Goal: Task Accomplishment & Management: Manage account settings

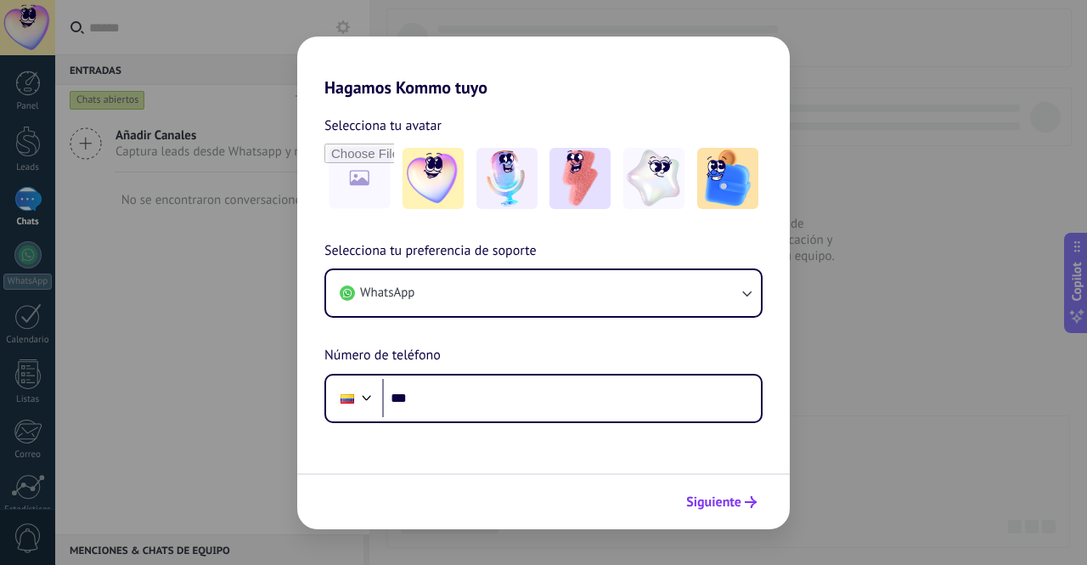
click at [712, 503] on span "Siguiente" at bounding box center [713, 502] width 55 height 12
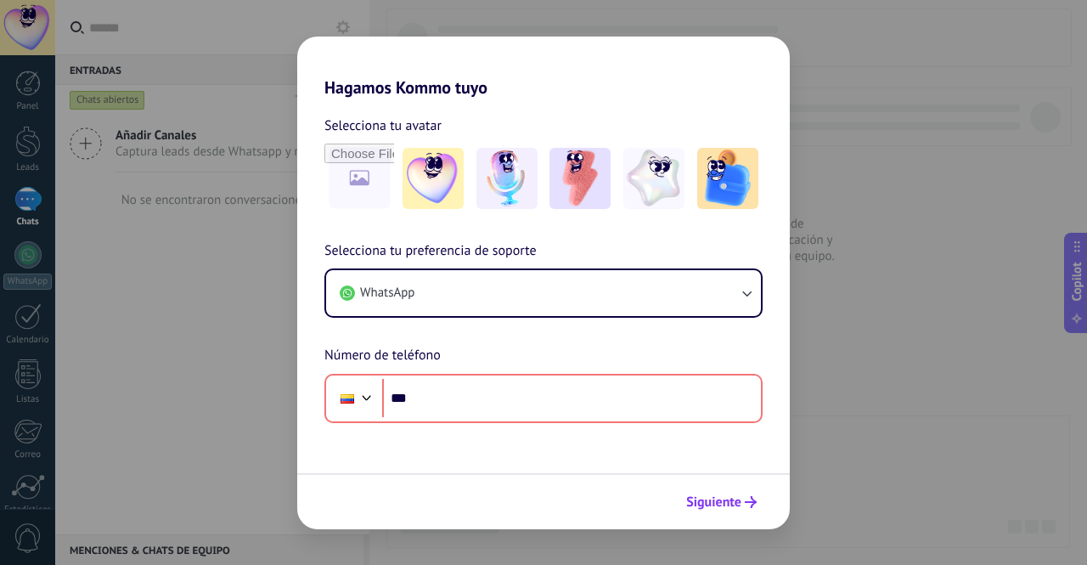
click at [712, 505] on span "Siguiente" at bounding box center [713, 502] width 55 height 12
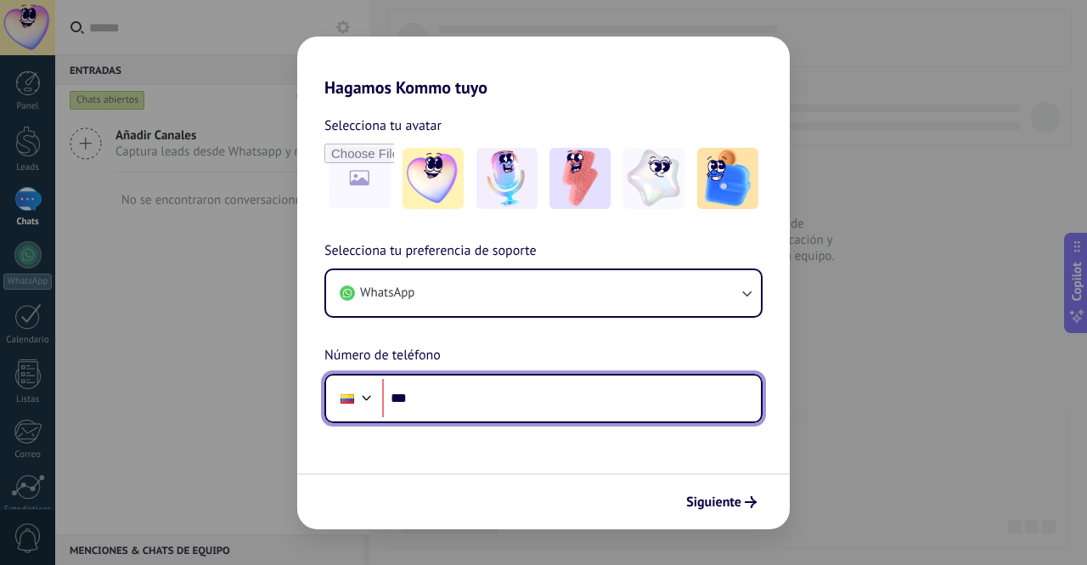
click at [585, 386] on input "***" at bounding box center [571, 398] width 379 height 39
click at [552, 402] on input "***" at bounding box center [571, 398] width 379 height 39
type input "**********"
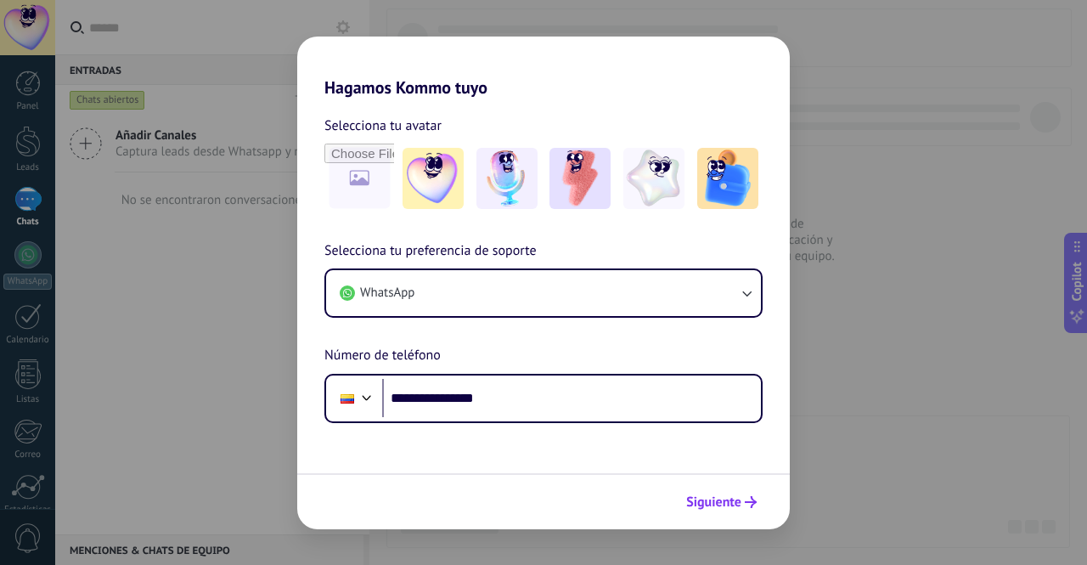
click at [757, 505] on button "Siguiente" at bounding box center [722, 502] width 86 height 29
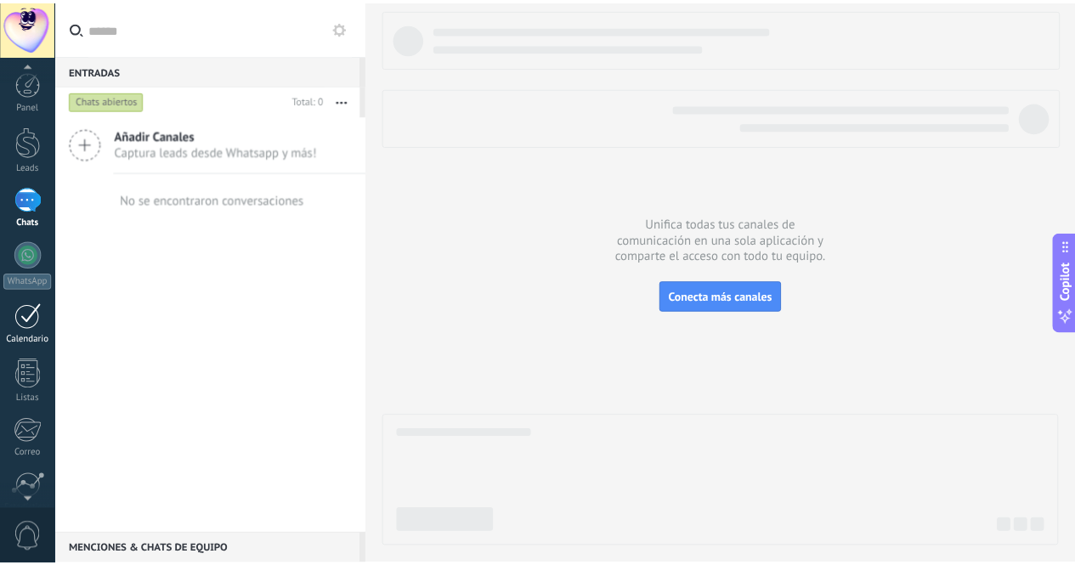
scroll to position [140, 0]
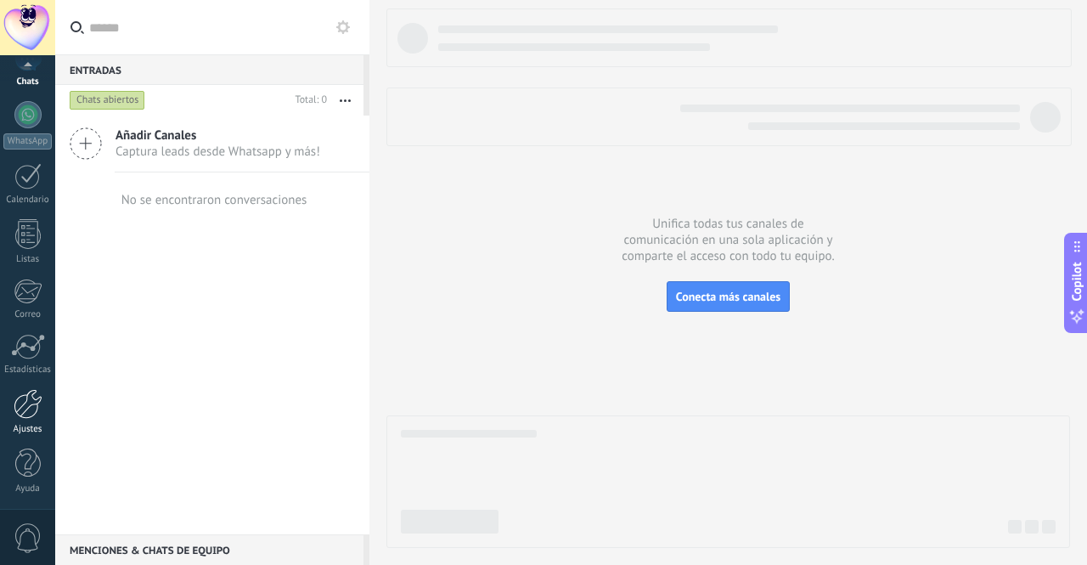
click at [27, 410] on div at bounding box center [28, 404] width 29 height 30
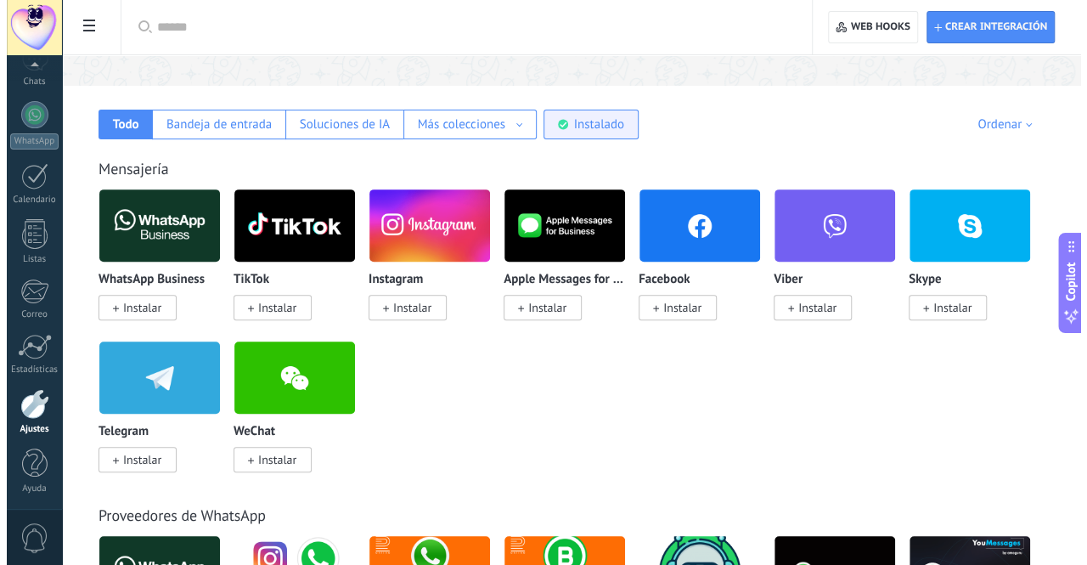
scroll to position [255, 0]
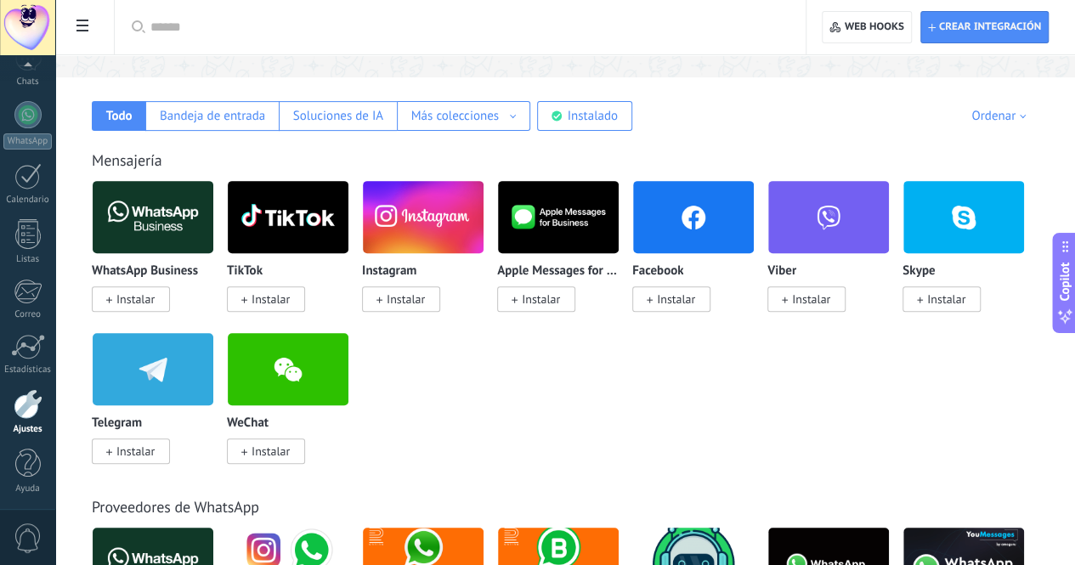
click at [695, 302] on span "Instalar" at bounding box center [676, 298] width 38 height 15
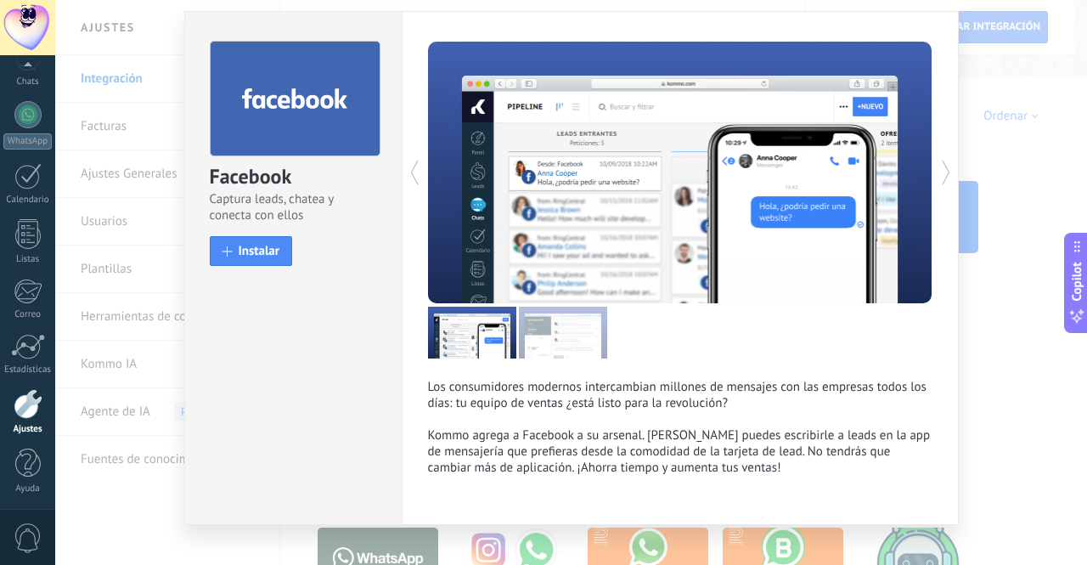
scroll to position [69, 0]
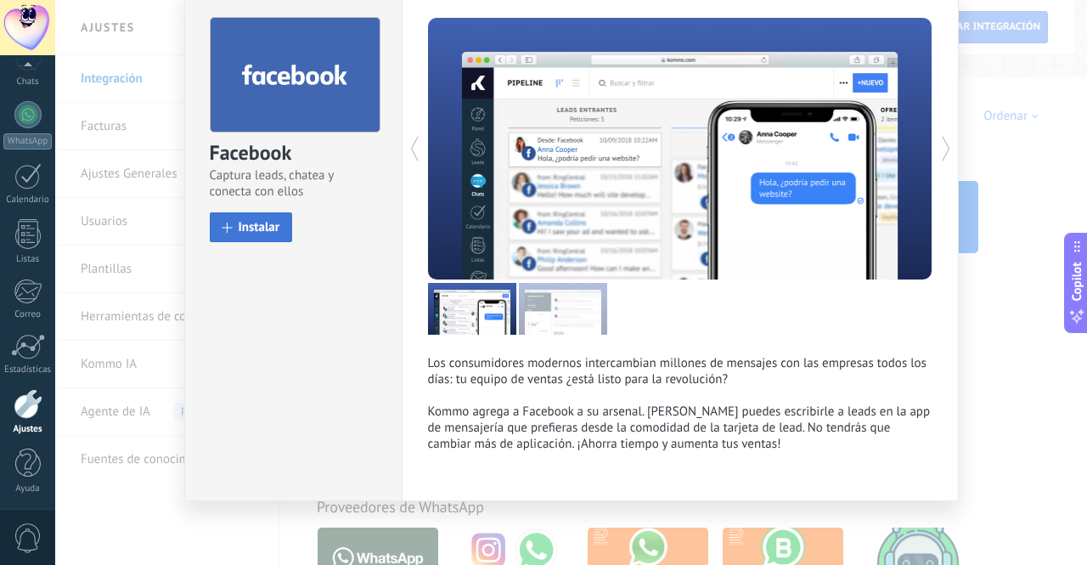
click at [227, 220] on button "Instalar" at bounding box center [251, 227] width 83 height 30
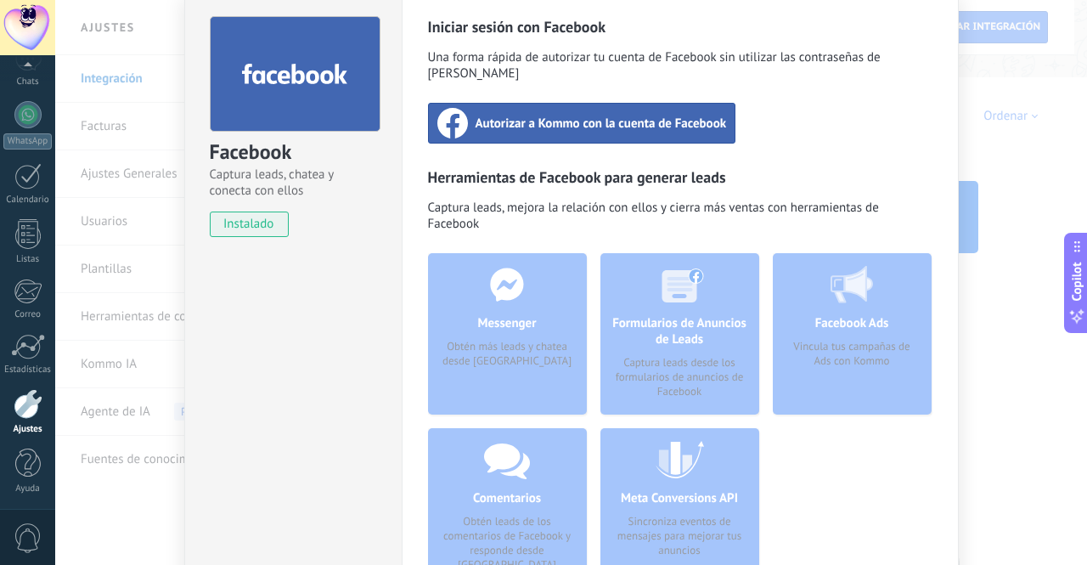
click at [579, 115] on span "Autorizar a Kommo con la cuenta de Facebook" at bounding box center [601, 123] width 251 height 17
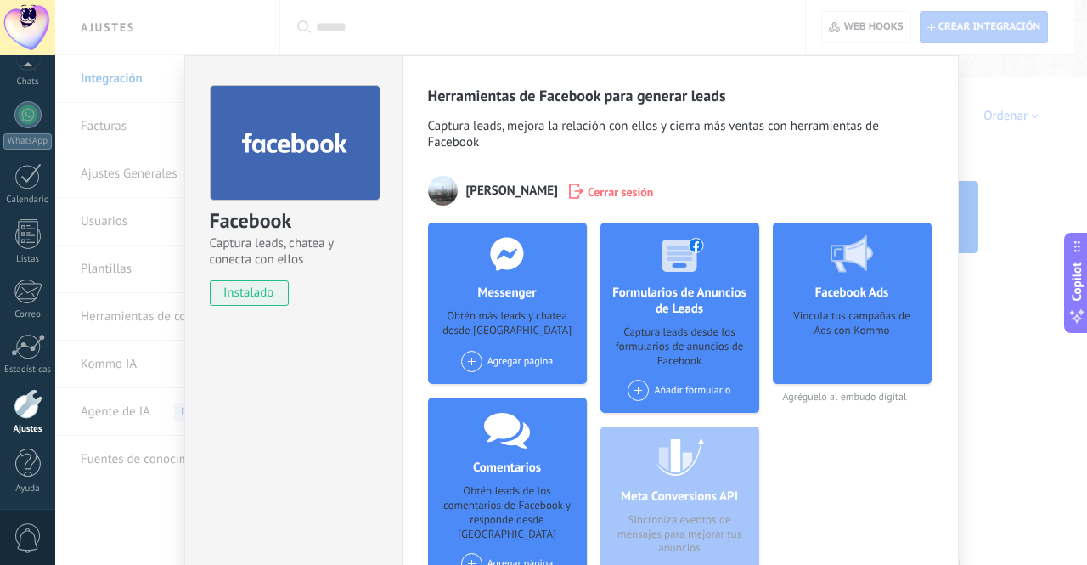
scroll to position [0, 0]
click at [512, 360] on div "Agregar página" at bounding box center [507, 361] width 93 height 21
click at [513, 389] on div "Reeld's" at bounding box center [517, 393] width 114 height 37
click at [1025, 64] on div "Facebook Captura leads, chatea y conecta con ellos instalado Desinstalar Herram…" at bounding box center [571, 282] width 1032 height 565
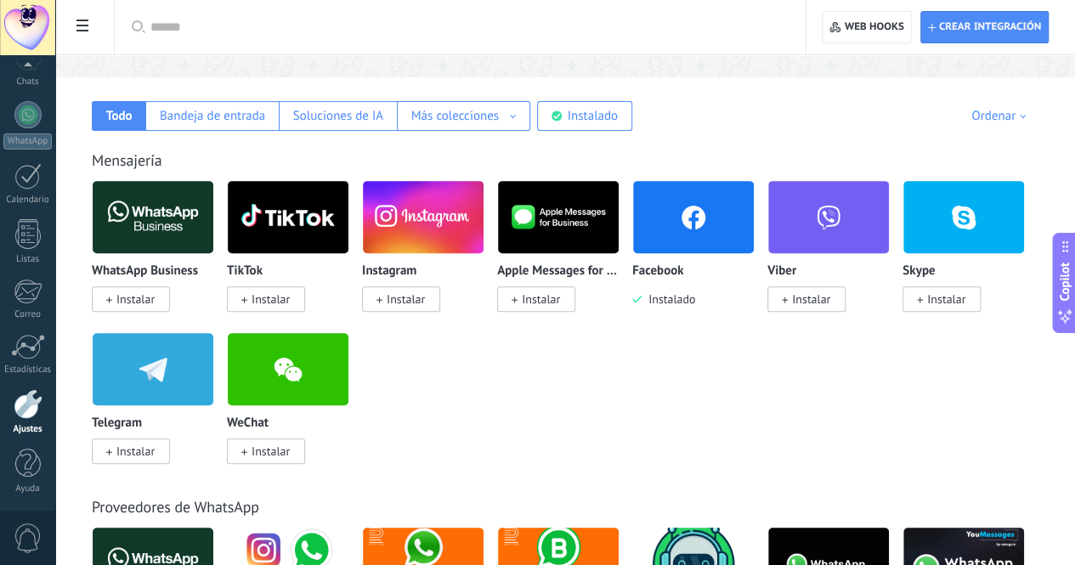
click at [425, 302] on span "Instalar" at bounding box center [406, 298] width 38 height 15
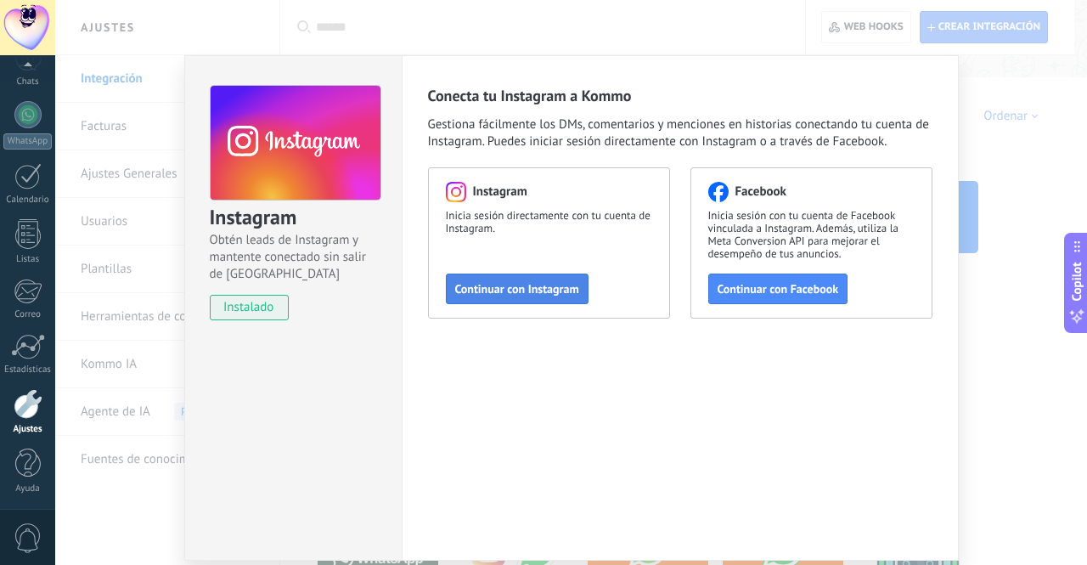
click at [491, 287] on span "Continuar con Instagram" at bounding box center [517, 289] width 124 height 12
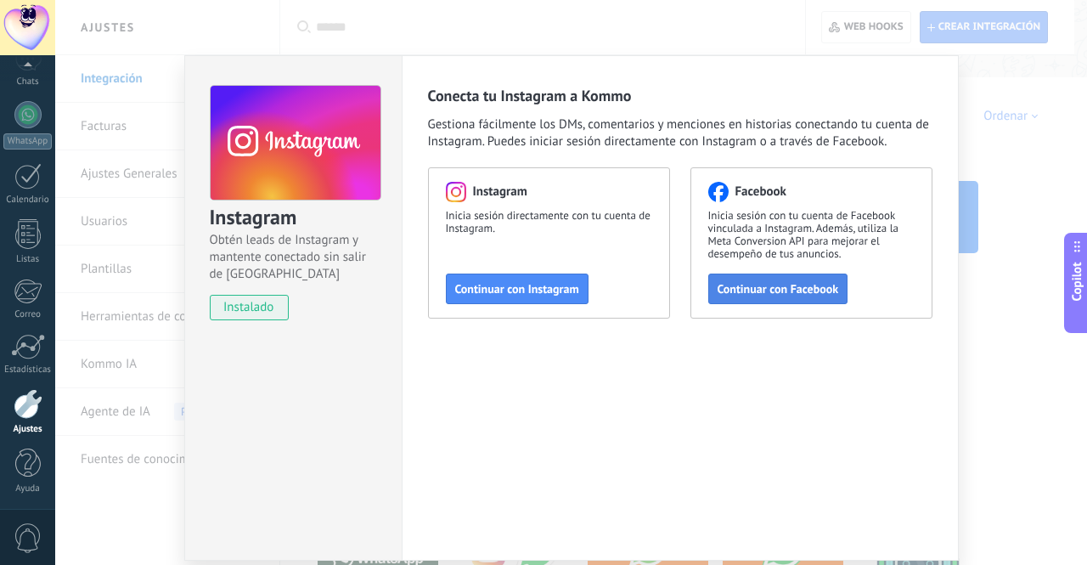
click at [783, 286] on span "Continuar con Facebook" at bounding box center [778, 289] width 121 height 12
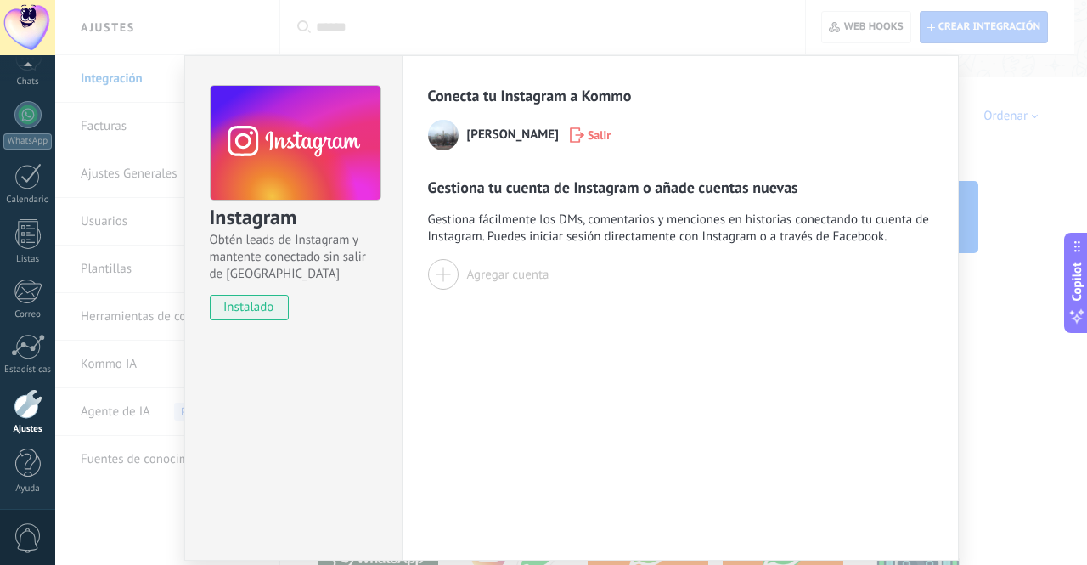
click at [447, 274] on div at bounding box center [443, 274] width 31 height 31
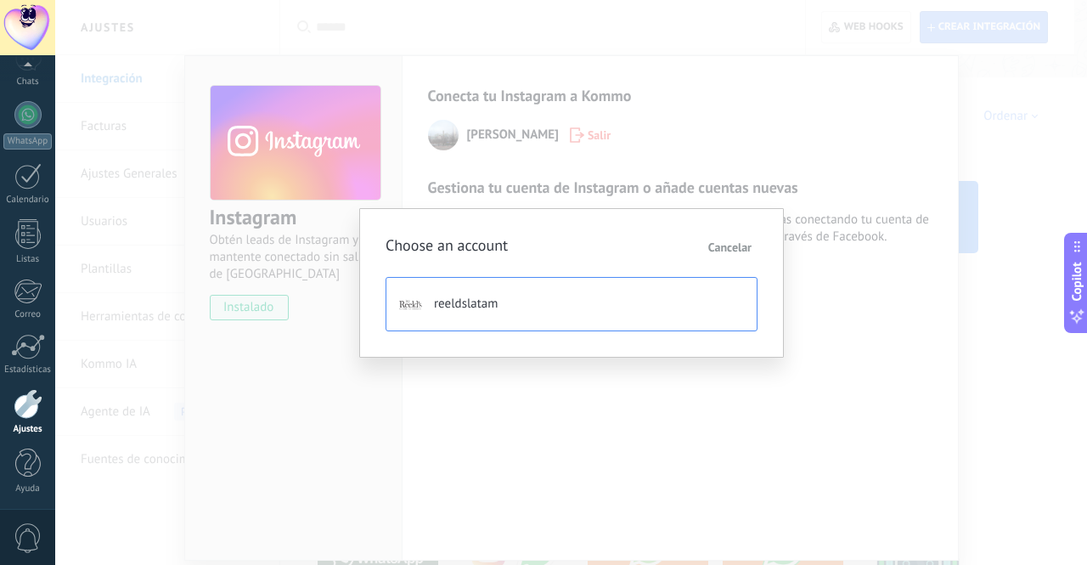
click at [479, 312] on span "reeldslatam" at bounding box center [466, 304] width 64 height 17
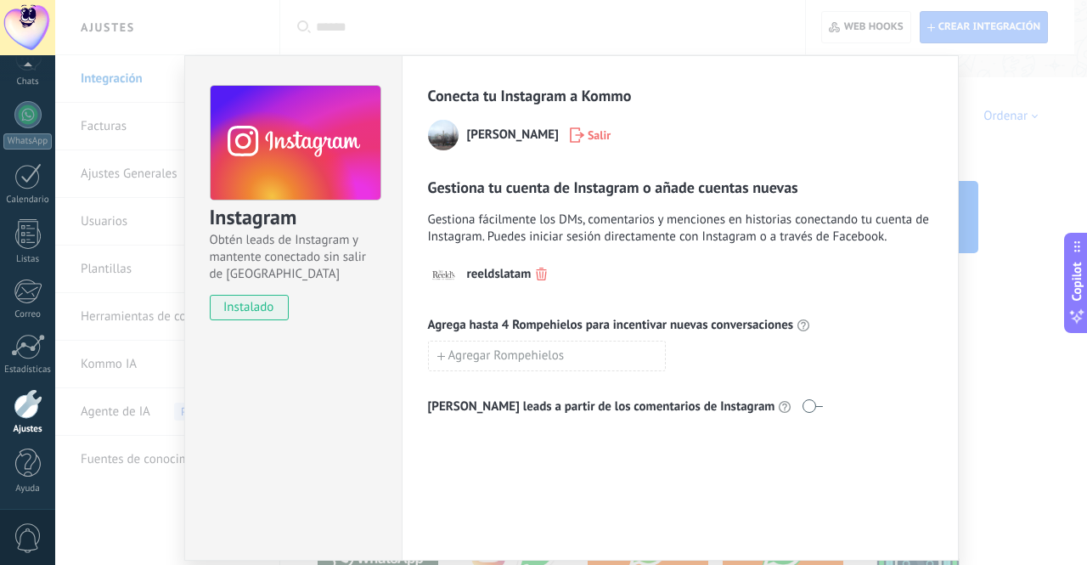
click at [1002, 125] on div "Instagram Obtén leads de Instagram y mantente conectado sin salir de Kommo inst…" at bounding box center [571, 282] width 1032 height 565
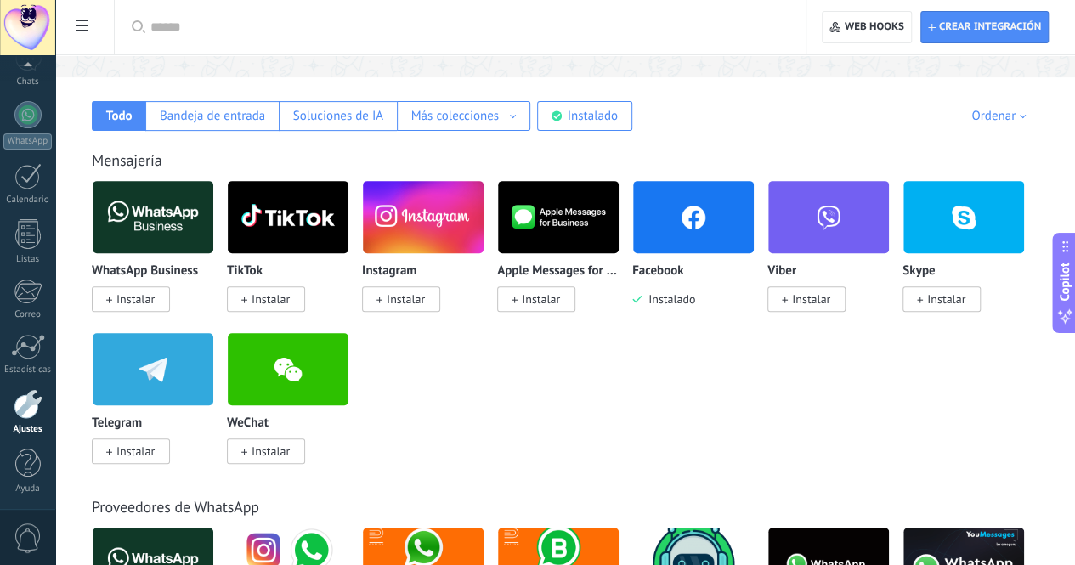
click at [290, 295] on span "Instalar" at bounding box center [270, 298] width 38 height 15
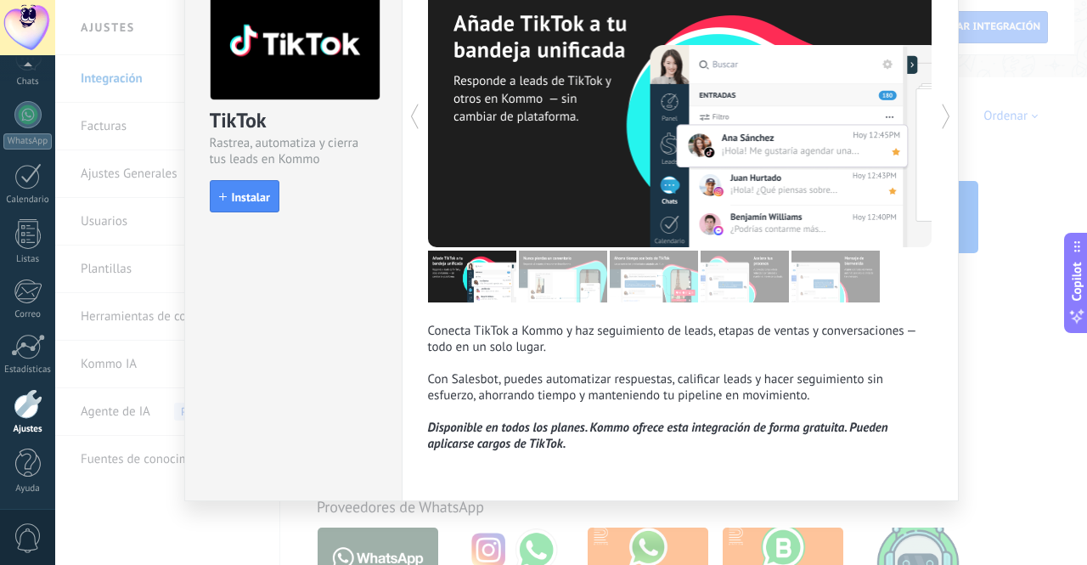
scroll to position [102, 0]
click at [233, 192] on span "Instalar" at bounding box center [251, 197] width 38 height 12
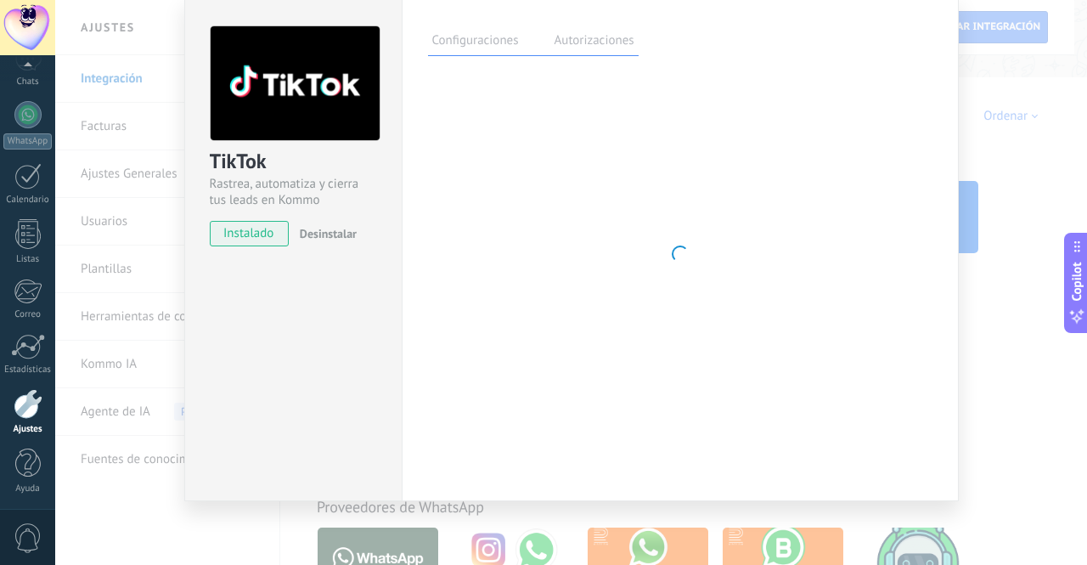
scroll to position [100, 0]
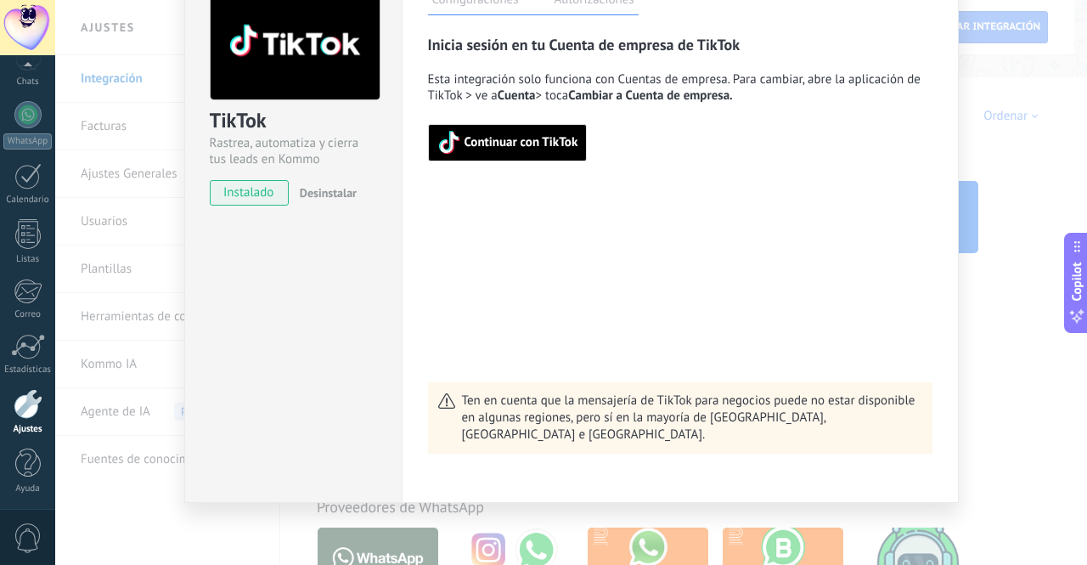
click at [512, 139] on span "Continuar con TikTok" at bounding box center [522, 143] width 114 height 12
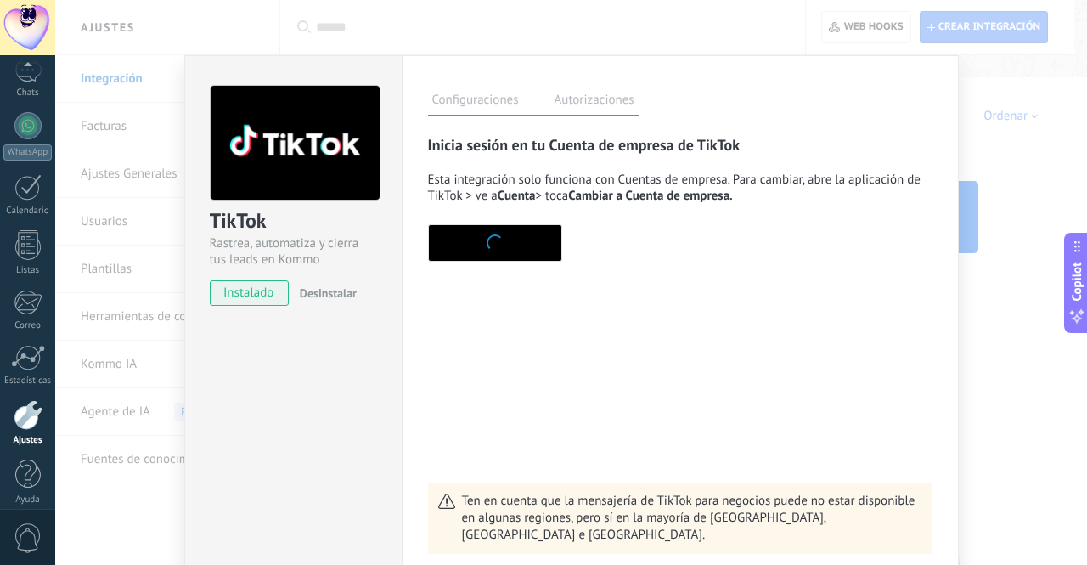
scroll to position [140, 0]
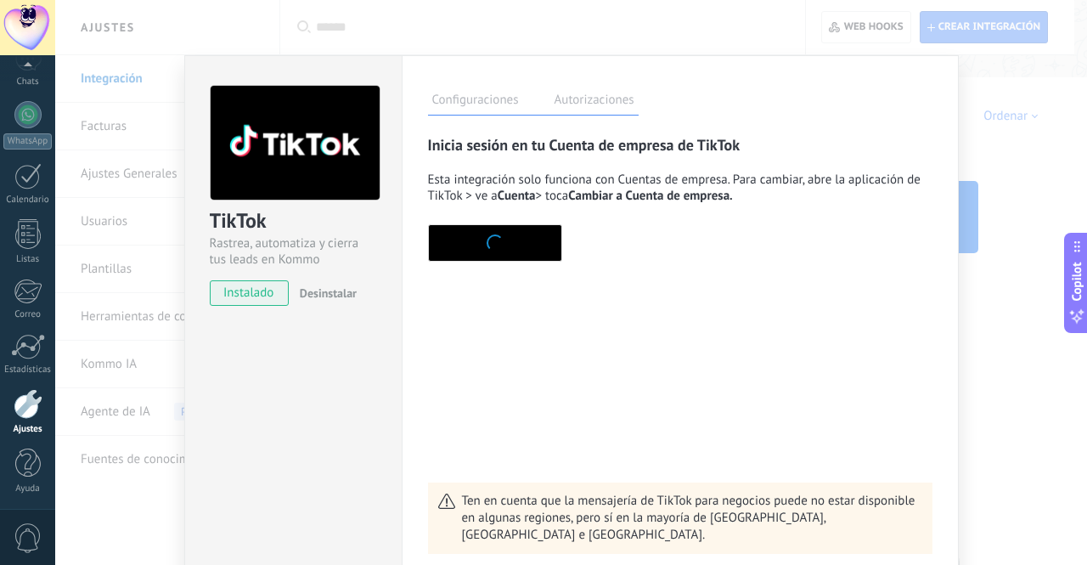
click at [275, 158] on img at bounding box center [295, 143] width 169 height 115
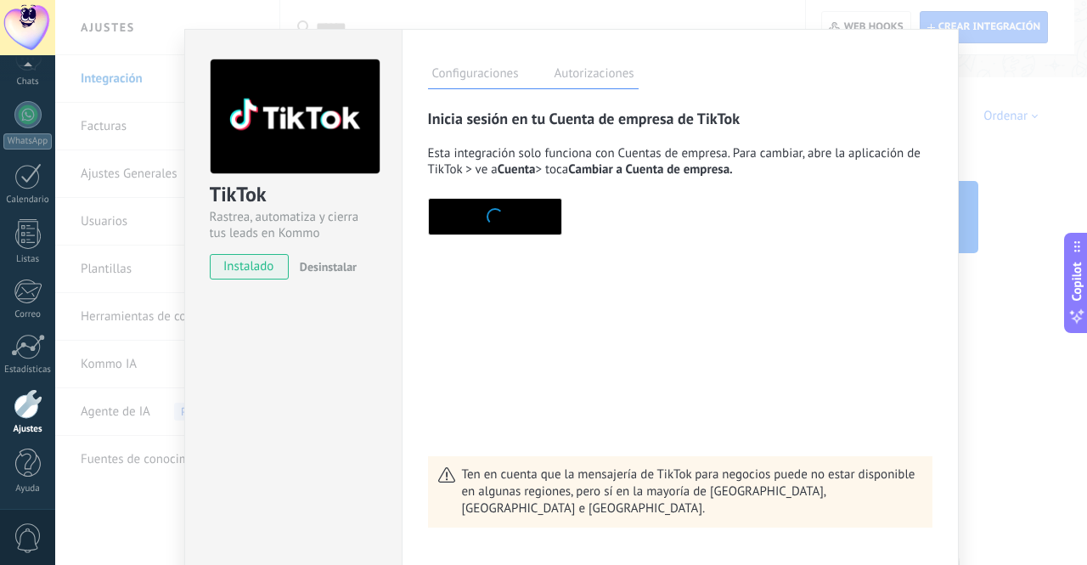
scroll to position [0, 0]
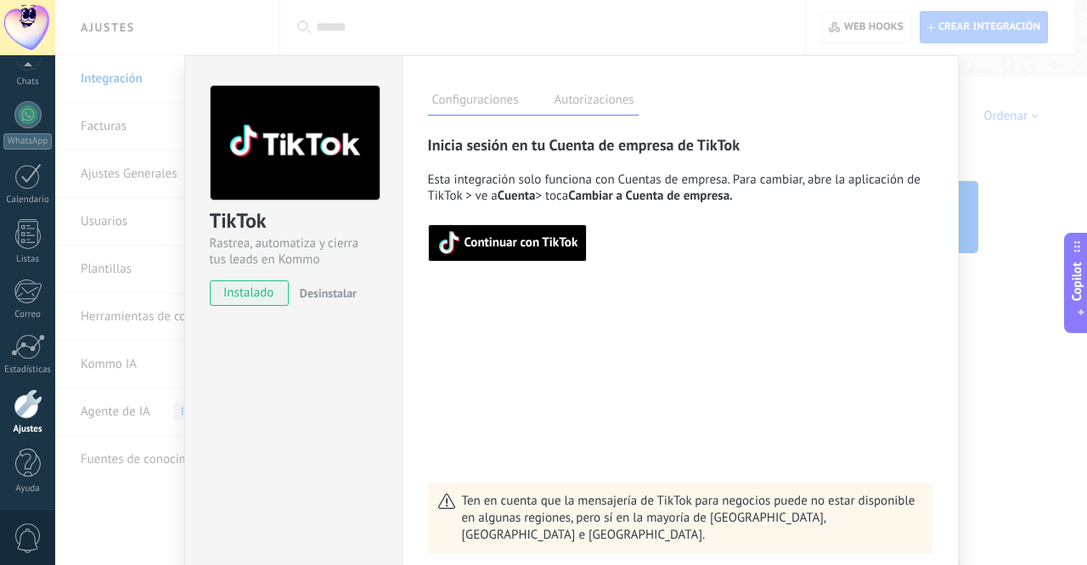
drag, startPoint x: 793, startPoint y: 282, endPoint x: 775, endPoint y: 271, distance: 21.0
click at [791, 279] on div "Inicia sesión en tu Cuenta de empresa de TikTok Esta integración solo funciona …" at bounding box center [680, 344] width 505 height 419
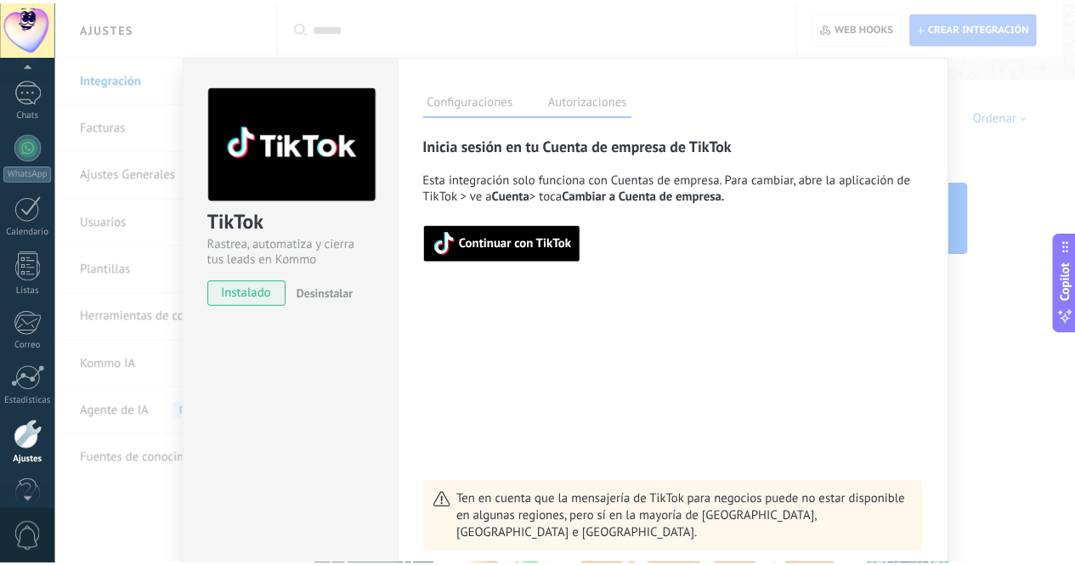
scroll to position [140, 0]
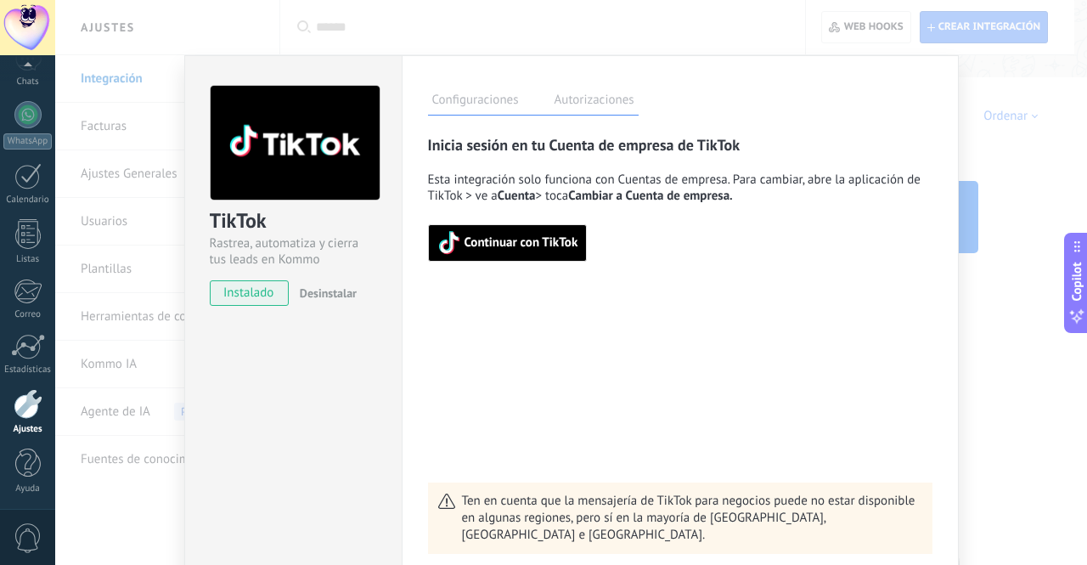
click at [987, 86] on div "TikTok Rastrea, automatiza y cierra tus leads en Kommo instalado Desinstalar Co…" at bounding box center [571, 282] width 1032 height 565
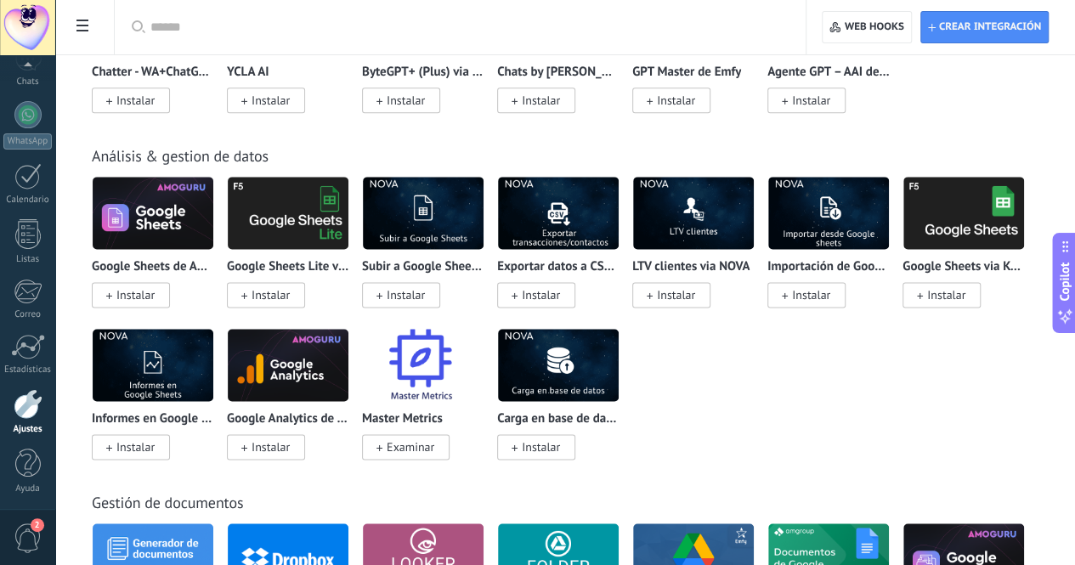
scroll to position [4332, 0]
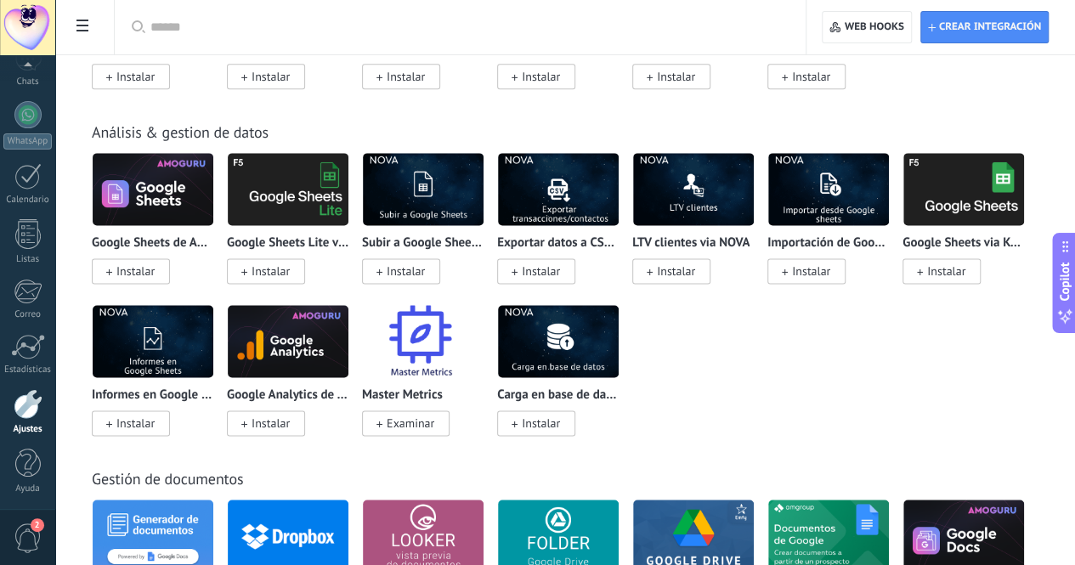
drag, startPoint x: 494, startPoint y: 345, endPoint x: 1047, endPoint y: 135, distance: 590.7
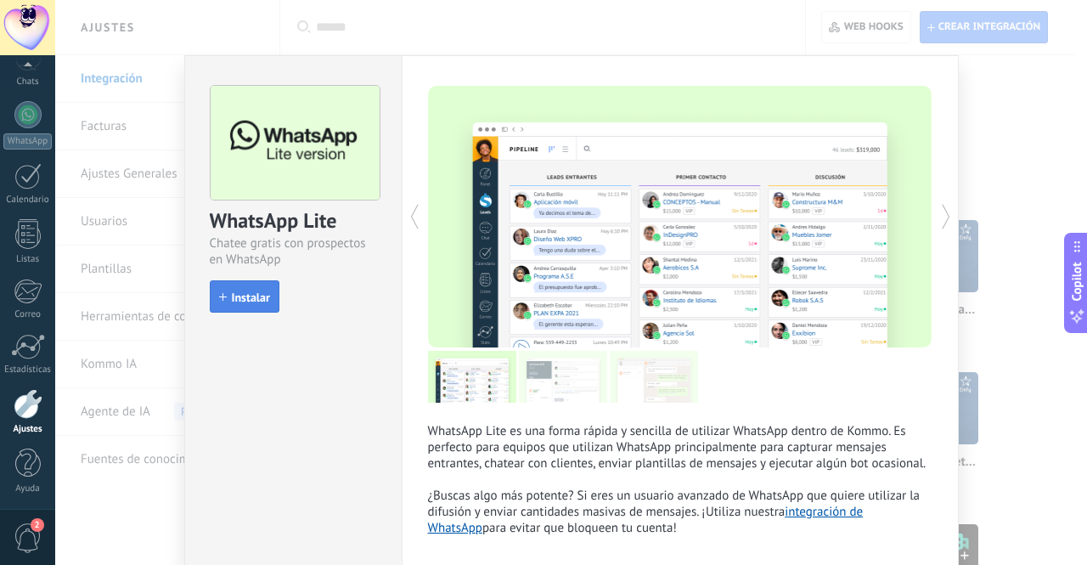
click at [232, 296] on span "Instalar" at bounding box center [251, 297] width 38 height 12
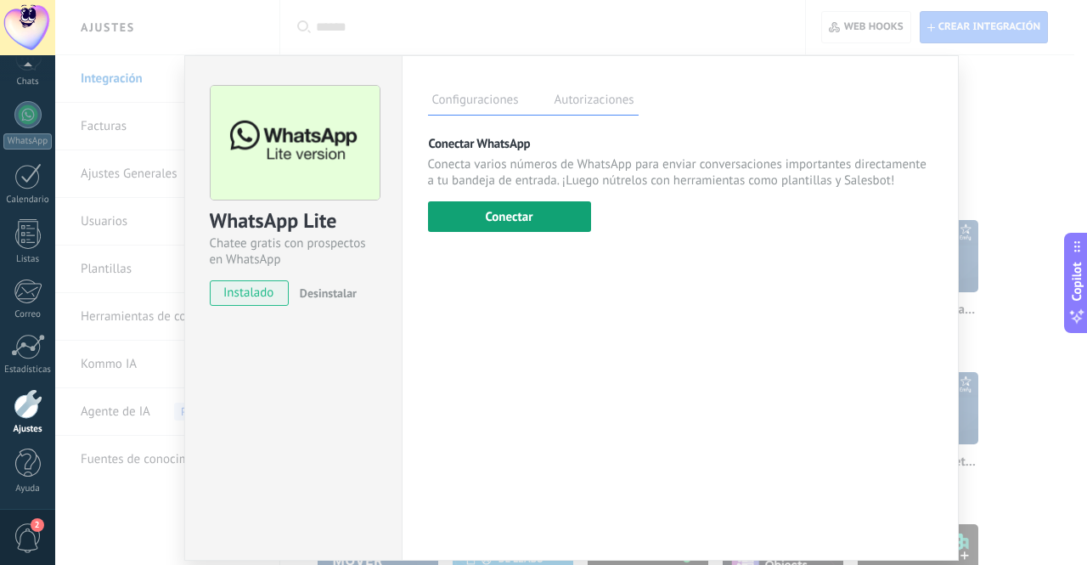
click at [533, 214] on button "Conectar" at bounding box center [509, 216] width 163 height 31
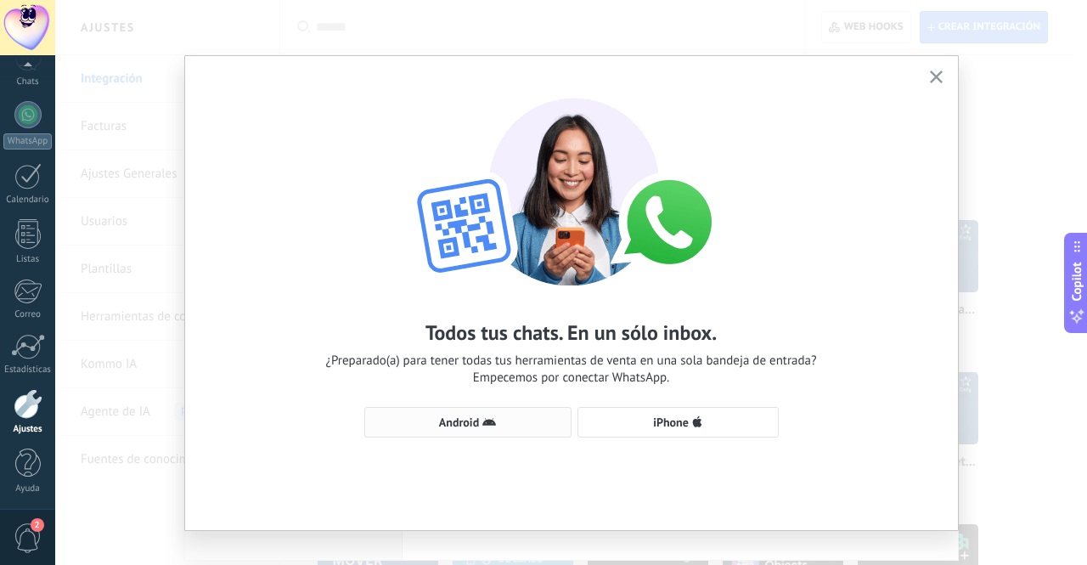
click at [458, 421] on span "Android" at bounding box center [459, 422] width 40 height 12
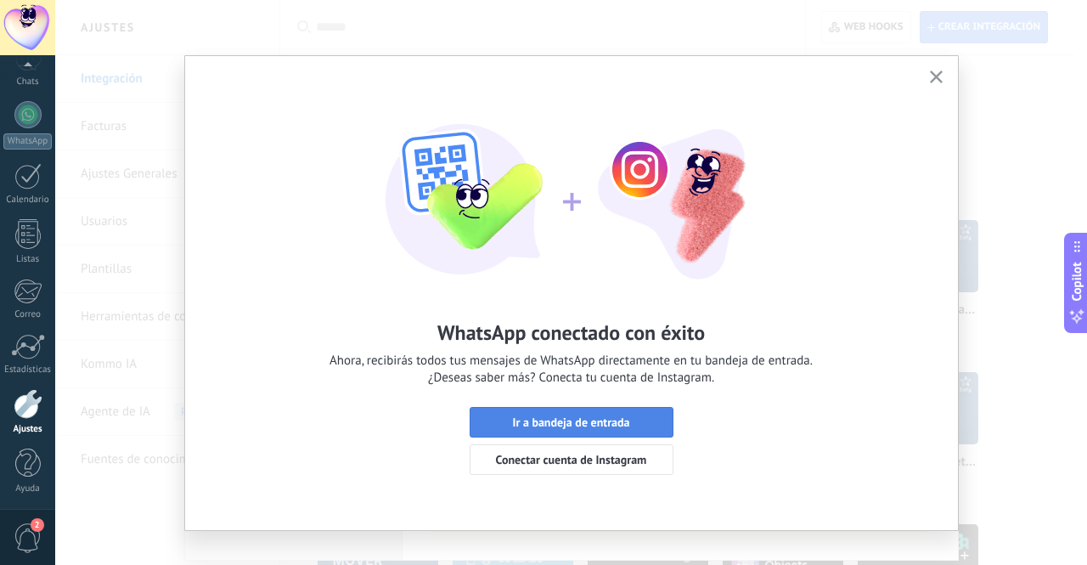
click at [578, 418] on span "Ir a bandeja de entrada" at bounding box center [570, 422] width 117 height 12
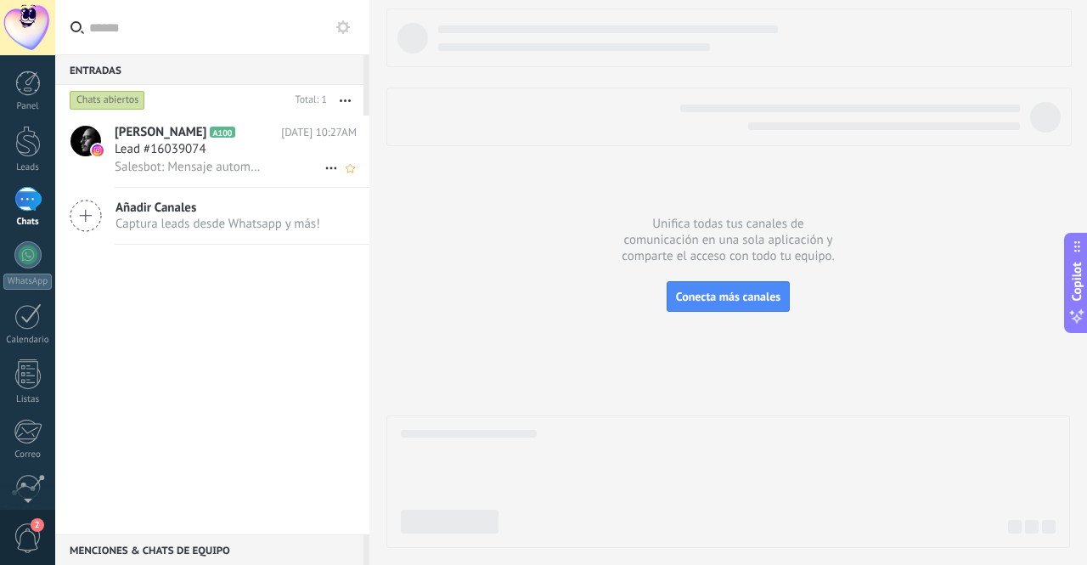
click at [178, 150] on span "Lead #16039074" at bounding box center [161, 149] width 92 height 17
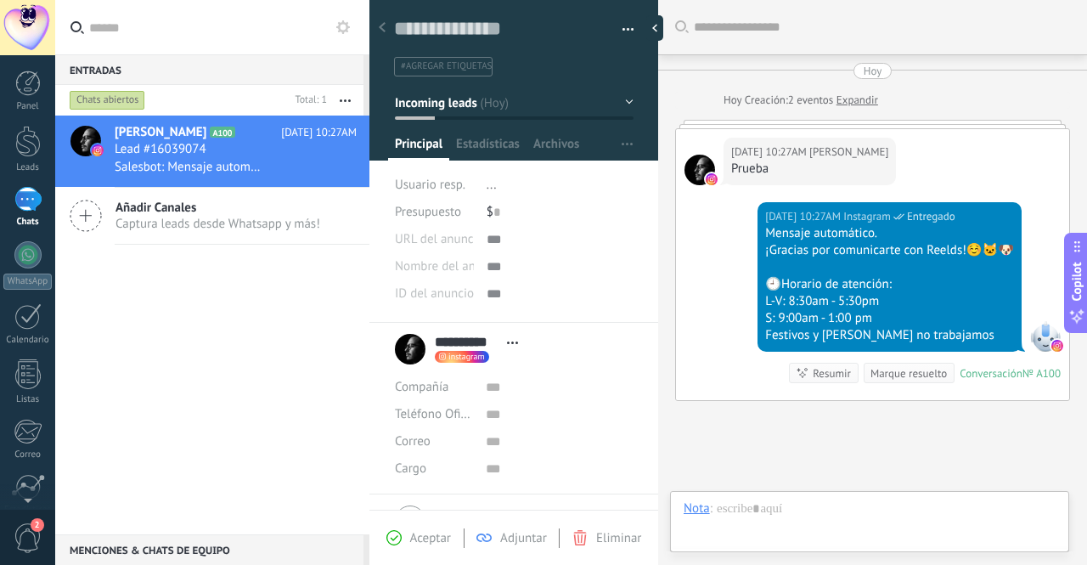
scroll to position [131, 0]
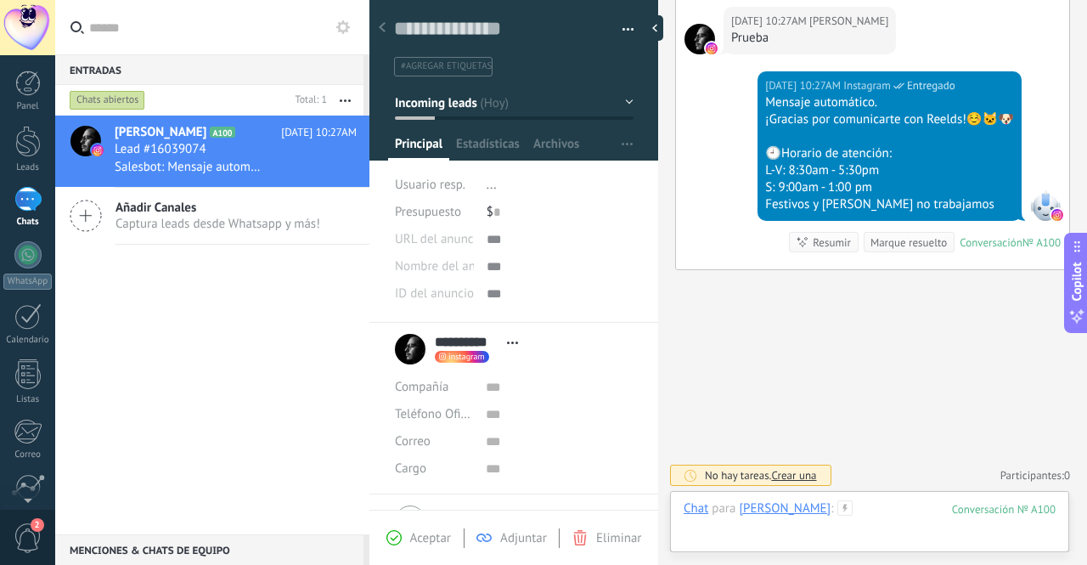
click at [718, 539] on div at bounding box center [870, 525] width 372 height 51
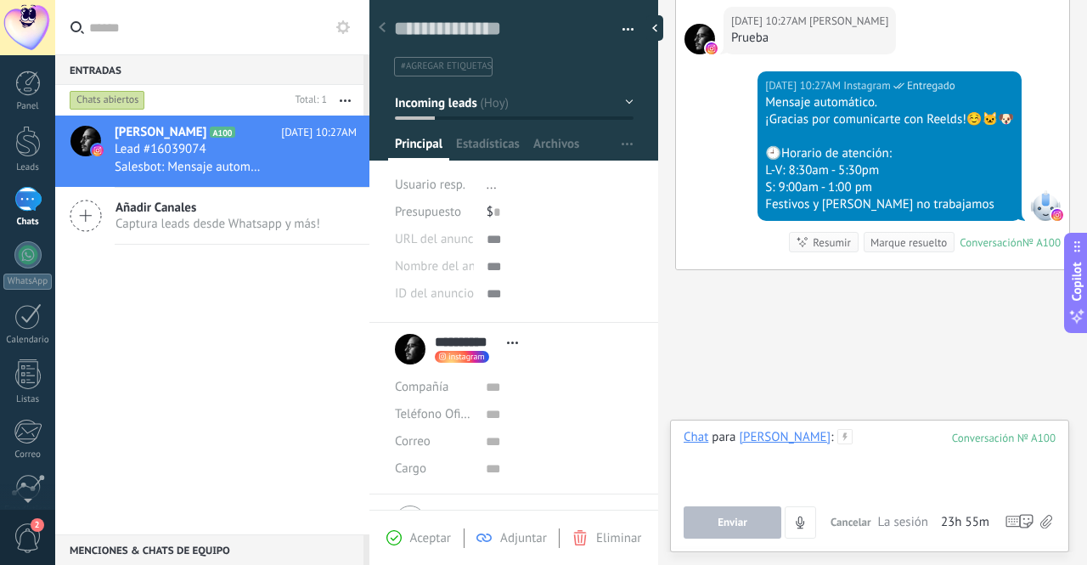
click at [746, 466] on div at bounding box center [870, 461] width 372 height 65
click at [728, 511] on button "Enviar" at bounding box center [733, 522] width 98 height 32
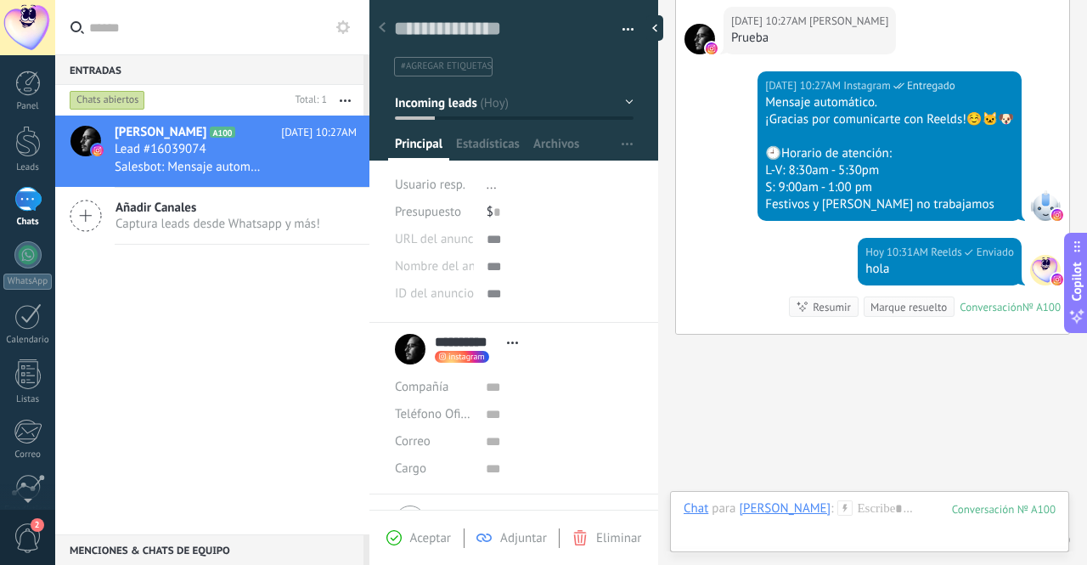
scroll to position [195, 0]
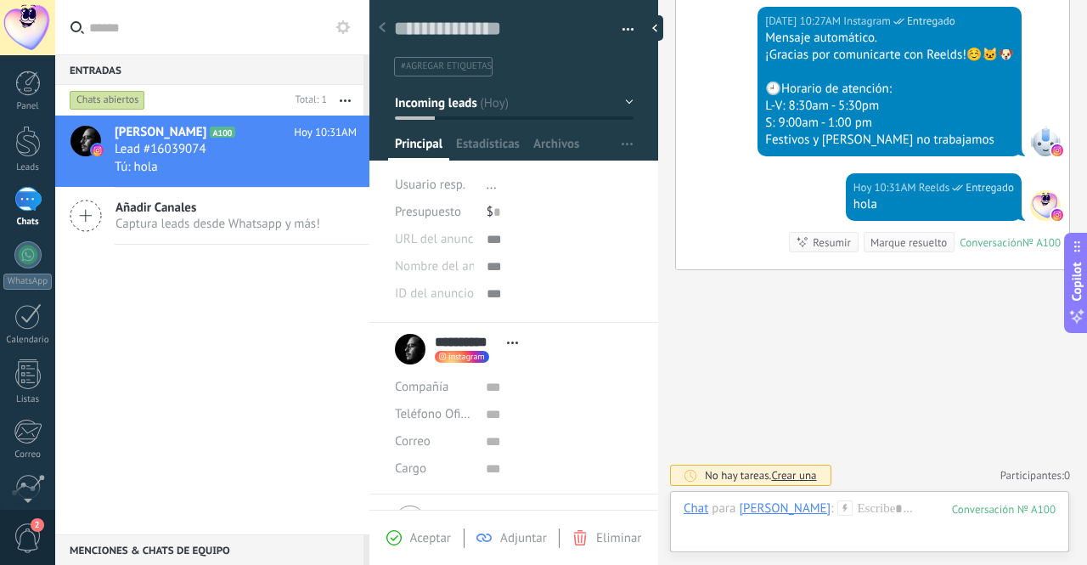
click at [246, 327] on div "[PERSON_NAME] A100 [DATE] 10:31AM Lead #16039074 Tú: hola Añadir Canales Captur…" at bounding box center [212, 325] width 314 height 419
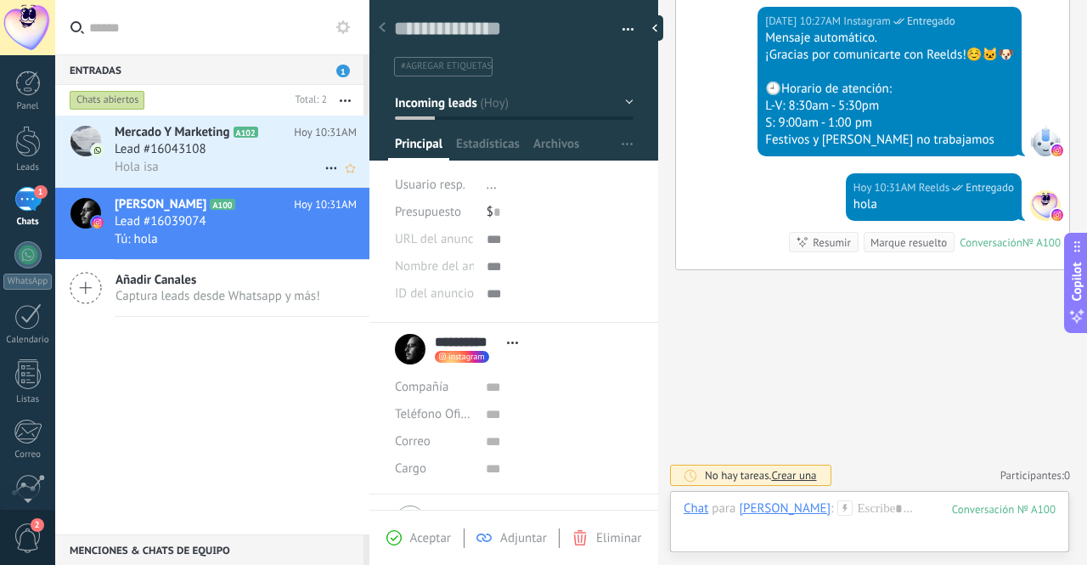
click at [205, 162] on div "Hola isa" at bounding box center [236, 167] width 242 height 18
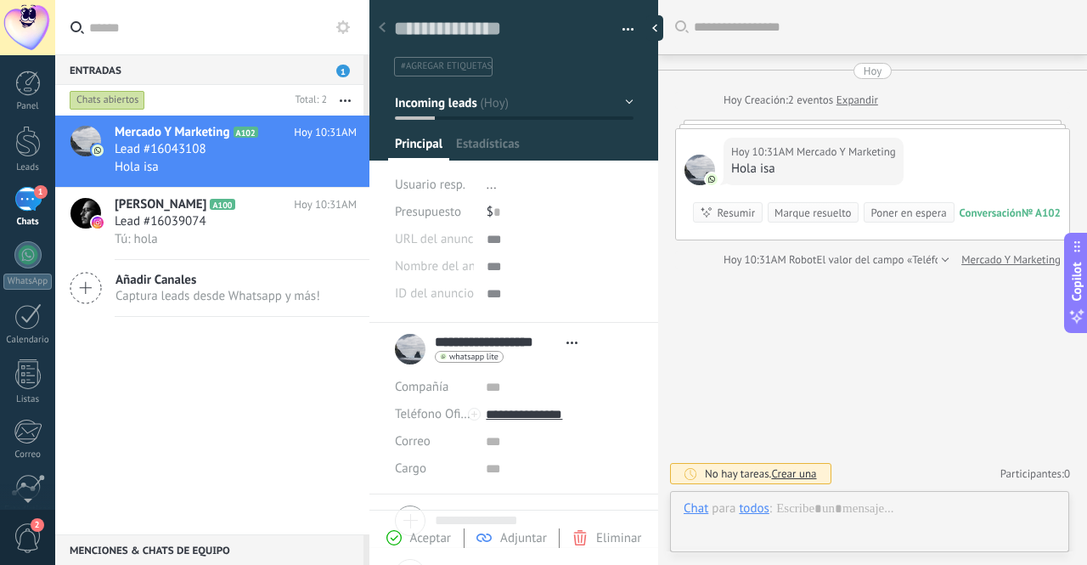
scroll to position [25, 0]
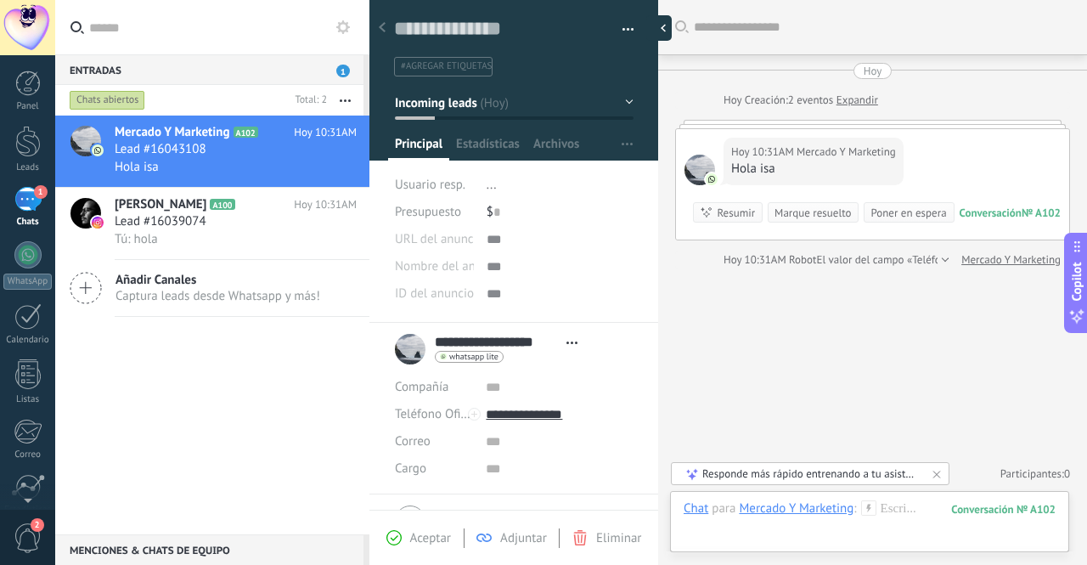
click at [667, 25] on div at bounding box center [658, 27] width 25 height 25
type textarea "**********"
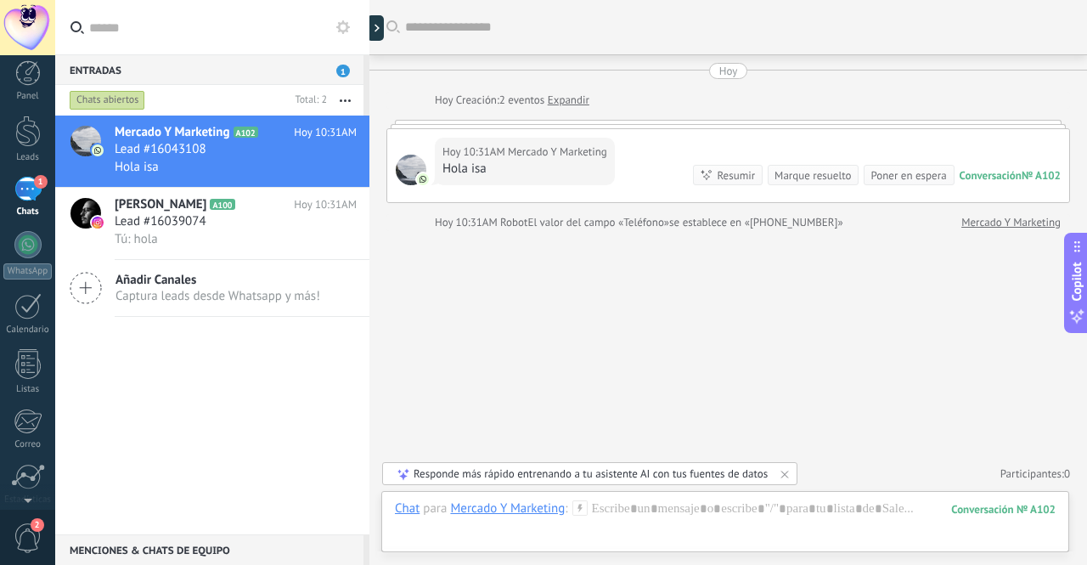
scroll to position [0, 0]
click at [906, 48] on div at bounding box center [737, 27] width 665 height 54
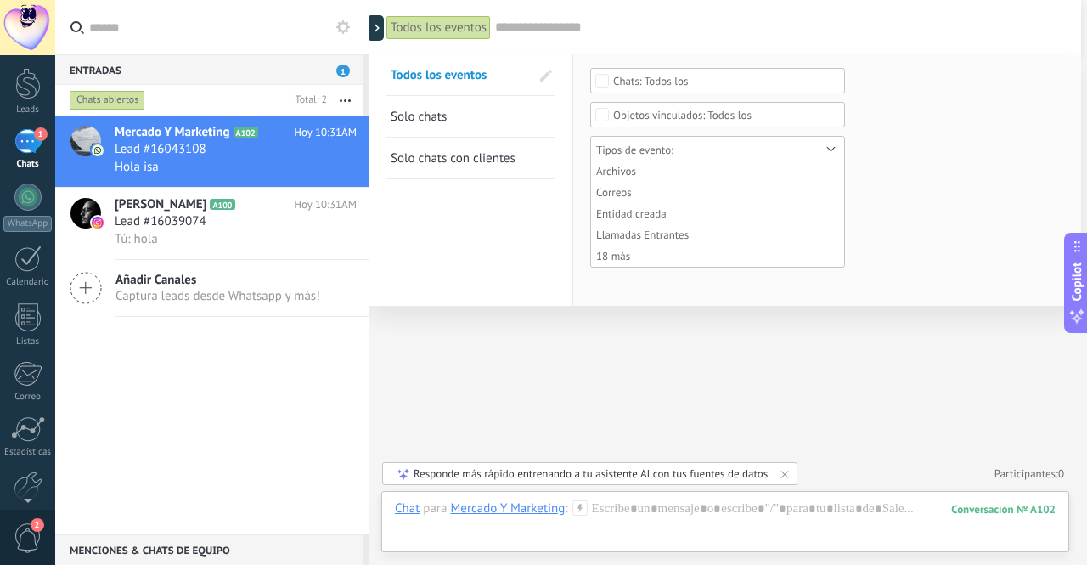
scroll to position [85, 0]
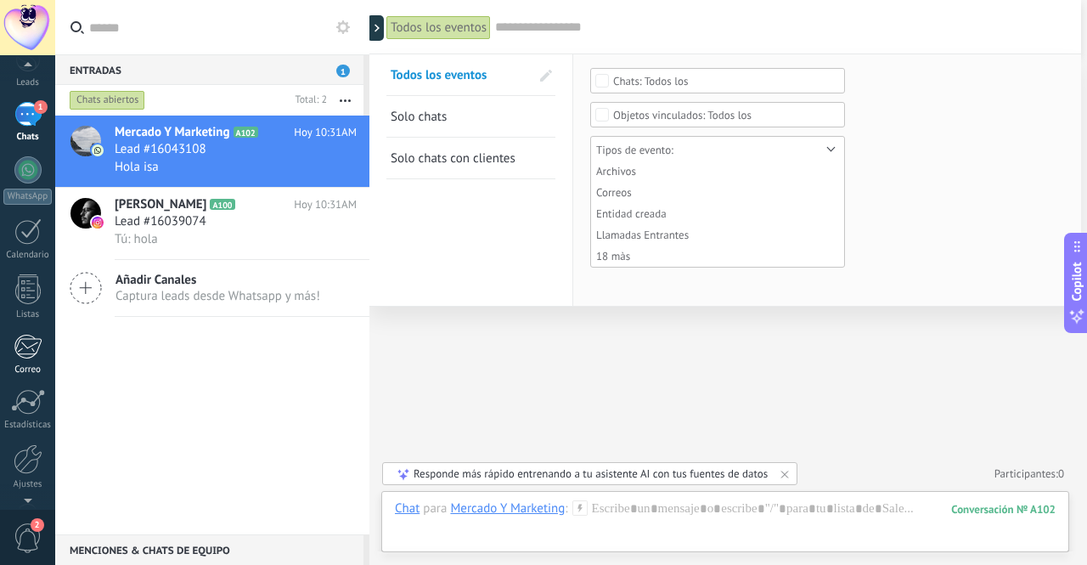
click at [23, 340] on div at bounding box center [28, 346] width 28 height 25
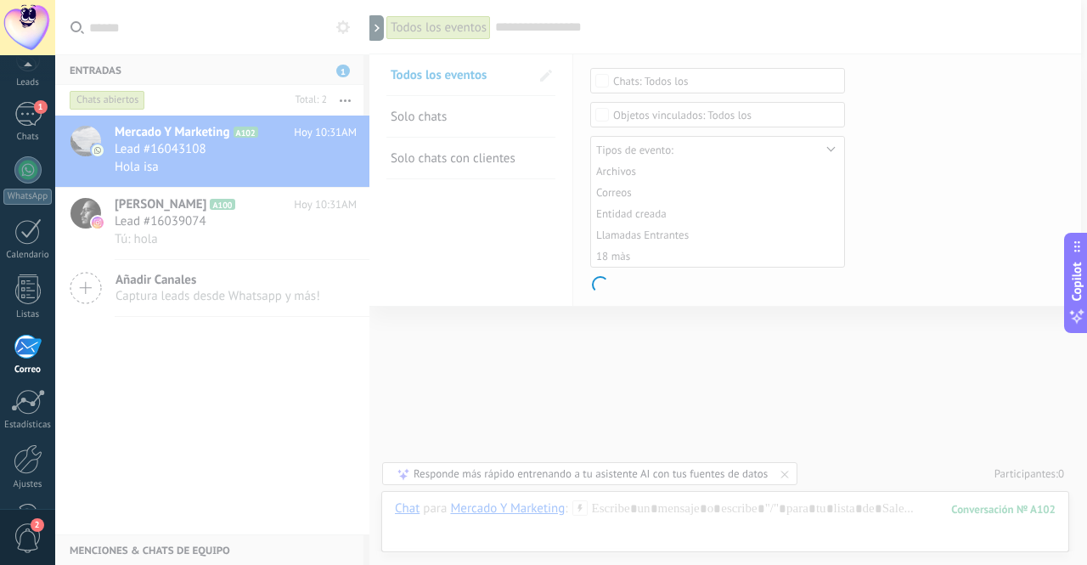
scroll to position [140, 0]
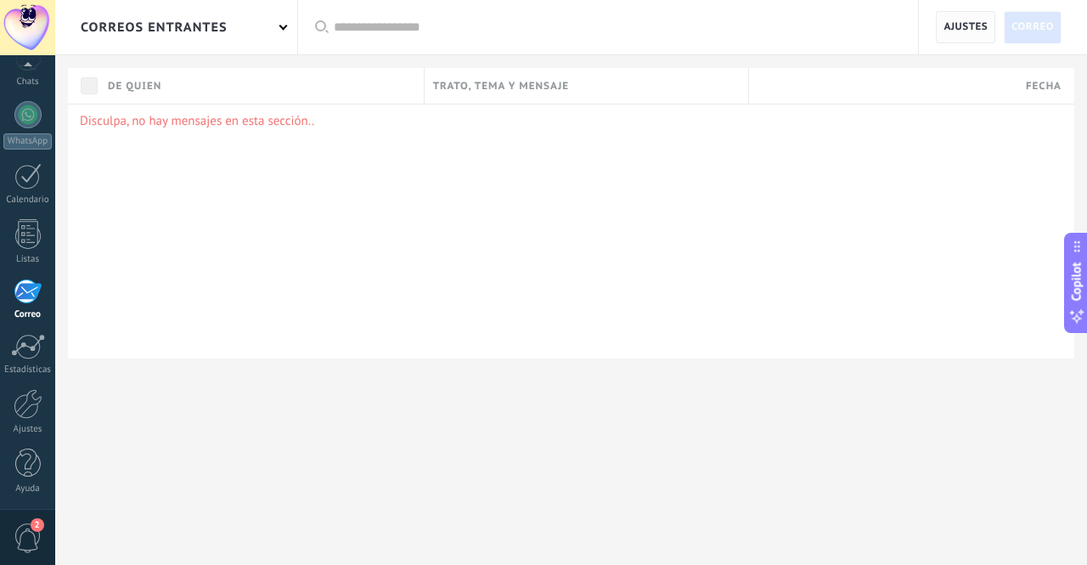
click at [962, 26] on span "Ajustes" at bounding box center [966, 27] width 44 height 31
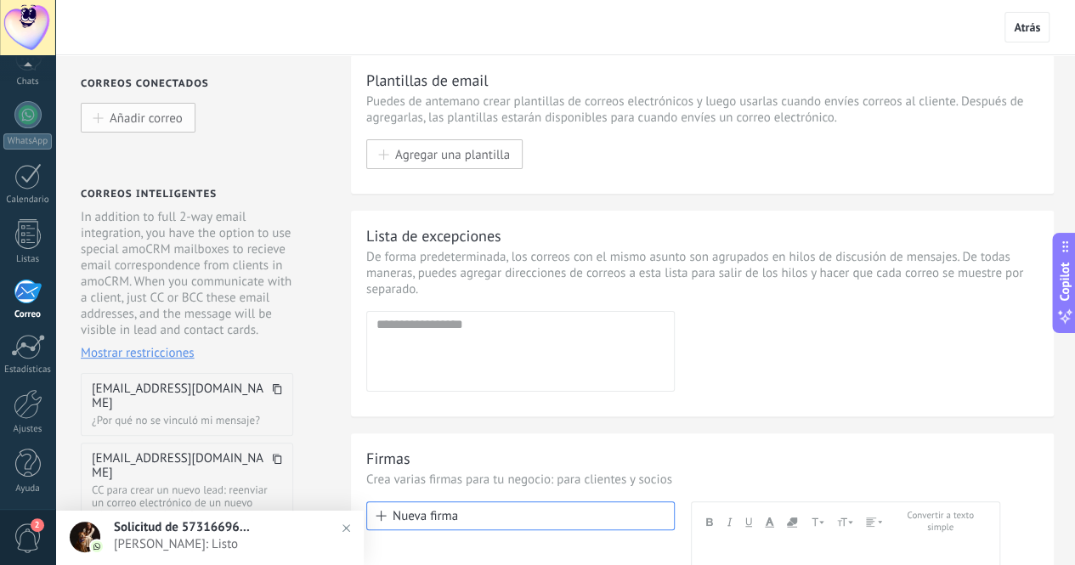
click at [142, 116] on span "Añadir correo" at bounding box center [146, 117] width 73 height 14
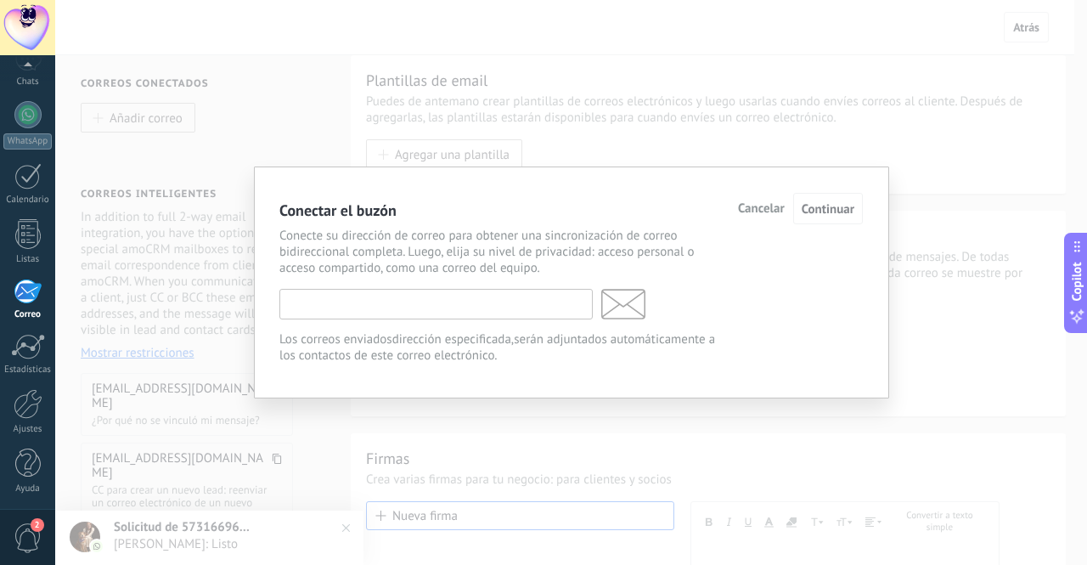
click at [325, 310] on input "text" at bounding box center [435, 304] width 313 height 31
click at [365, 313] on input "text" at bounding box center [435, 304] width 313 height 31
paste input "**********"
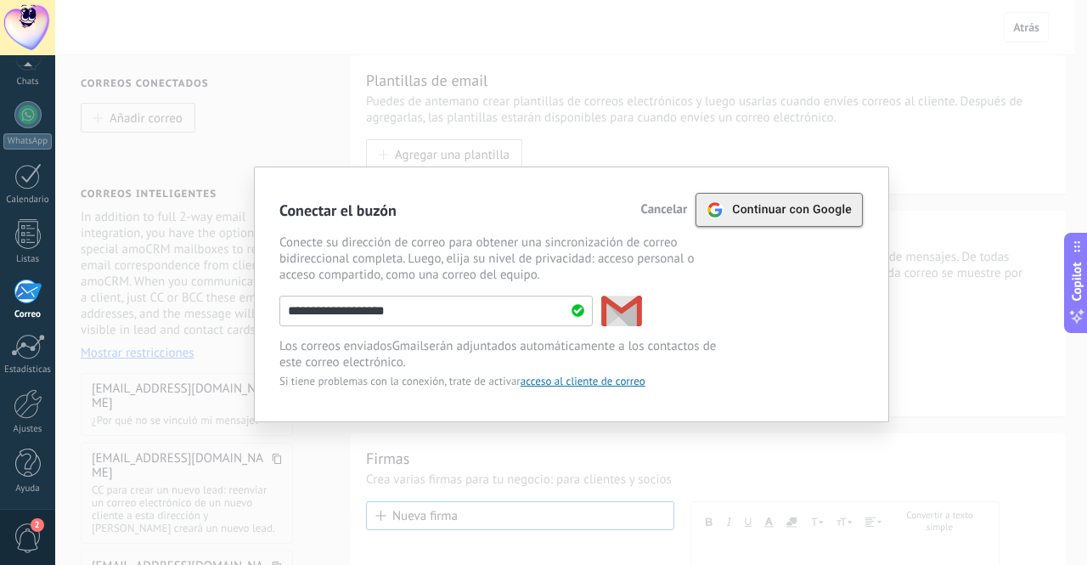
type input "**********"
click at [762, 215] on span "Continuar con Google" at bounding box center [792, 210] width 120 height 14
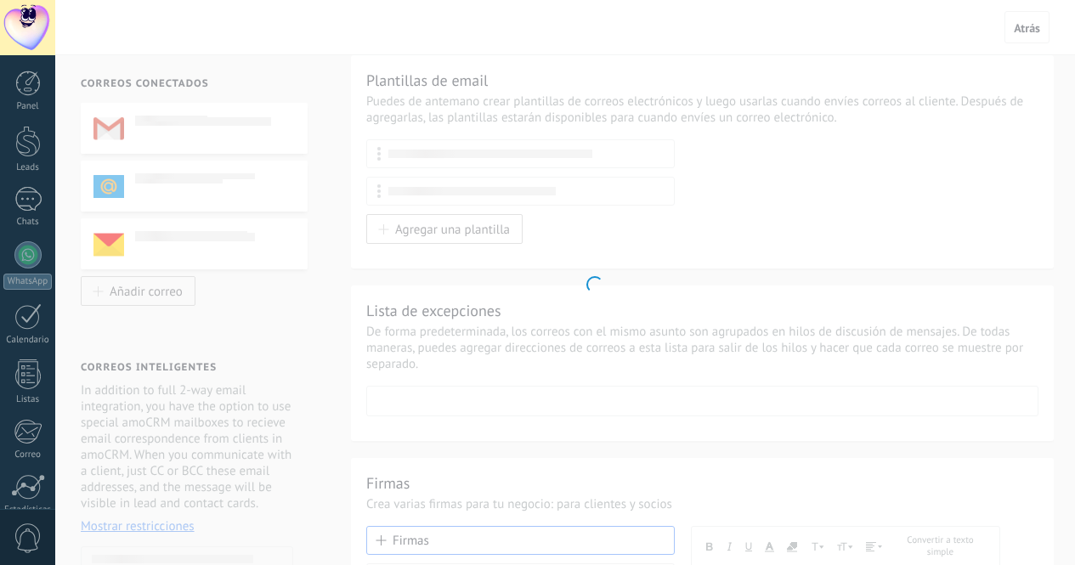
scroll to position [287, 0]
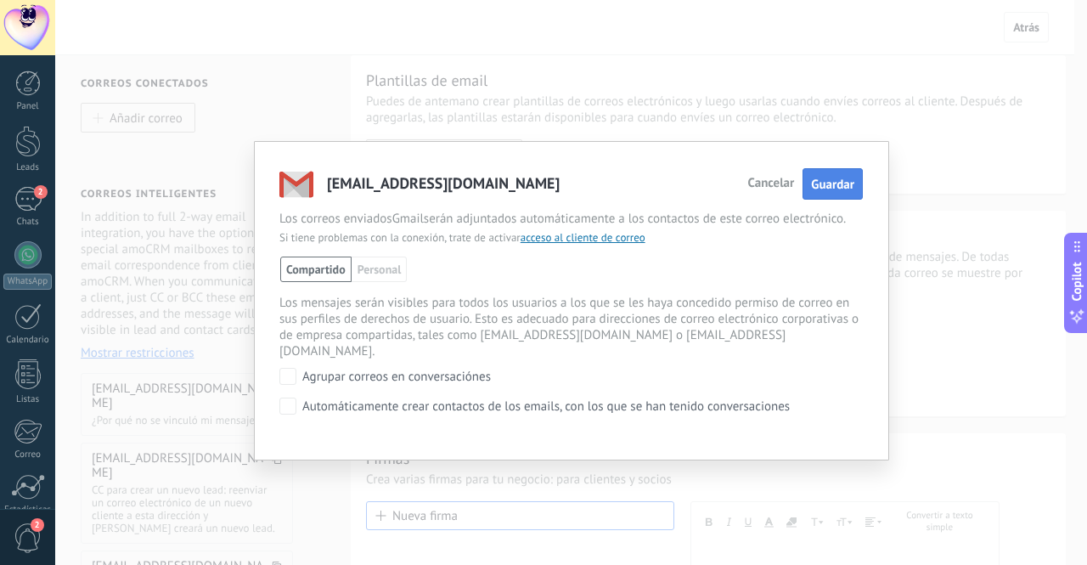
click at [830, 174] on button "Guardar" at bounding box center [833, 183] width 60 height 31
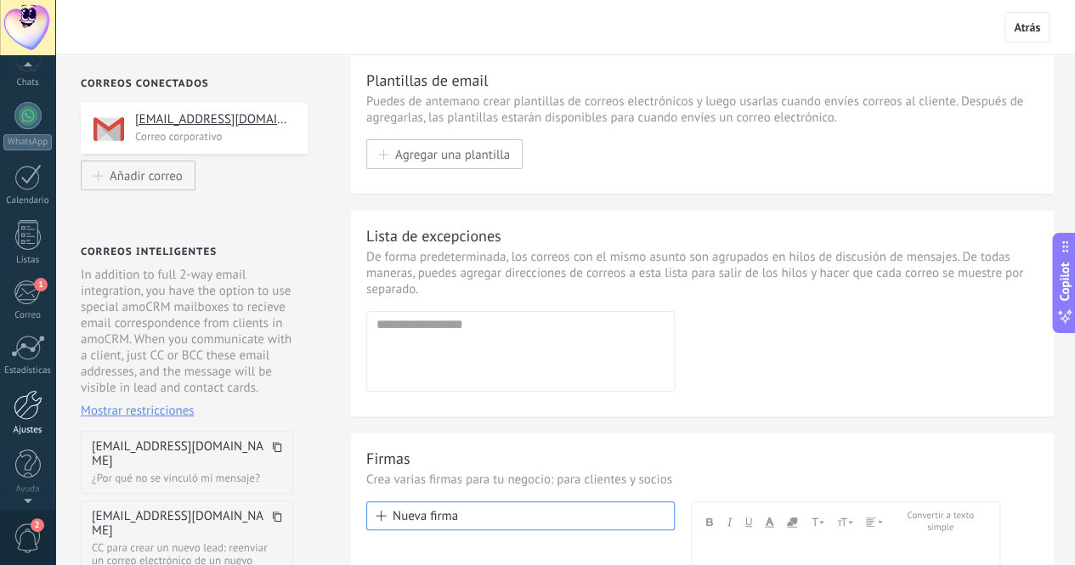
scroll to position [140, 0]
click at [31, 419] on link "Ajustes" at bounding box center [27, 412] width 55 height 46
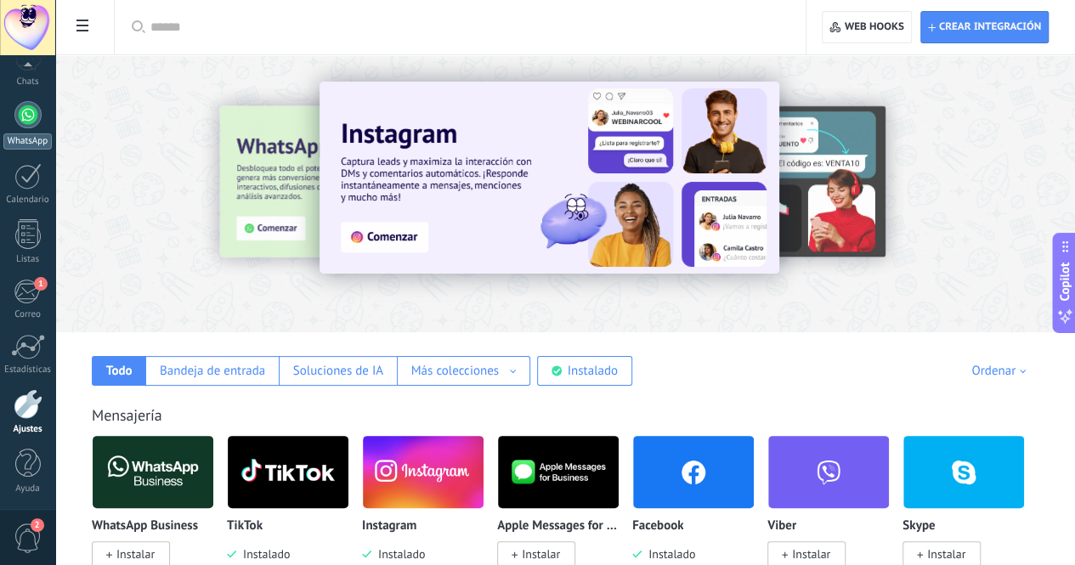
click at [23, 115] on div at bounding box center [27, 114] width 27 height 27
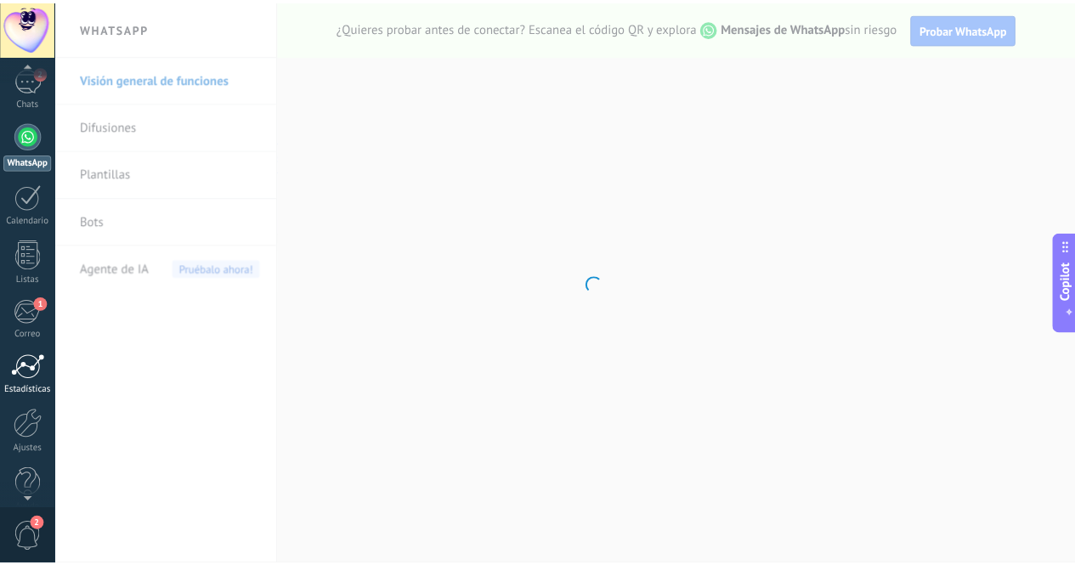
scroll to position [140, 0]
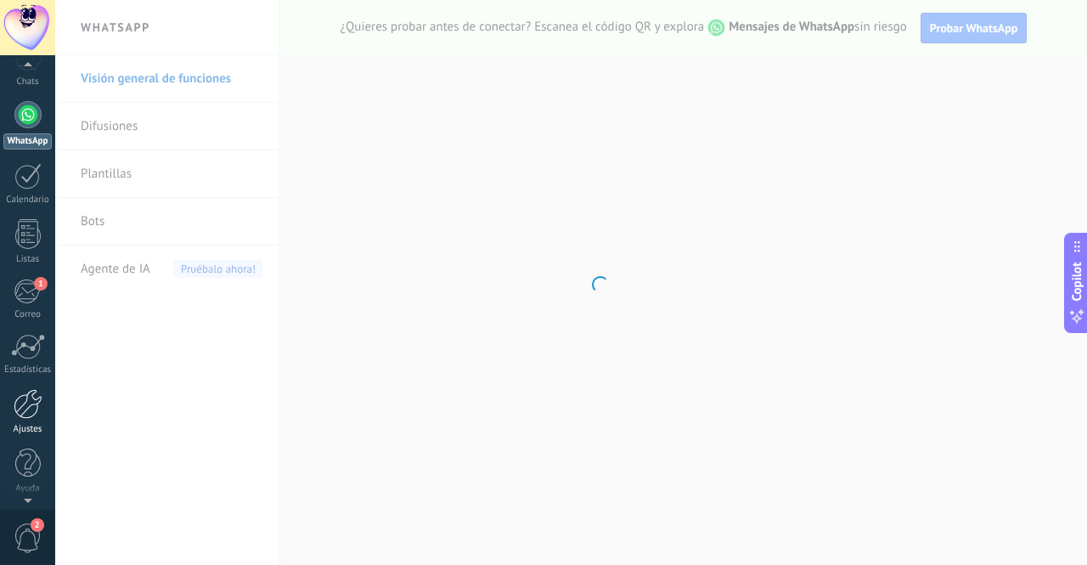
click at [30, 419] on link "Ajustes" at bounding box center [27, 412] width 55 height 46
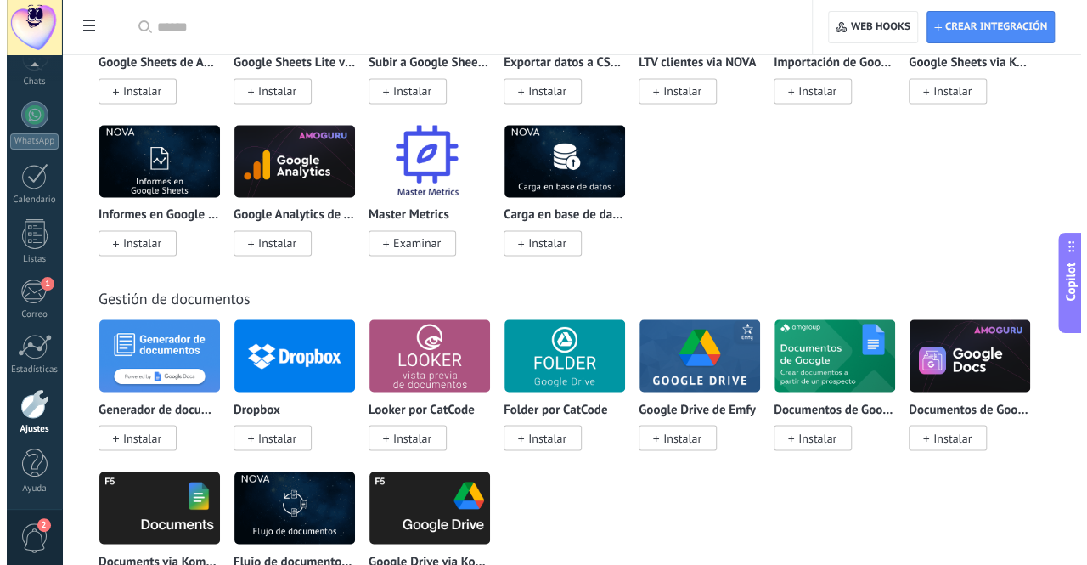
scroll to position [4417, 0]
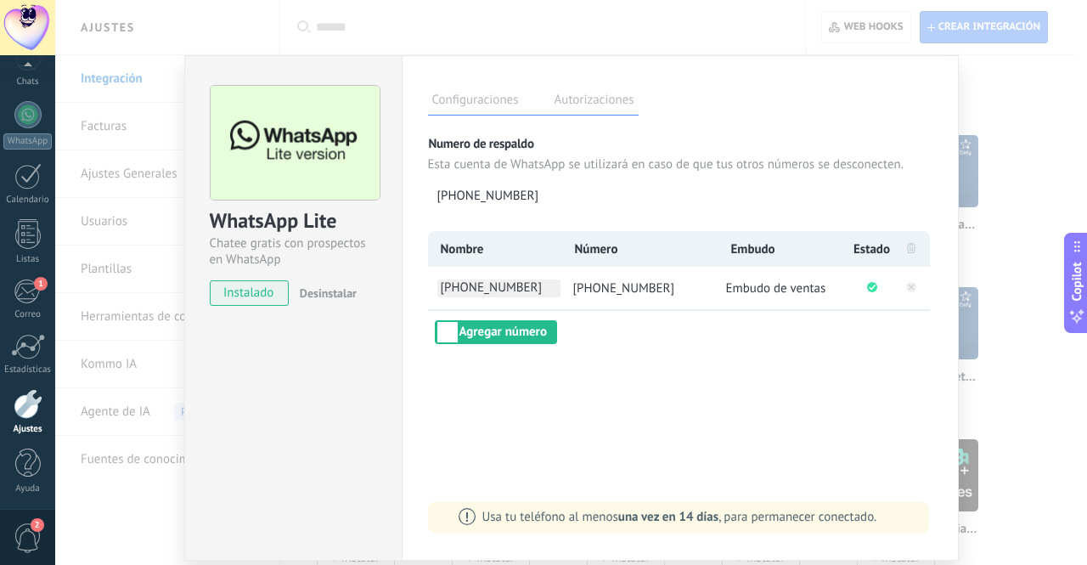
click at [505, 283] on span "[PHONE_NUMBER]" at bounding box center [498, 288] width 123 height 18
click at [505, 283] on input "**********" at bounding box center [498, 288] width 123 height 18
click at [545, 279] on input "**********" at bounding box center [498, 288] width 123 height 18
click at [544, 288] on input "**********" at bounding box center [498, 288] width 123 height 18
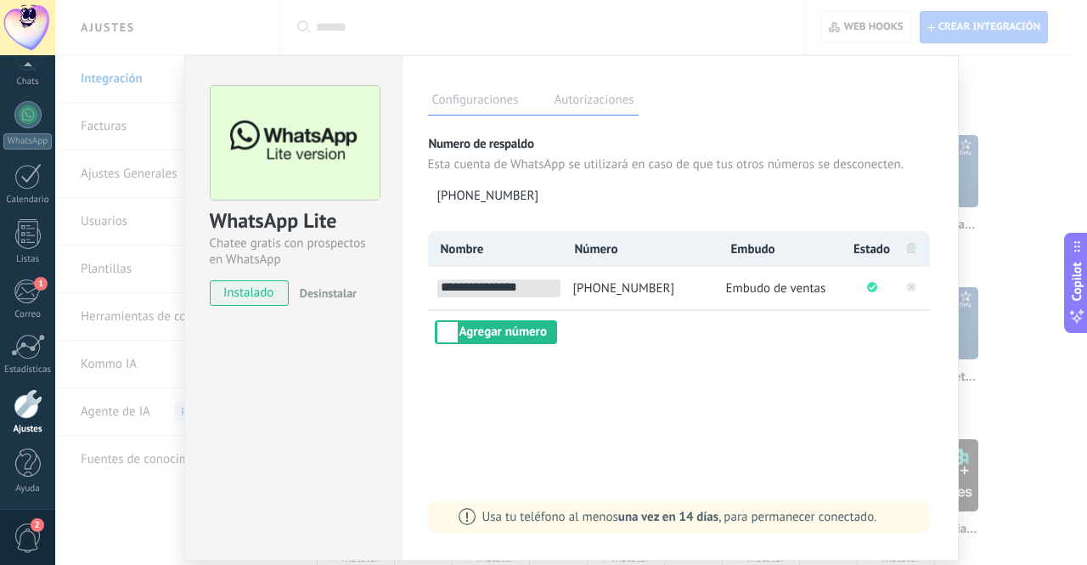
click at [545, 290] on input "**********" at bounding box center [498, 288] width 123 height 18
type input "*"
type input "**********"
drag, startPoint x: 628, startPoint y: 340, endPoint x: 539, endPoint y: 337, distance: 89.2
click at [628, 339] on div "**********" at bounding box center [680, 287] width 505 height 113
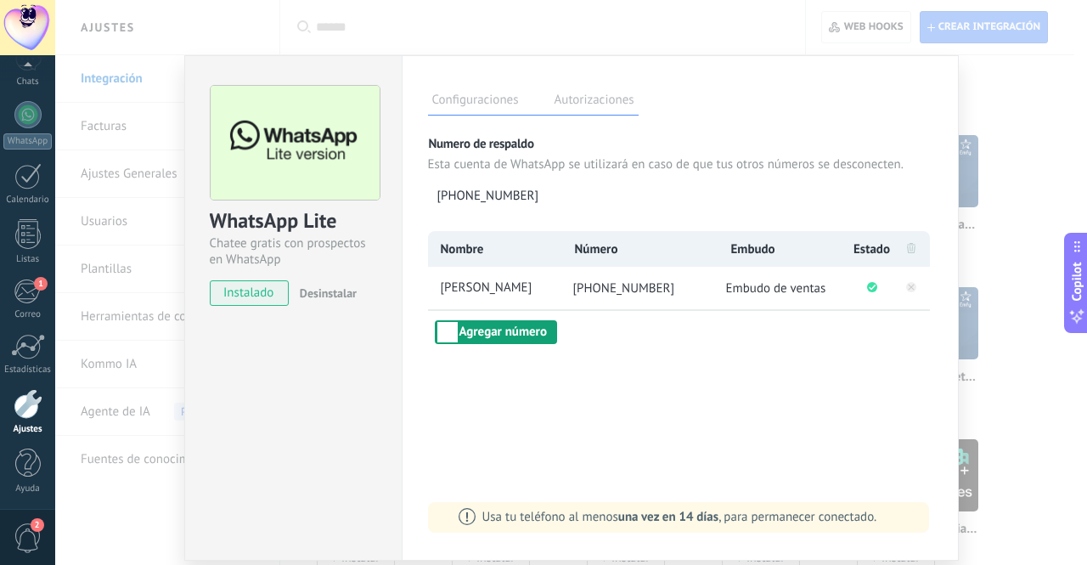
click at [513, 336] on button "Agregar número" at bounding box center [496, 332] width 122 height 24
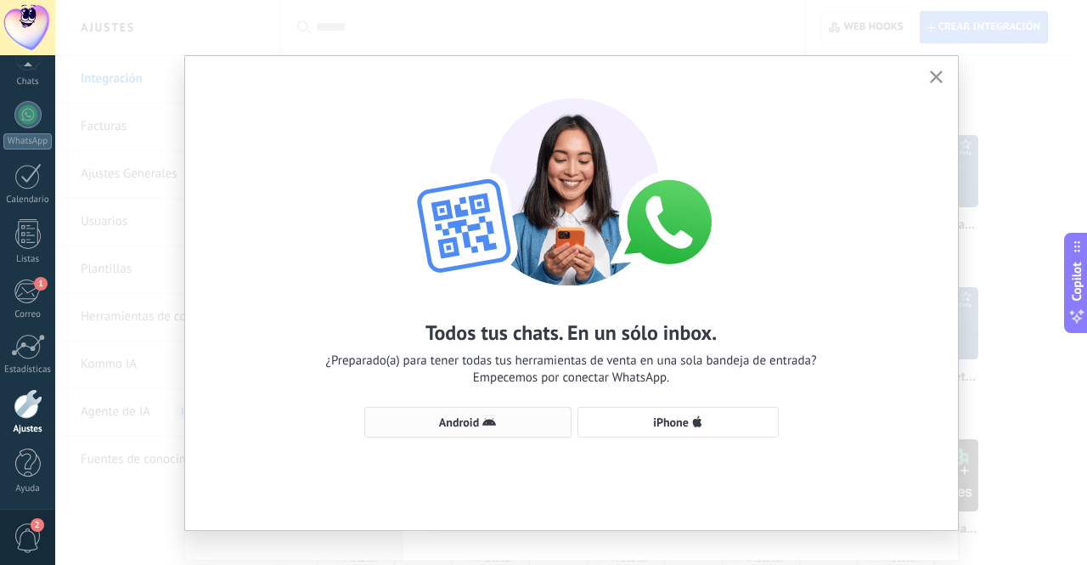
click at [439, 416] on span "Android" at bounding box center [459, 422] width 40 height 12
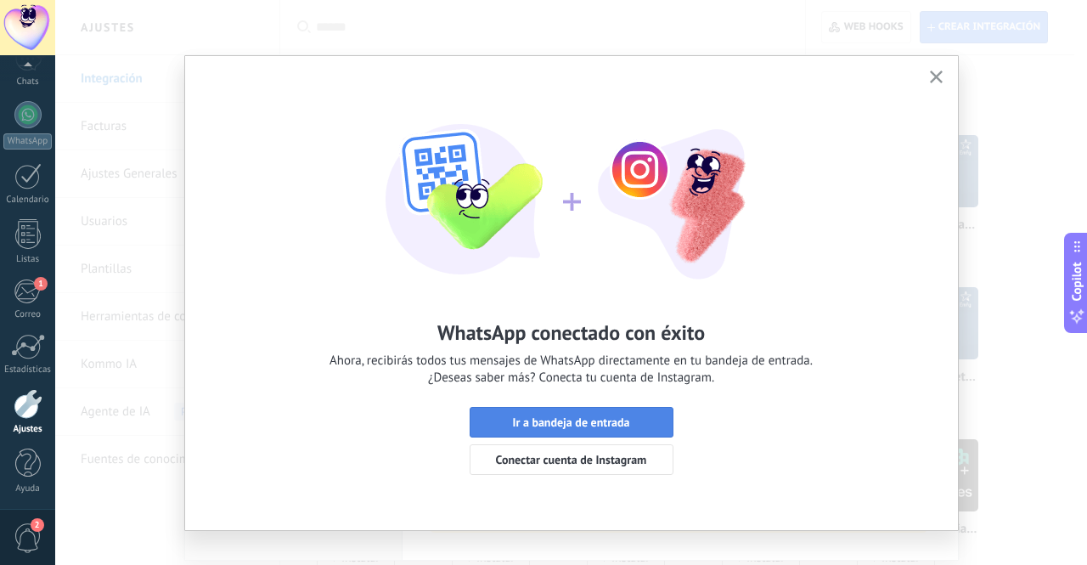
click at [550, 416] on span "Ir a bandeja de entrada" at bounding box center [570, 422] width 117 height 12
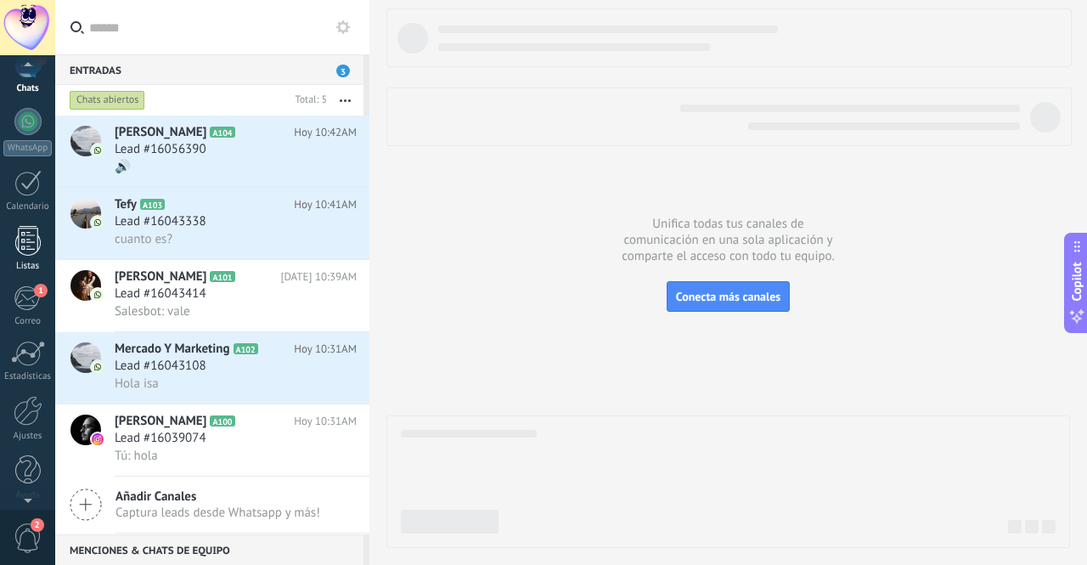
scroll to position [140, 0]
click at [22, 282] on div "1" at bounding box center [28, 291] width 28 height 25
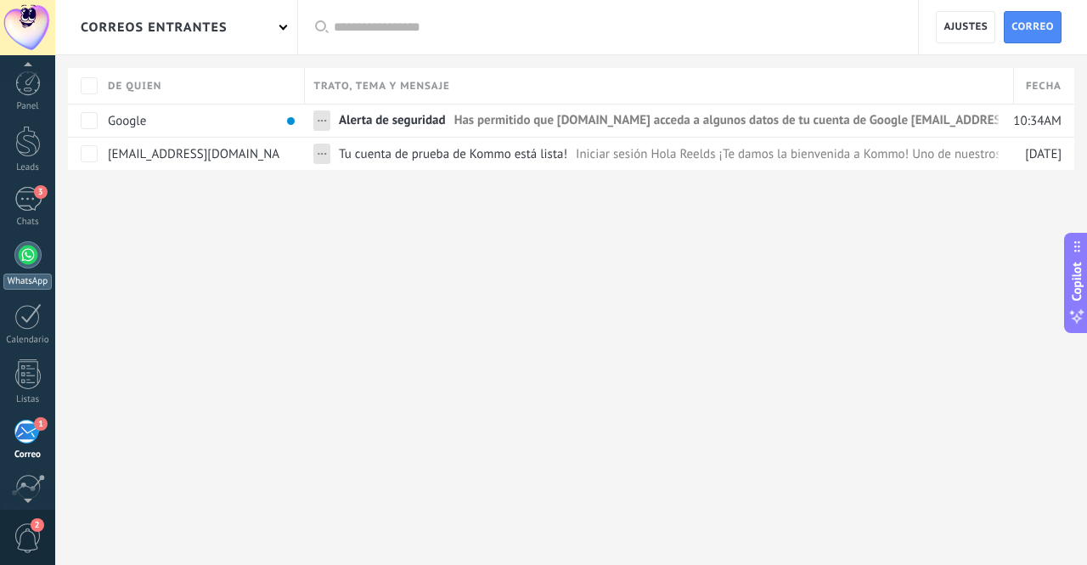
click at [20, 257] on div at bounding box center [27, 254] width 27 height 27
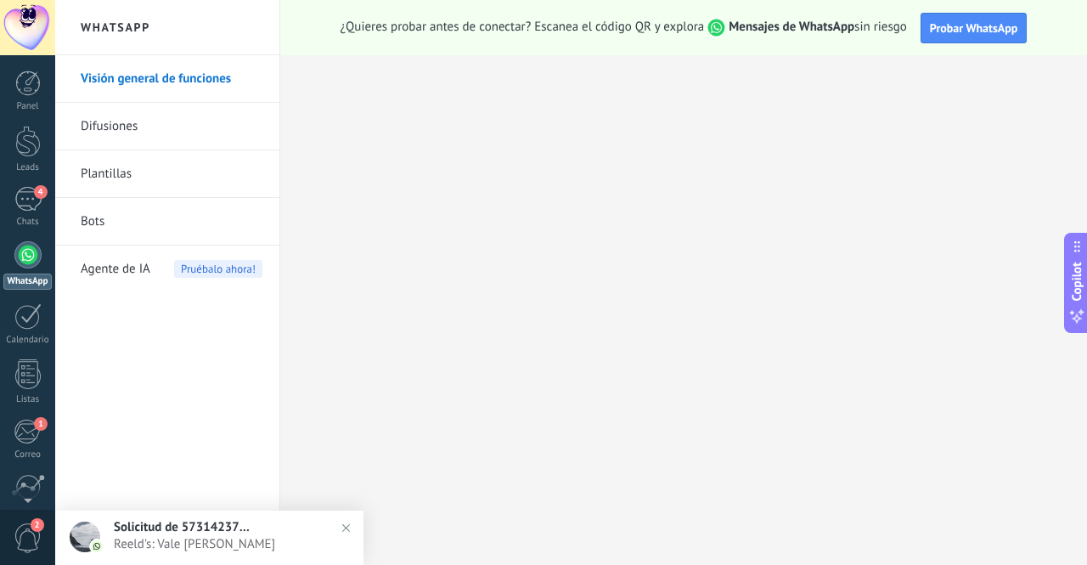
click at [137, 530] on span "Solicitud de 573142371822" at bounding box center [182, 527] width 136 height 16
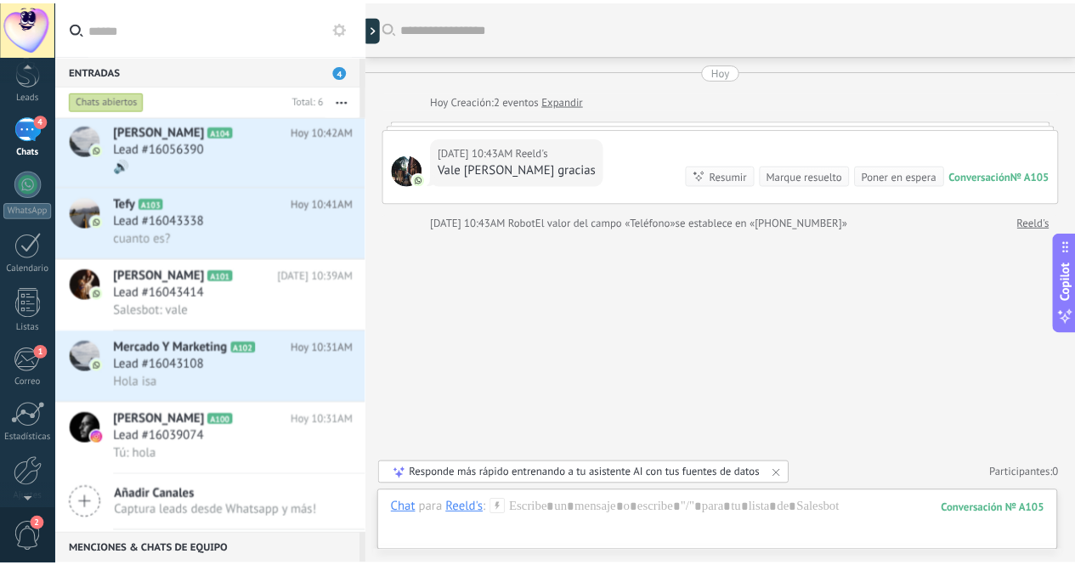
scroll to position [140, 0]
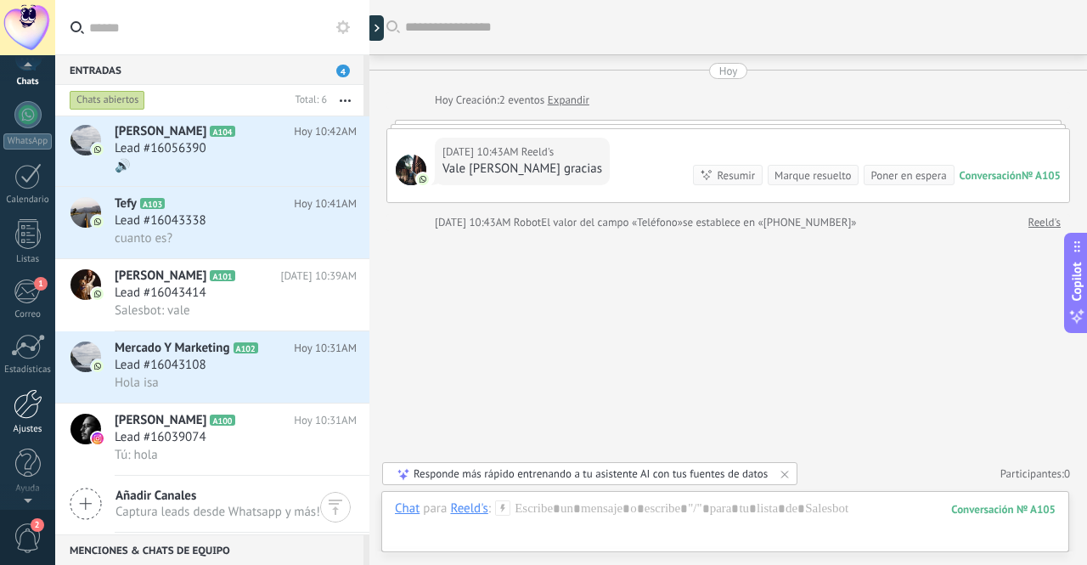
click at [17, 398] on div at bounding box center [28, 404] width 29 height 30
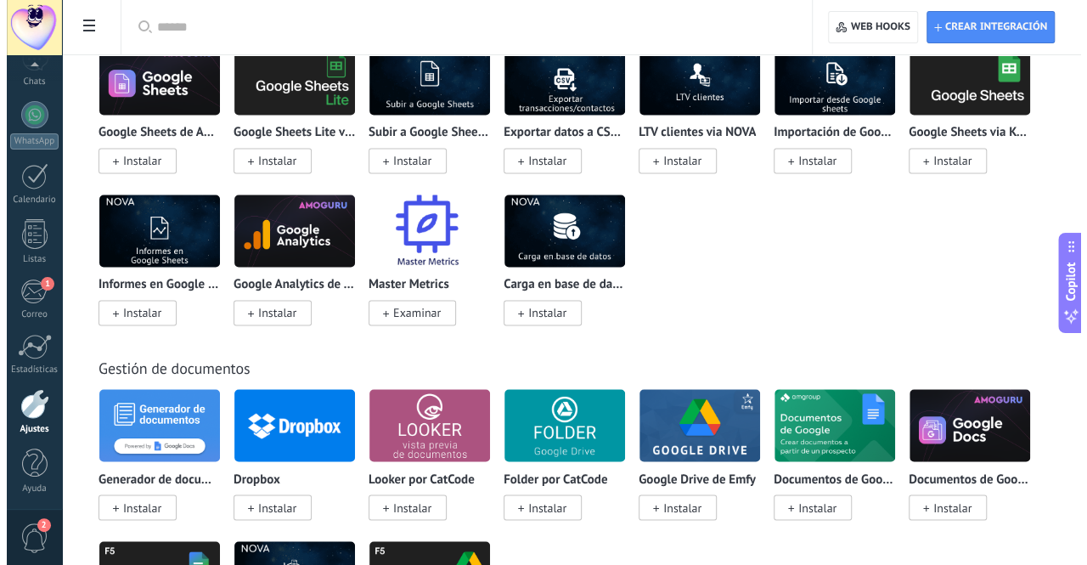
scroll to position [4502, 0]
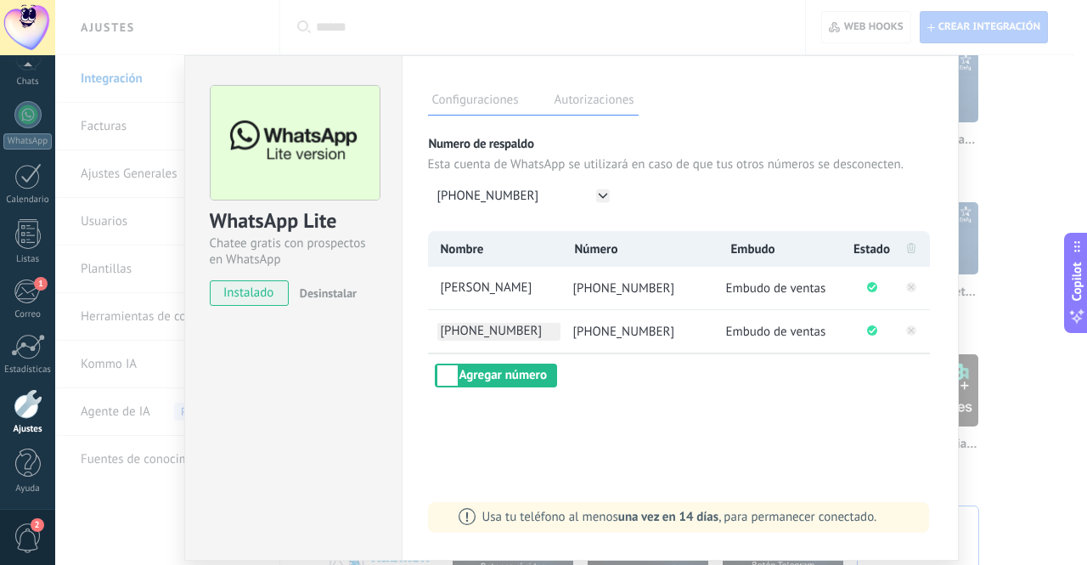
click at [516, 329] on span "+57 314 2371822" at bounding box center [498, 332] width 123 height 18
click at [532, 332] on input "**********" at bounding box center [498, 332] width 123 height 18
type input "*"
type input "**********"
click at [610, 407] on div "Configuraciones Autorizaciones Esta pestaña registra a los usuarios que han con…" at bounding box center [680, 307] width 557 height 505
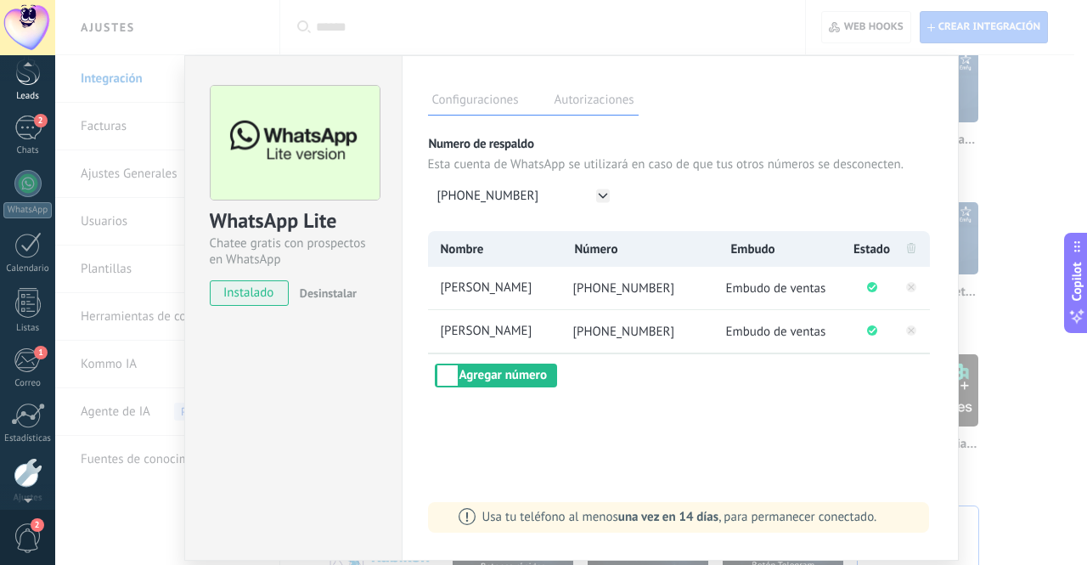
scroll to position [0, 0]
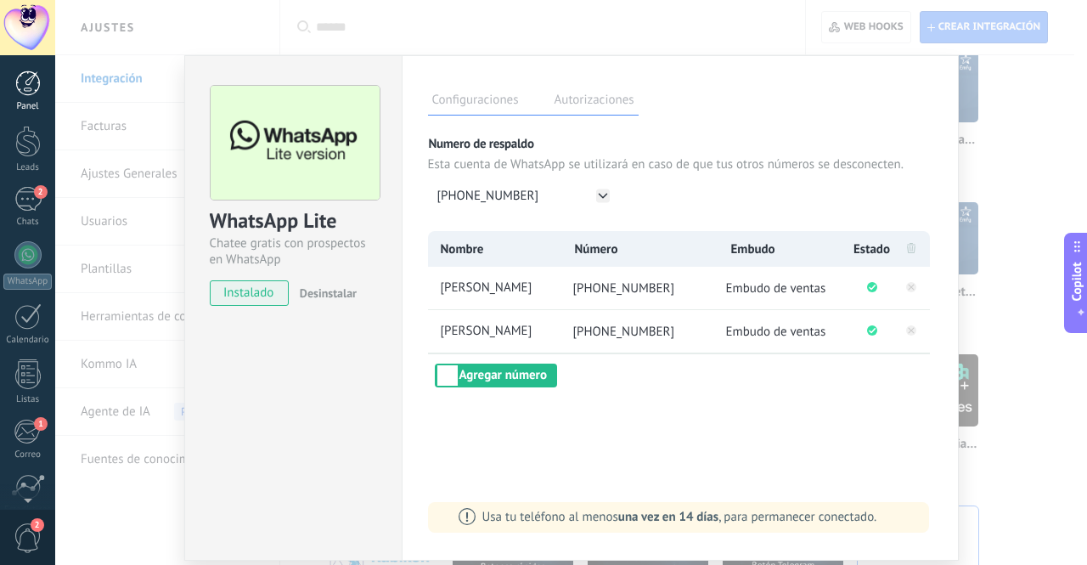
click at [35, 84] on div at bounding box center [27, 83] width 25 height 25
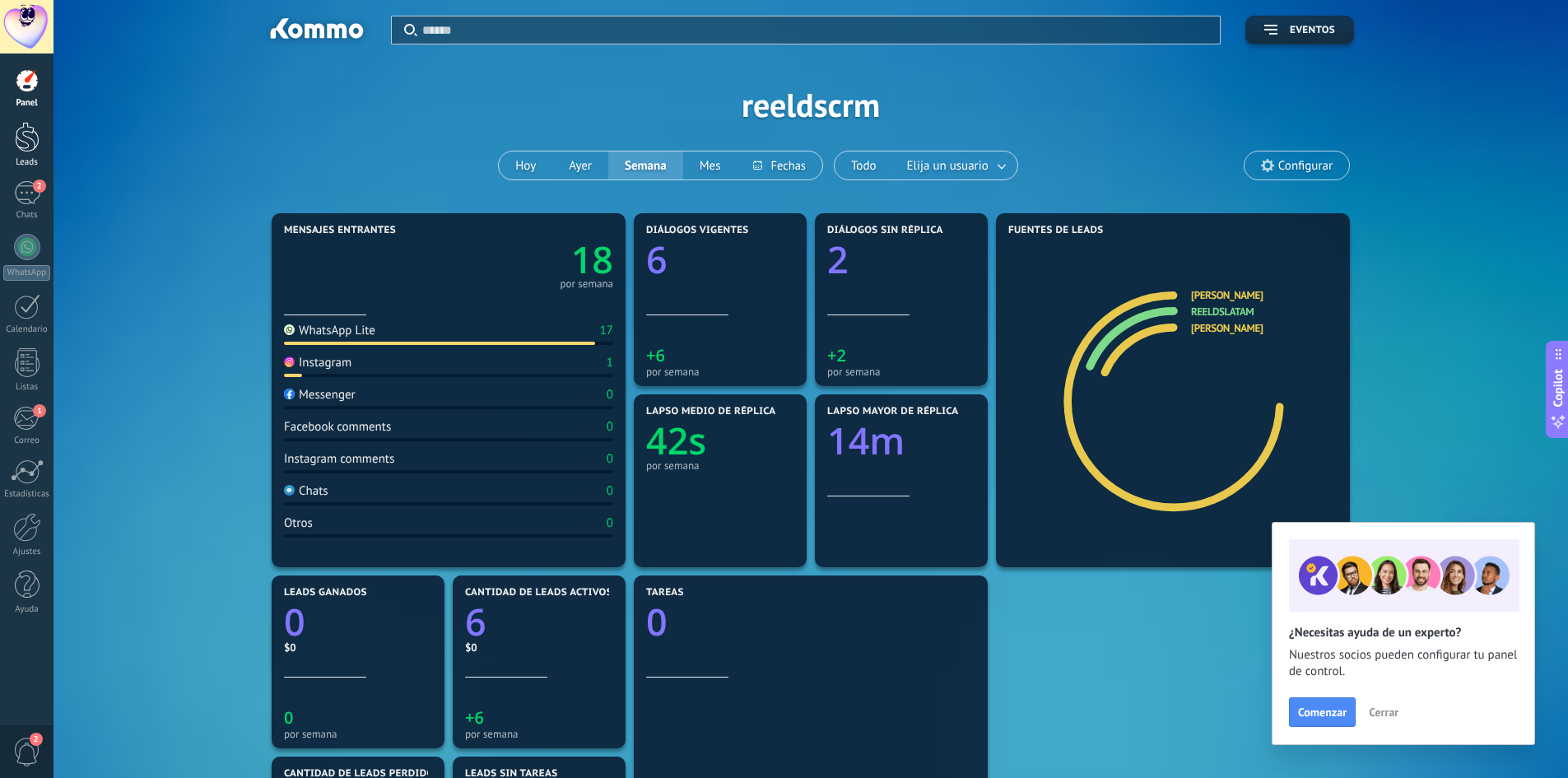
click at [30, 155] on link "Leads" at bounding box center [26, 145] width 53 height 47
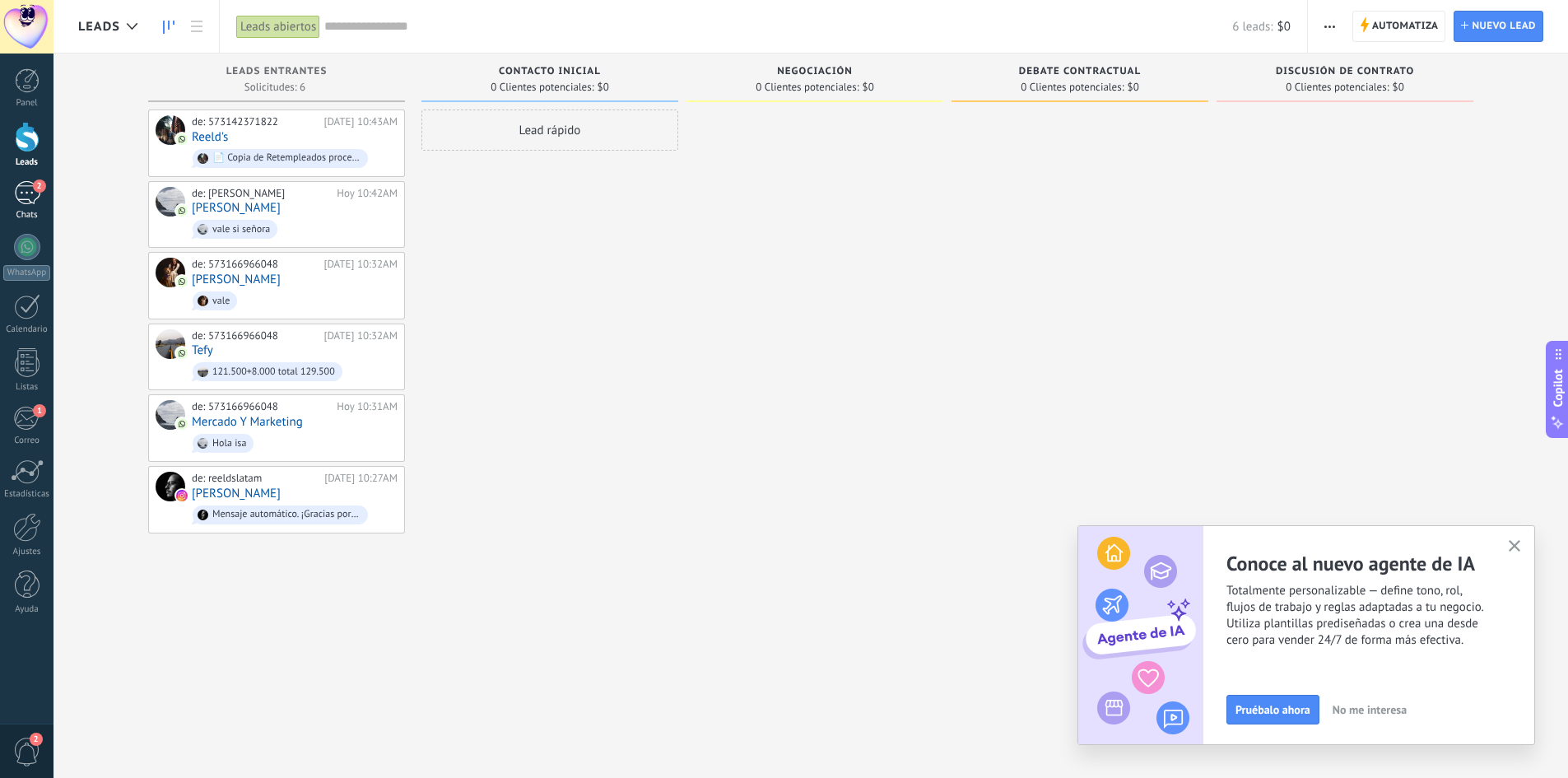
click at [19, 182] on div "2" at bounding box center [26, 193] width 26 height 24
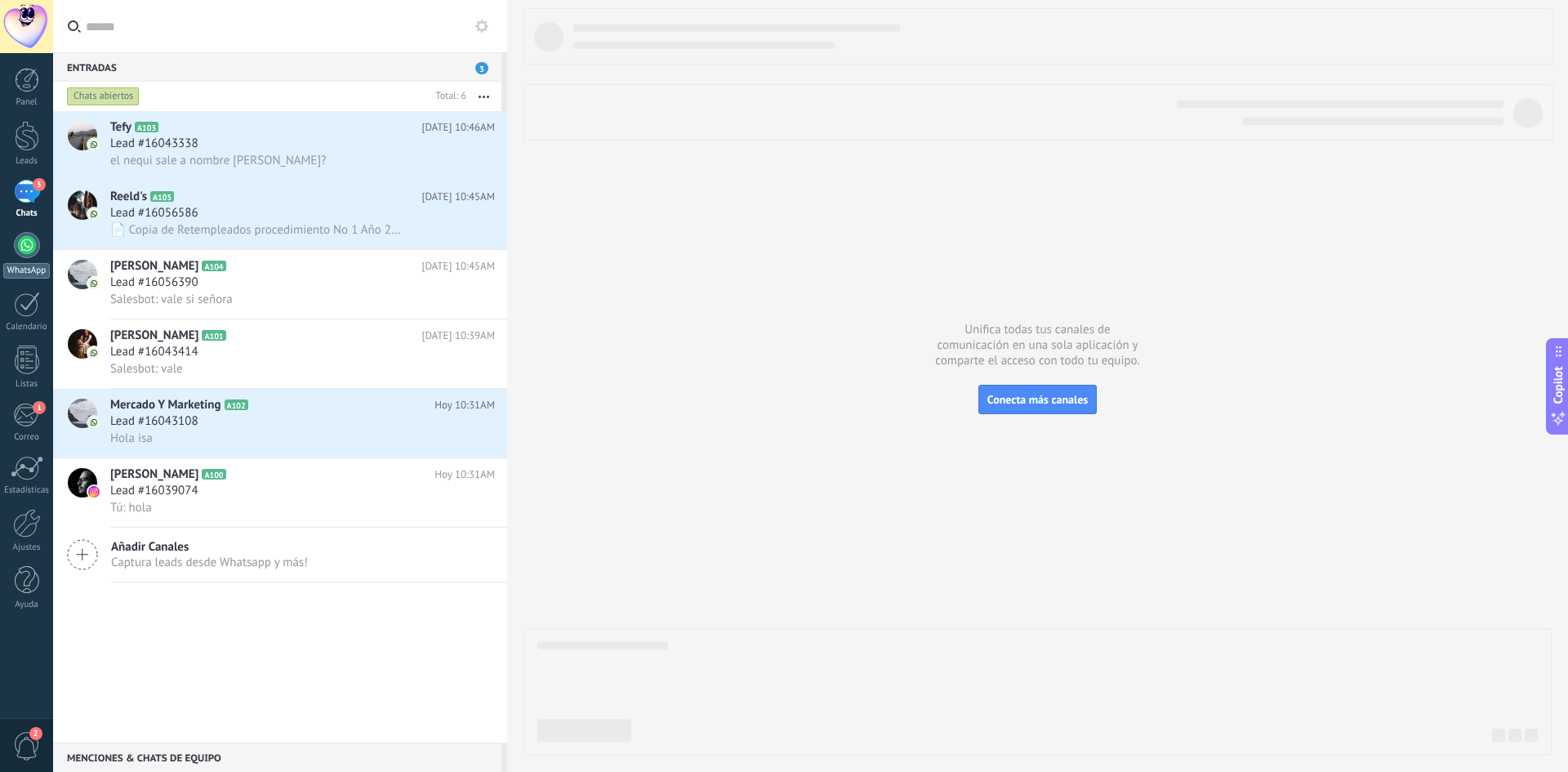
click at [21, 246] on div at bounding box center [26, 244] width 26 height 26
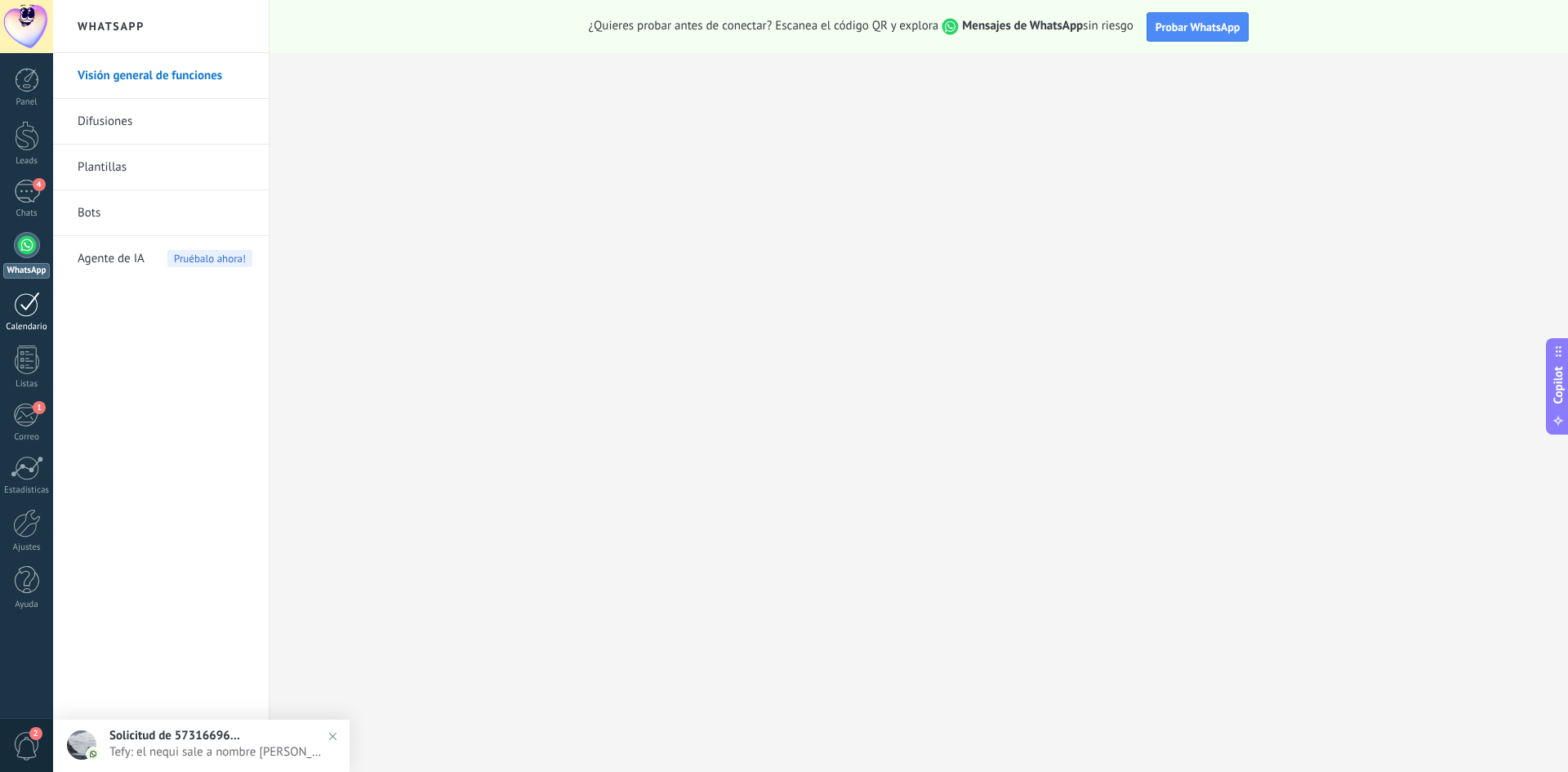
click at [22, 312] on div at bounding box center [26, 304] width 26 height 25
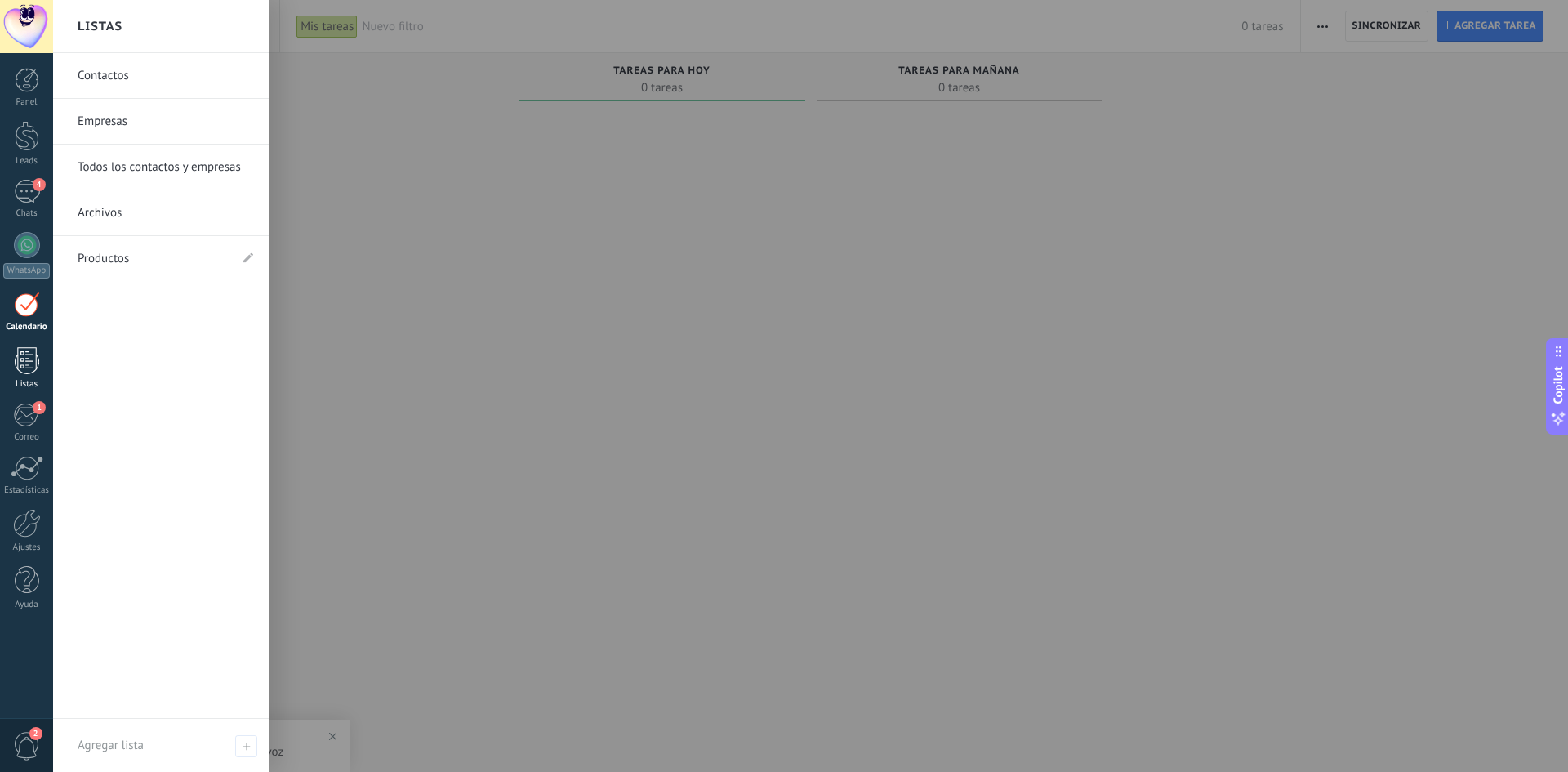
click at [40, 377] on link "Listas" at bounding box center [26, 367] width 53 height 44
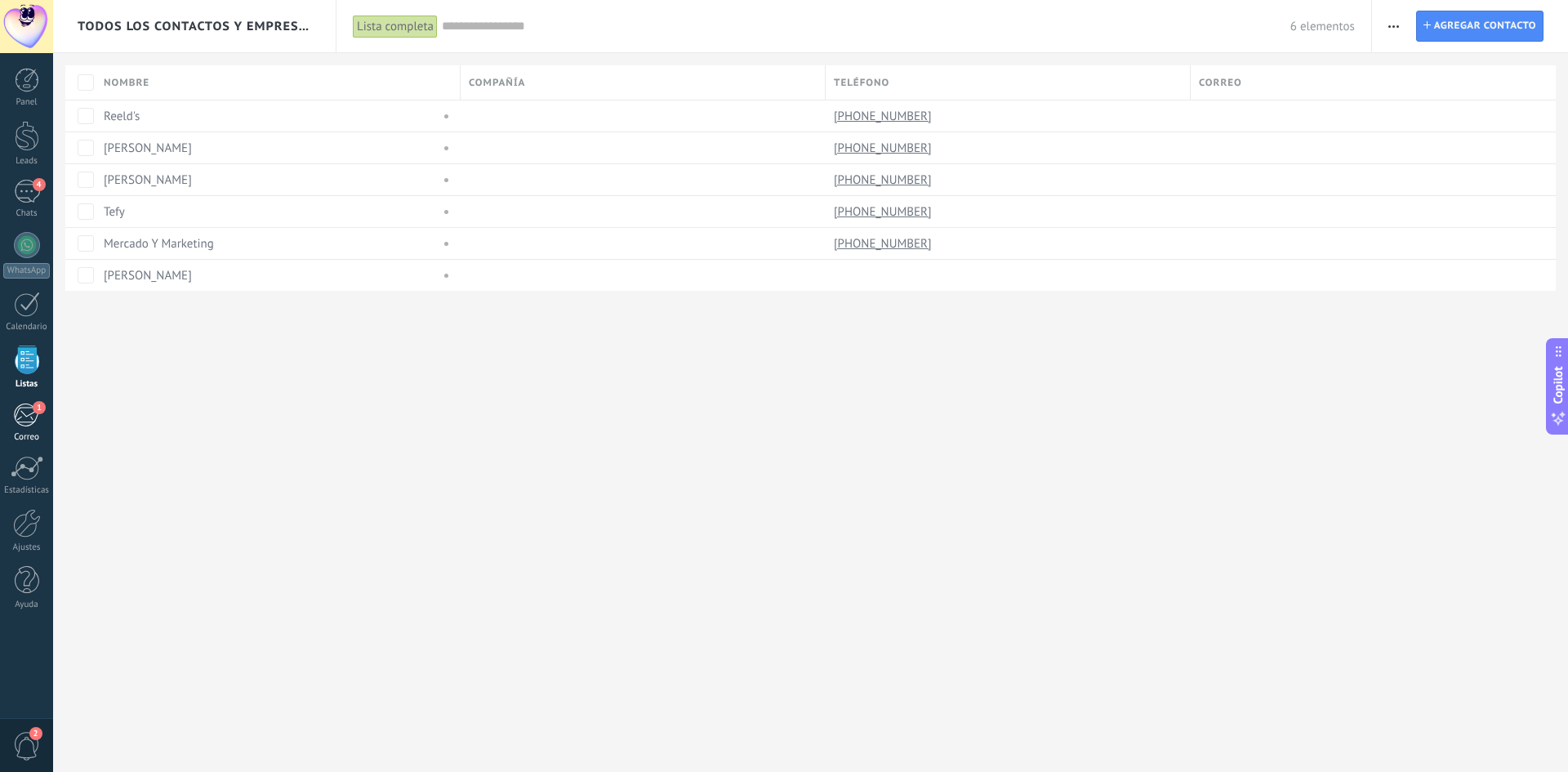
click at [31, 431] on link "1 Correo" at bounding box center [26, 423] width 53 height 40
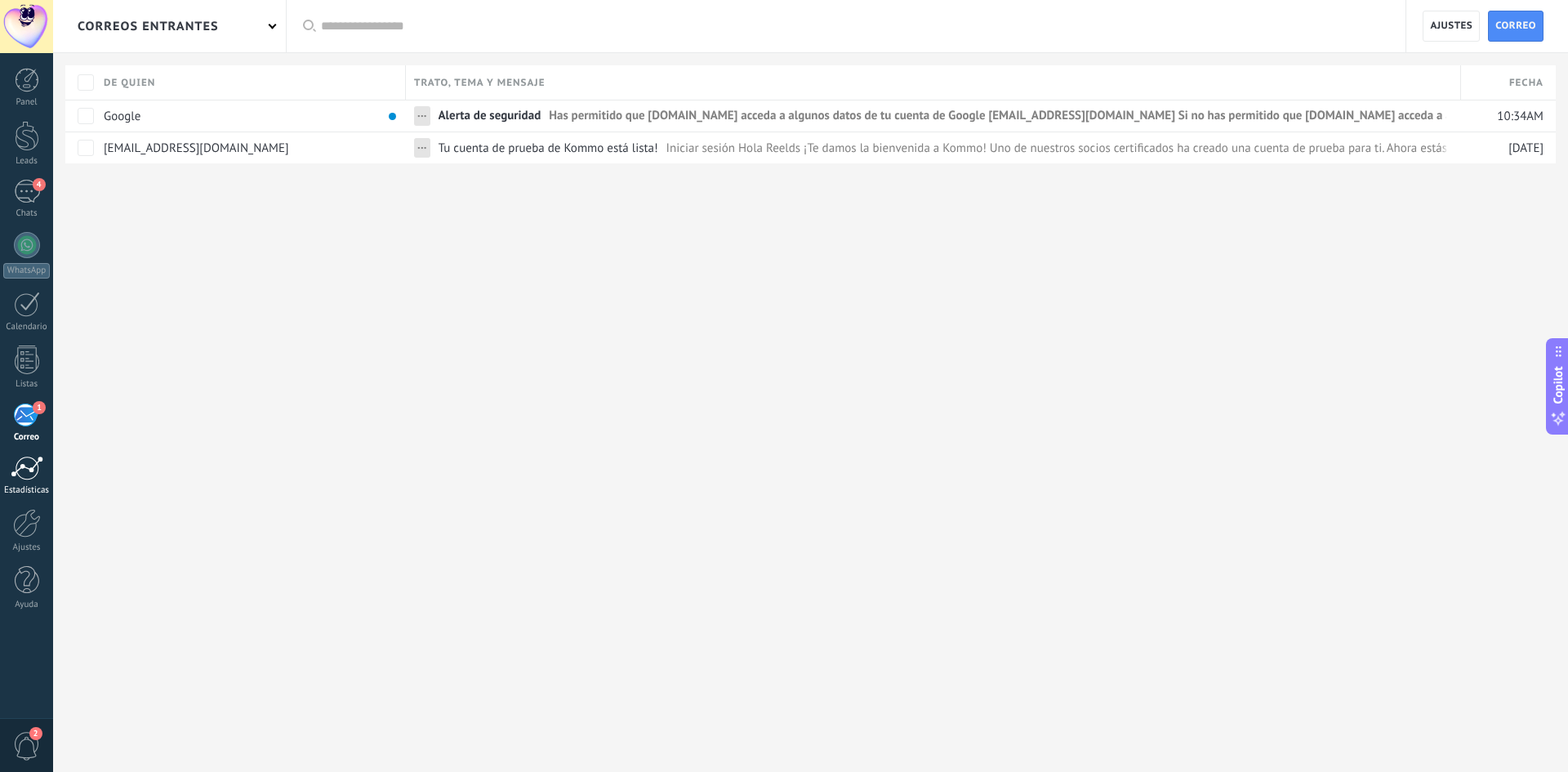
click at [36, 480] on link "Estadísticas" at bounding box center [26, 476] width 53 height 40
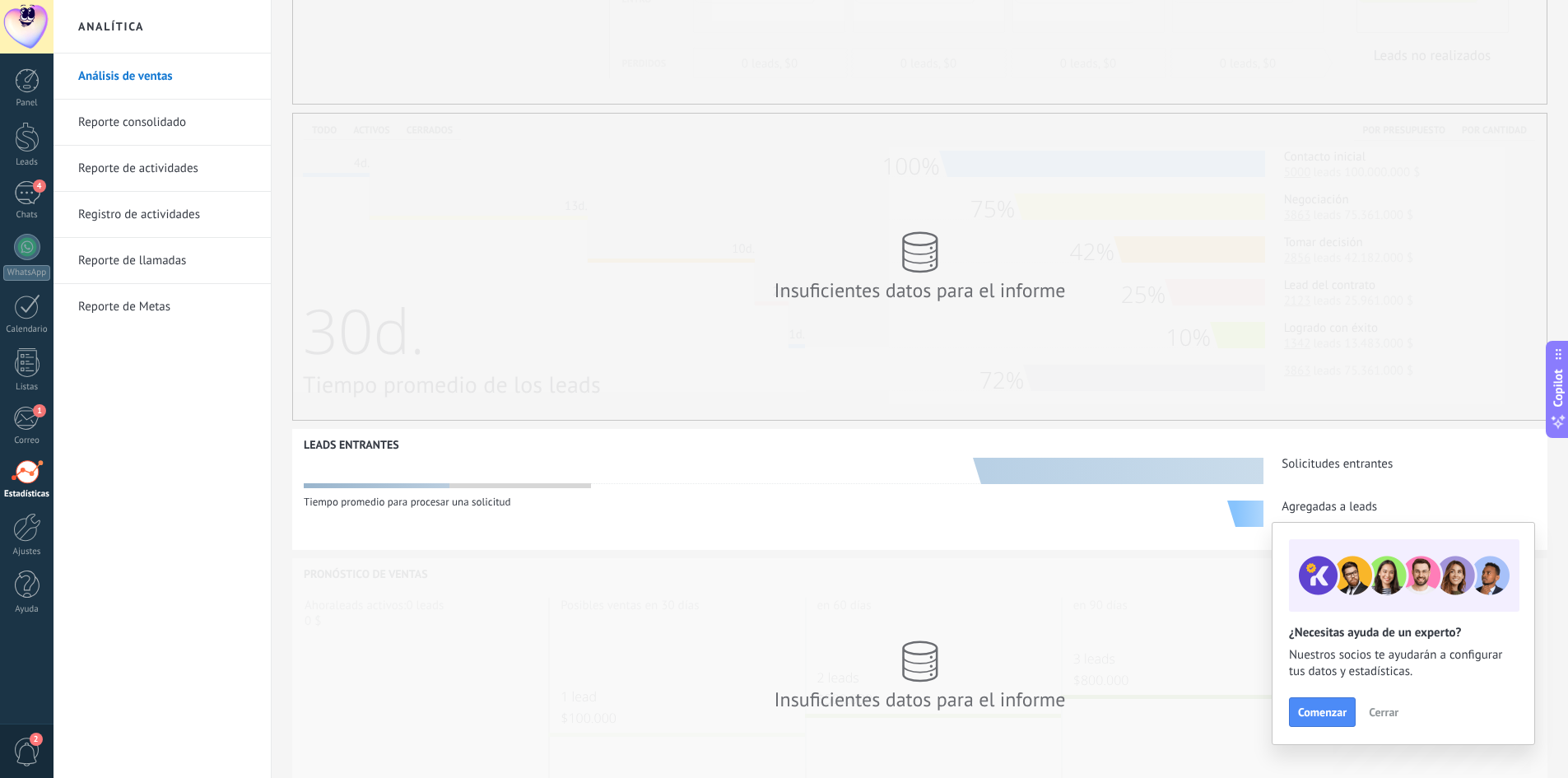
scroll to position [247, 0]
click at [10, 529] on link "Ajustes" at bounding box center [26, 535] width 53 height 45
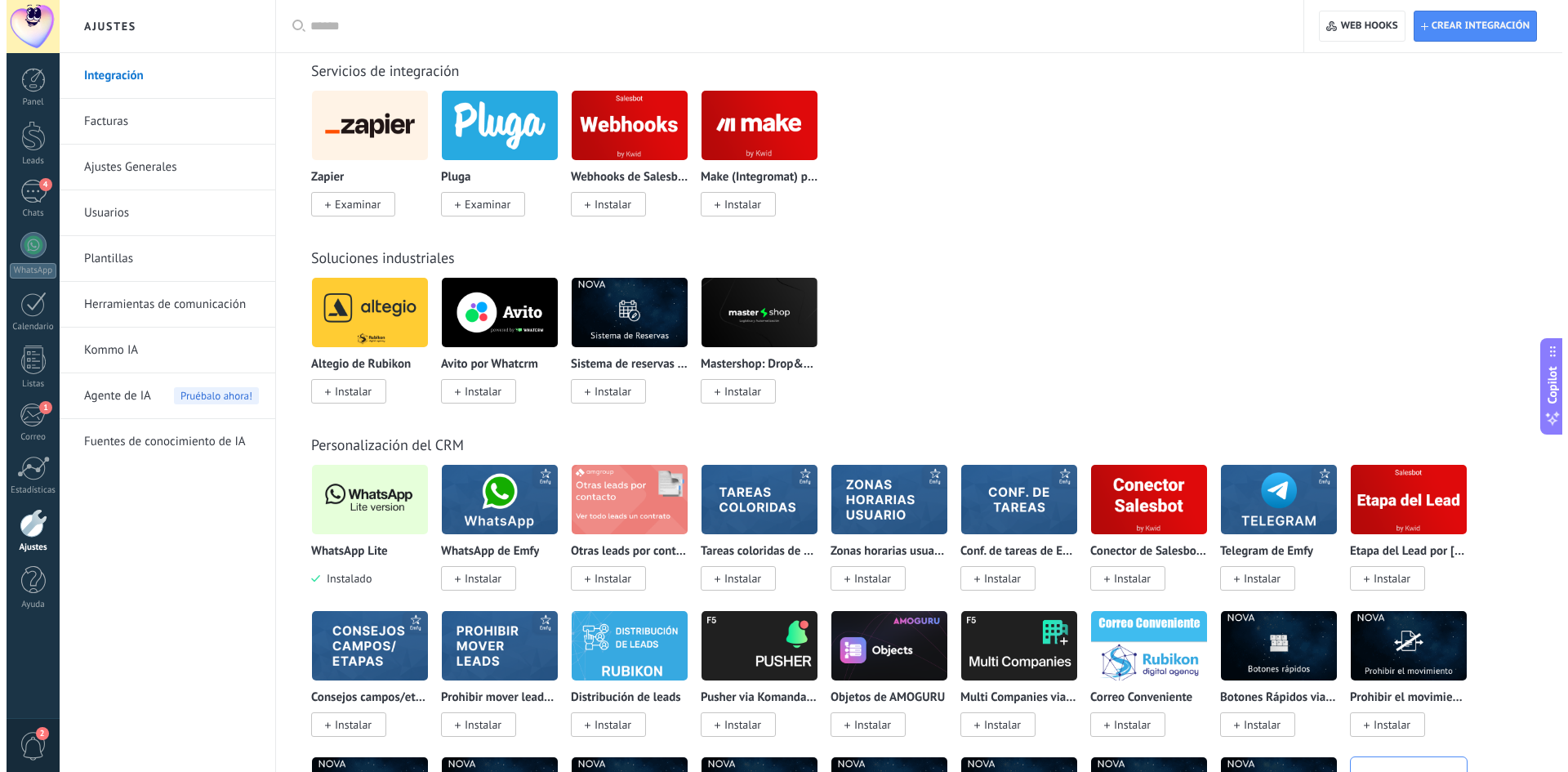
scroll to position [2695, 0]
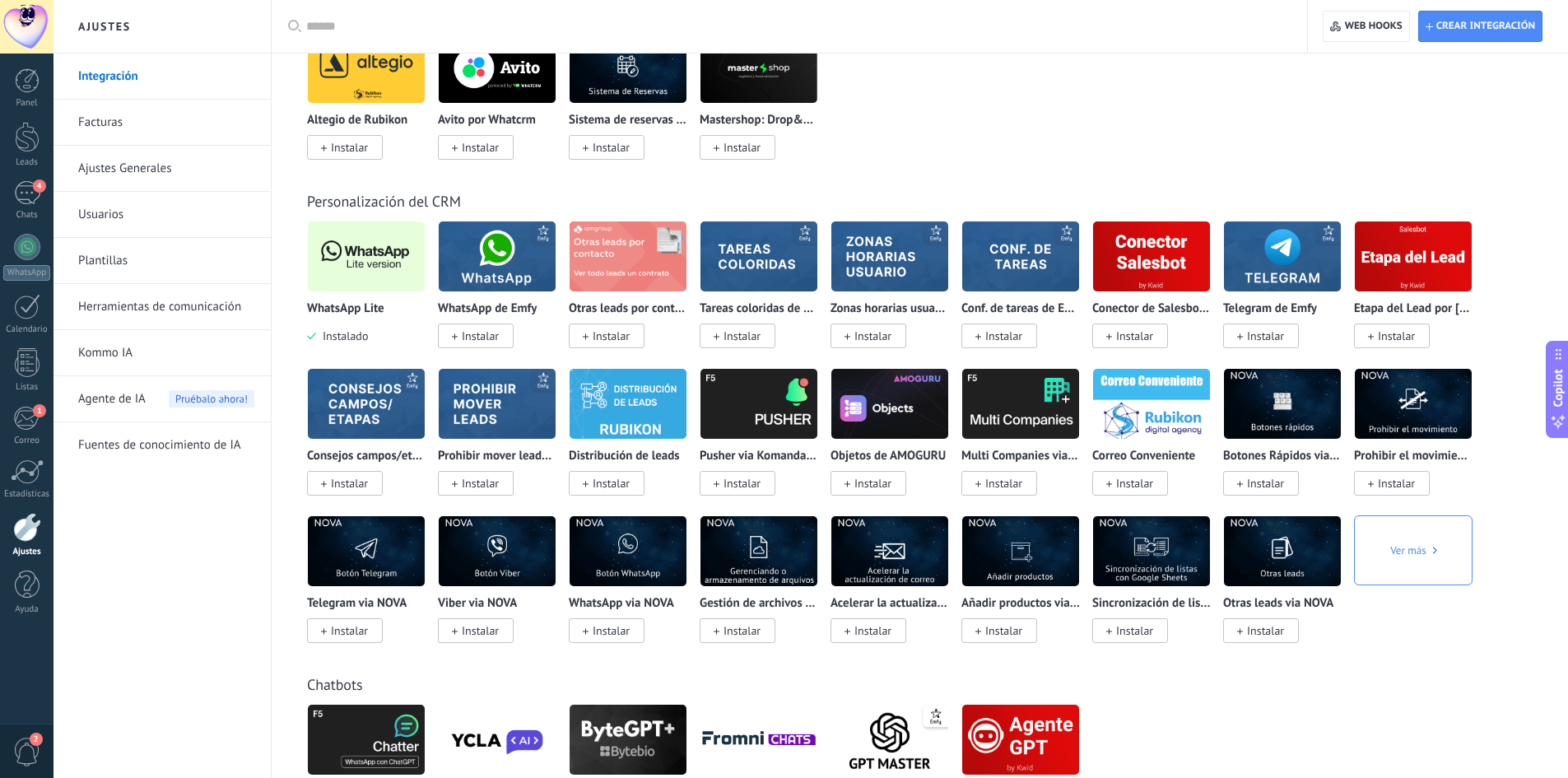
click at [356, 257] on img at bounding box center [366, 256] width 117 height 79
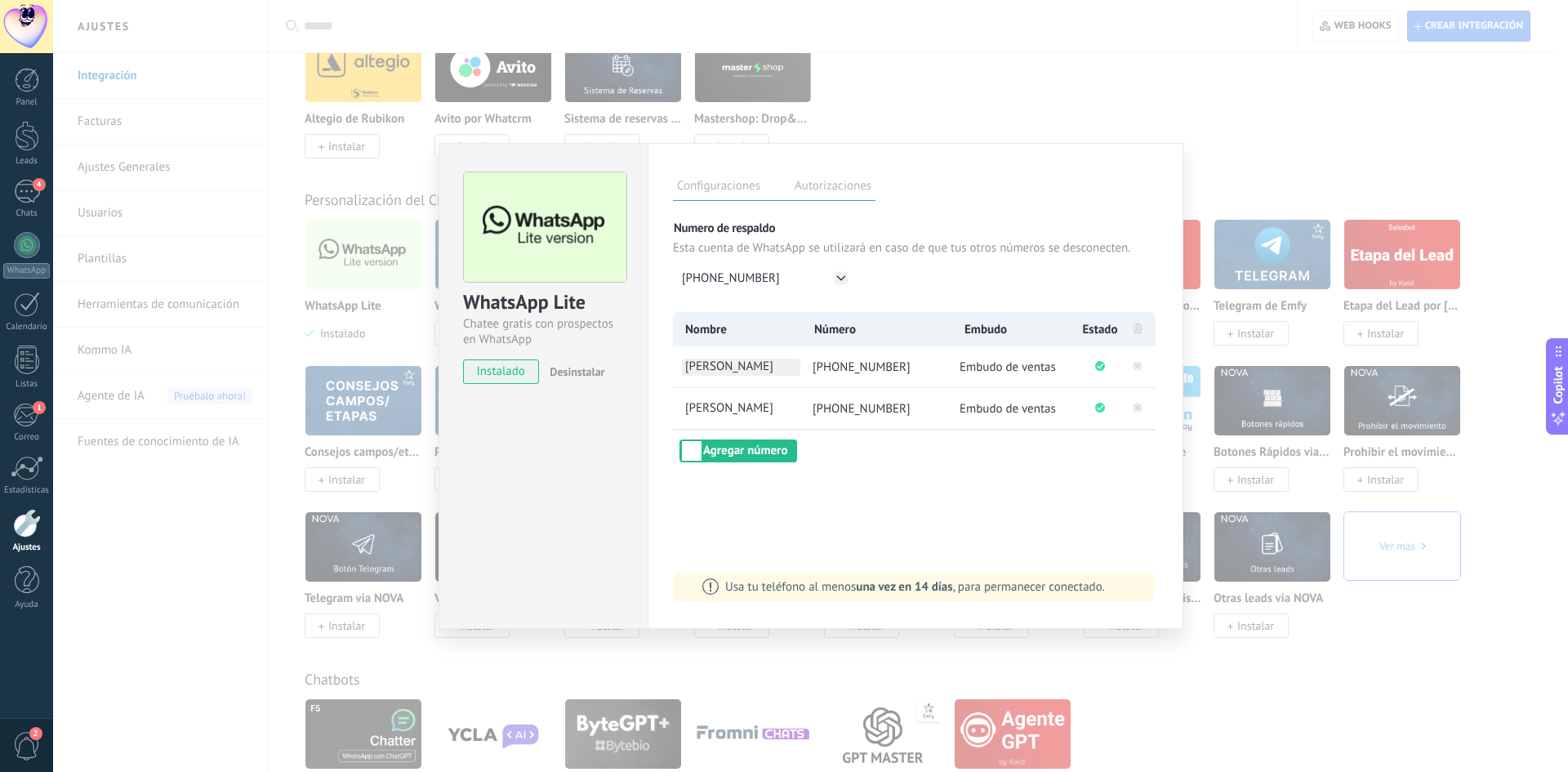
click at [745, 368] on span "isabel lopez" at bounding box center [740, 367] width 118 height 17
click at [992, 367] on span "Embudo de ventas" at bounding box center [1008, 367] width 96 height 15
click at [14, 420] on div "1" at bounding box center [27, 414] width 27 height 24
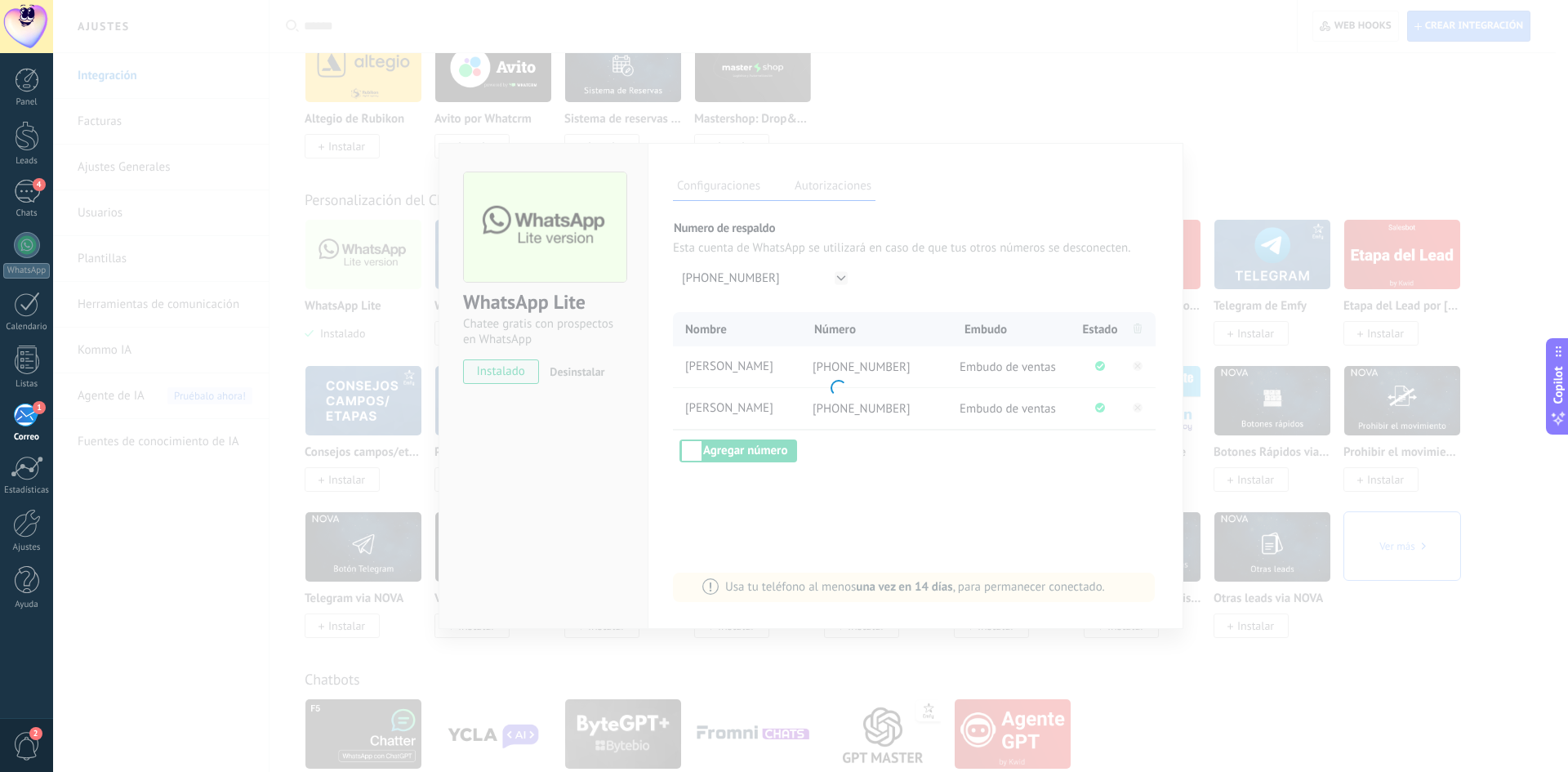
click at [14, 419] on div "1" at bounding box center [27, 414] width 27 height 24
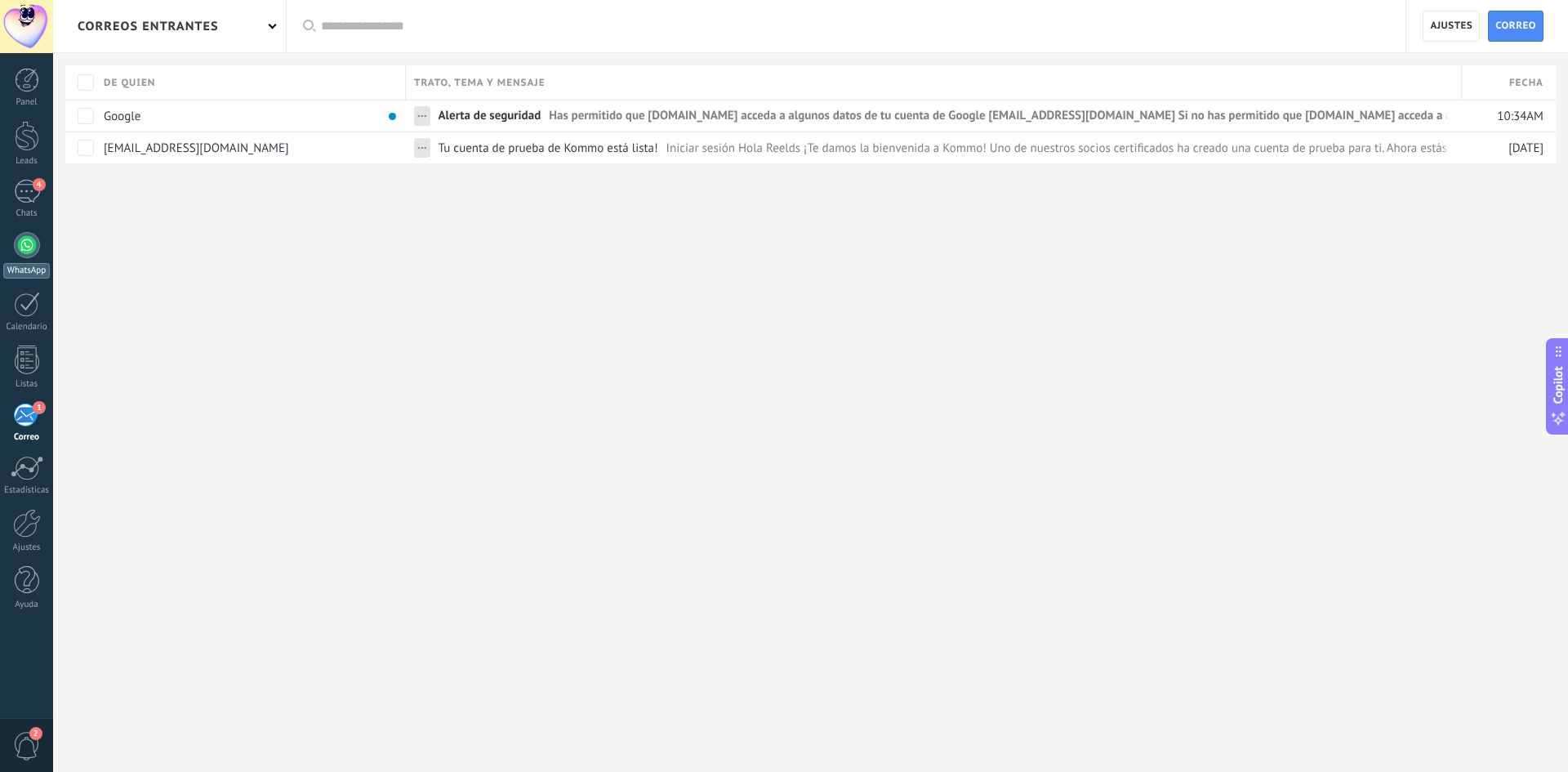
click at [37, 245] on div at bounding box center [26, 244] width 26 height 26
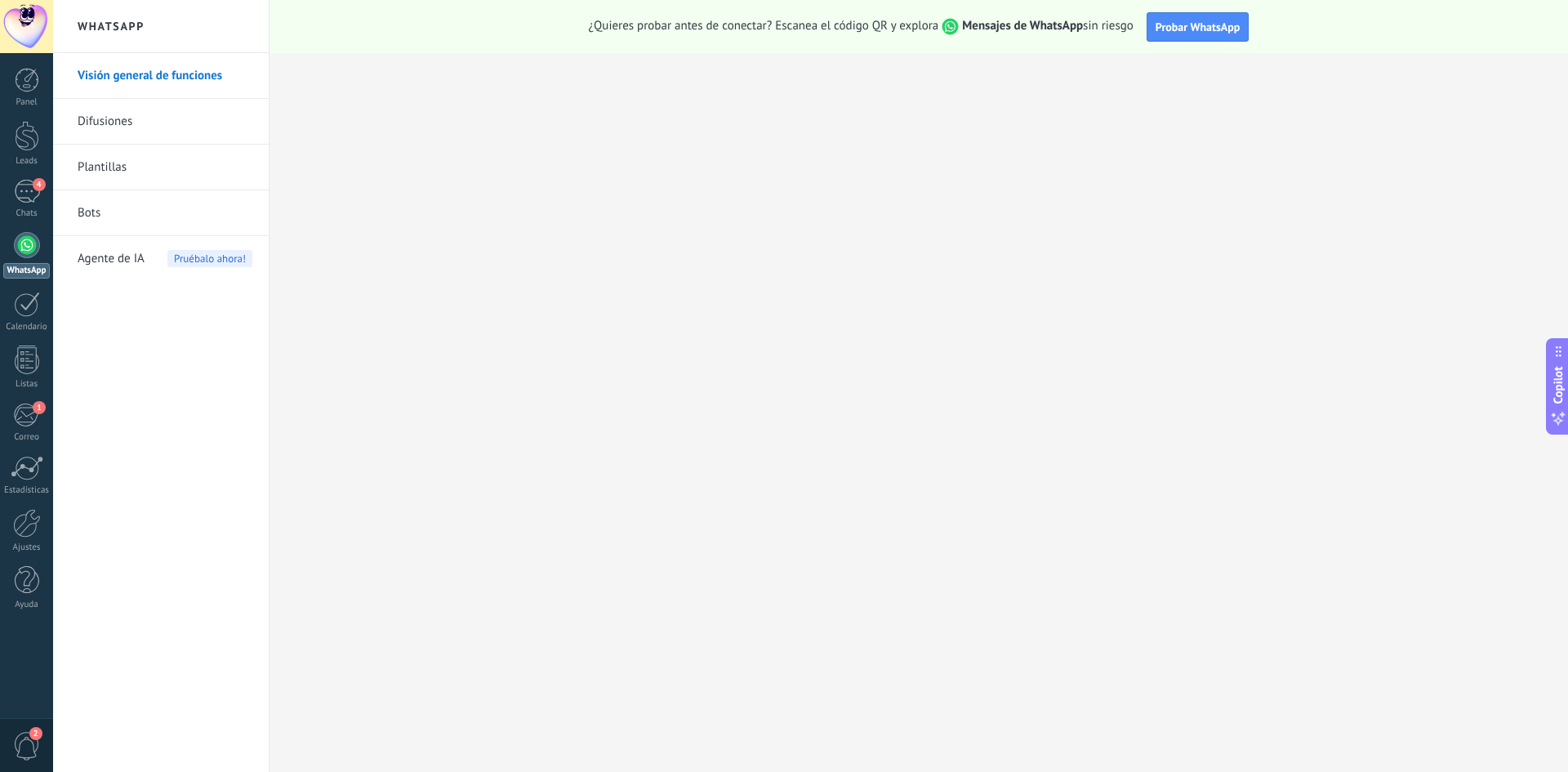
click at [144, 116] on link "Difusiones" at bounding box center [165, 122] width 175 height 46
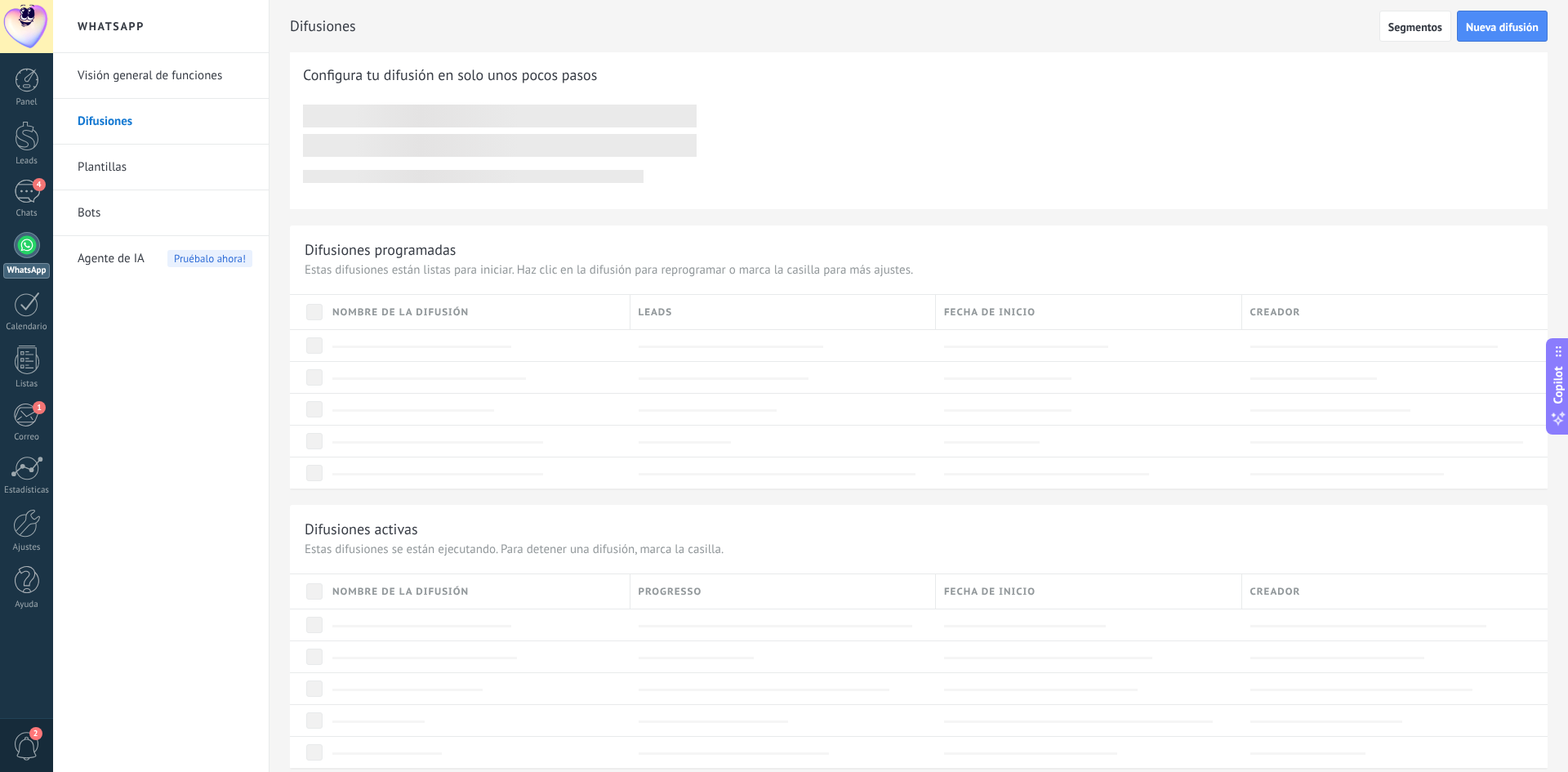
click at [166, 166] on link "Plantillas" at bounding box center [165, 167] width 175 height 46
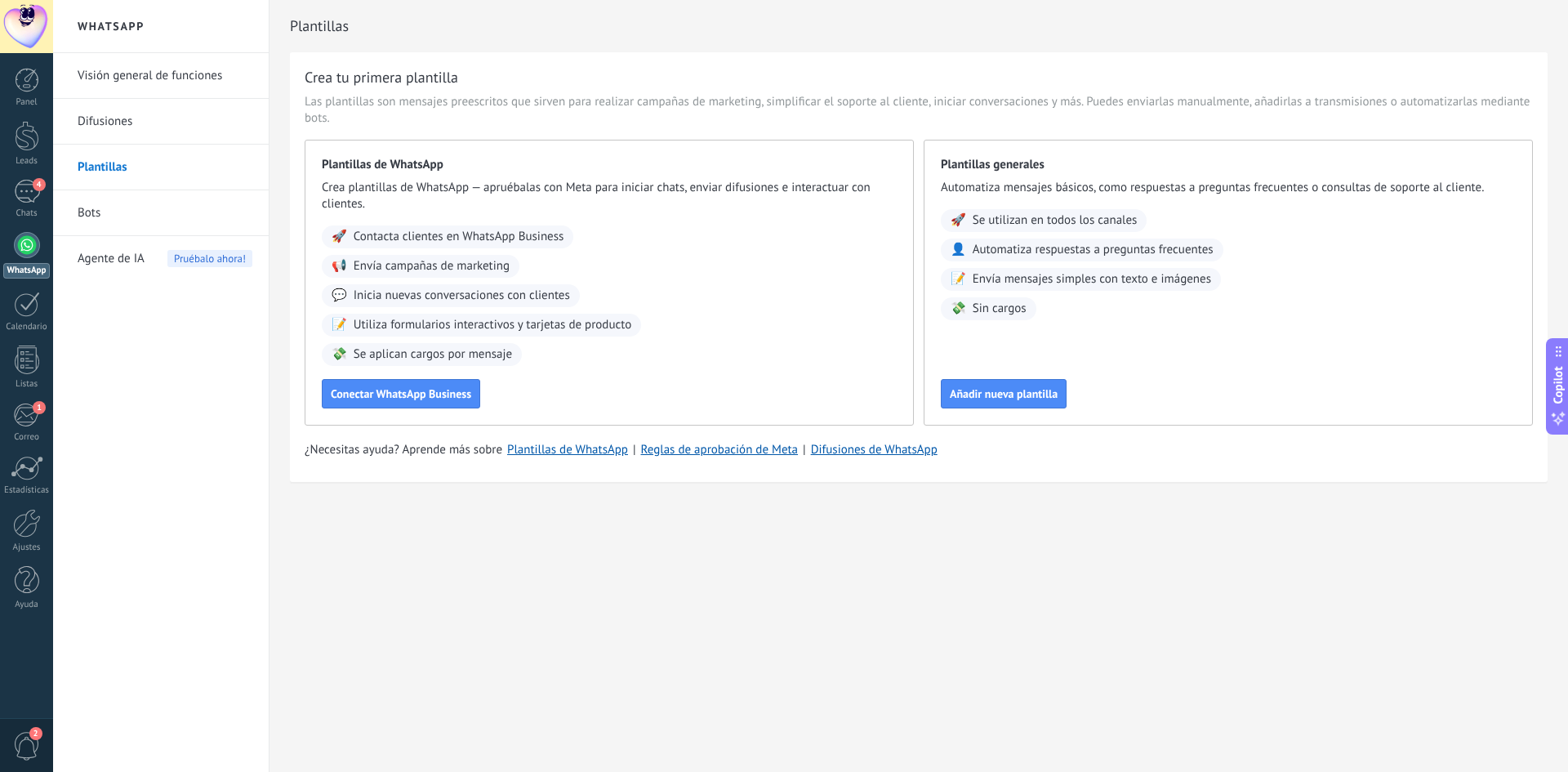
click at [131, 214] on link "Bots" at bounding box center [165, 213] width 175 height 46
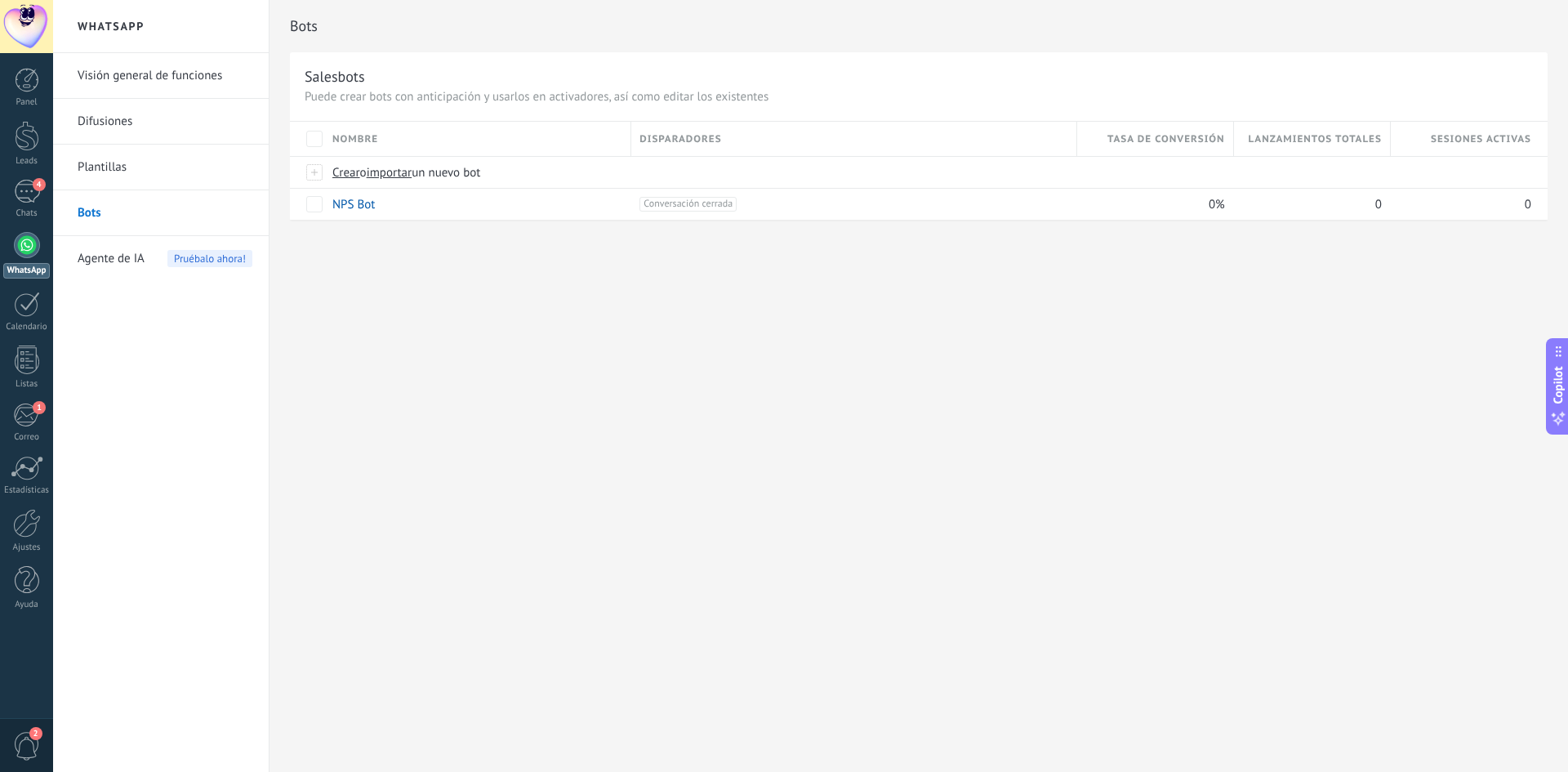
click at [109, 67] on link "Visión general de funciones" at bounding box center [165, 76] width 175 height 46
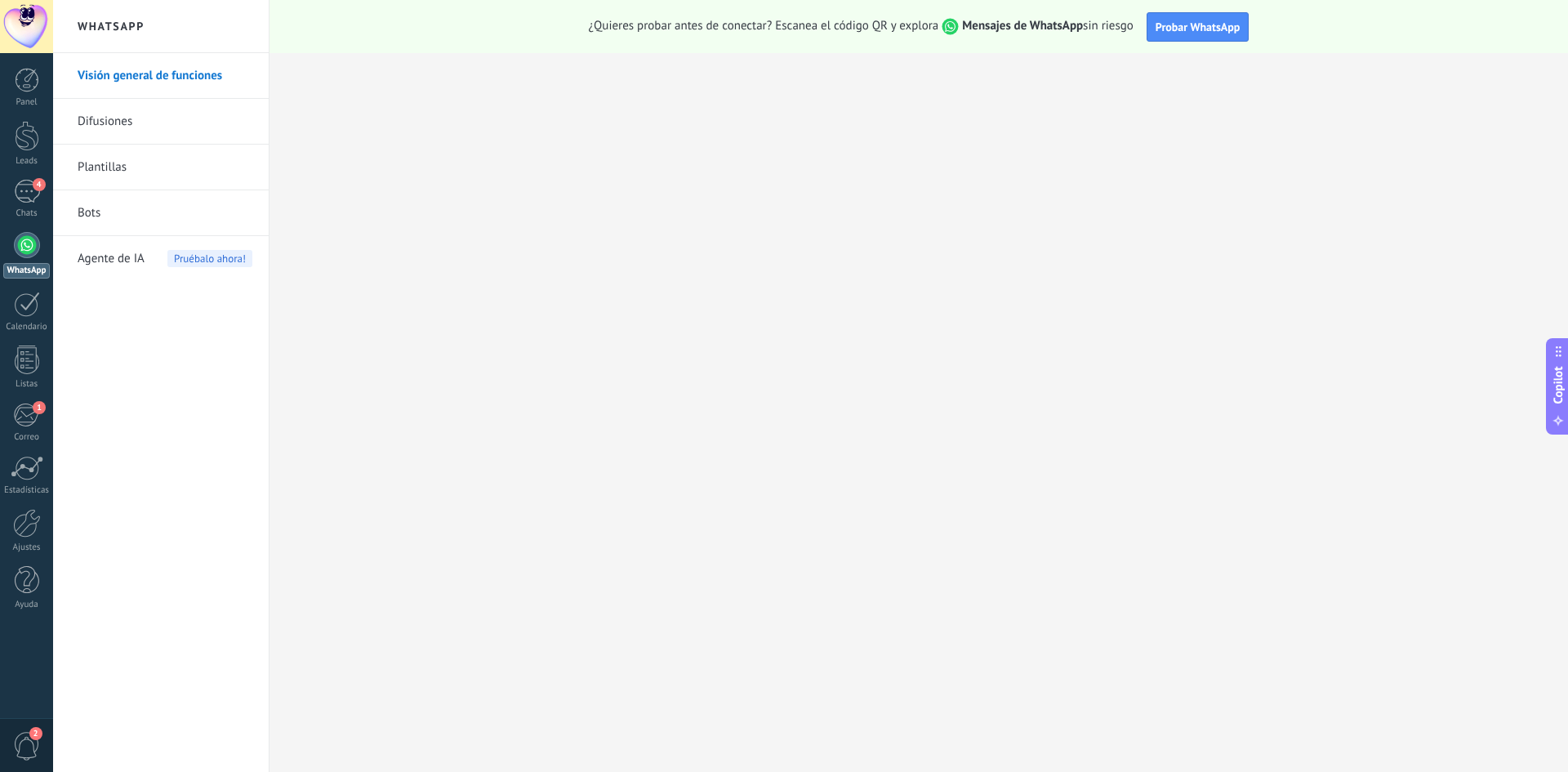
click at [24, 542] on span "2" at bounding box center [27, 746] width 28 height 29
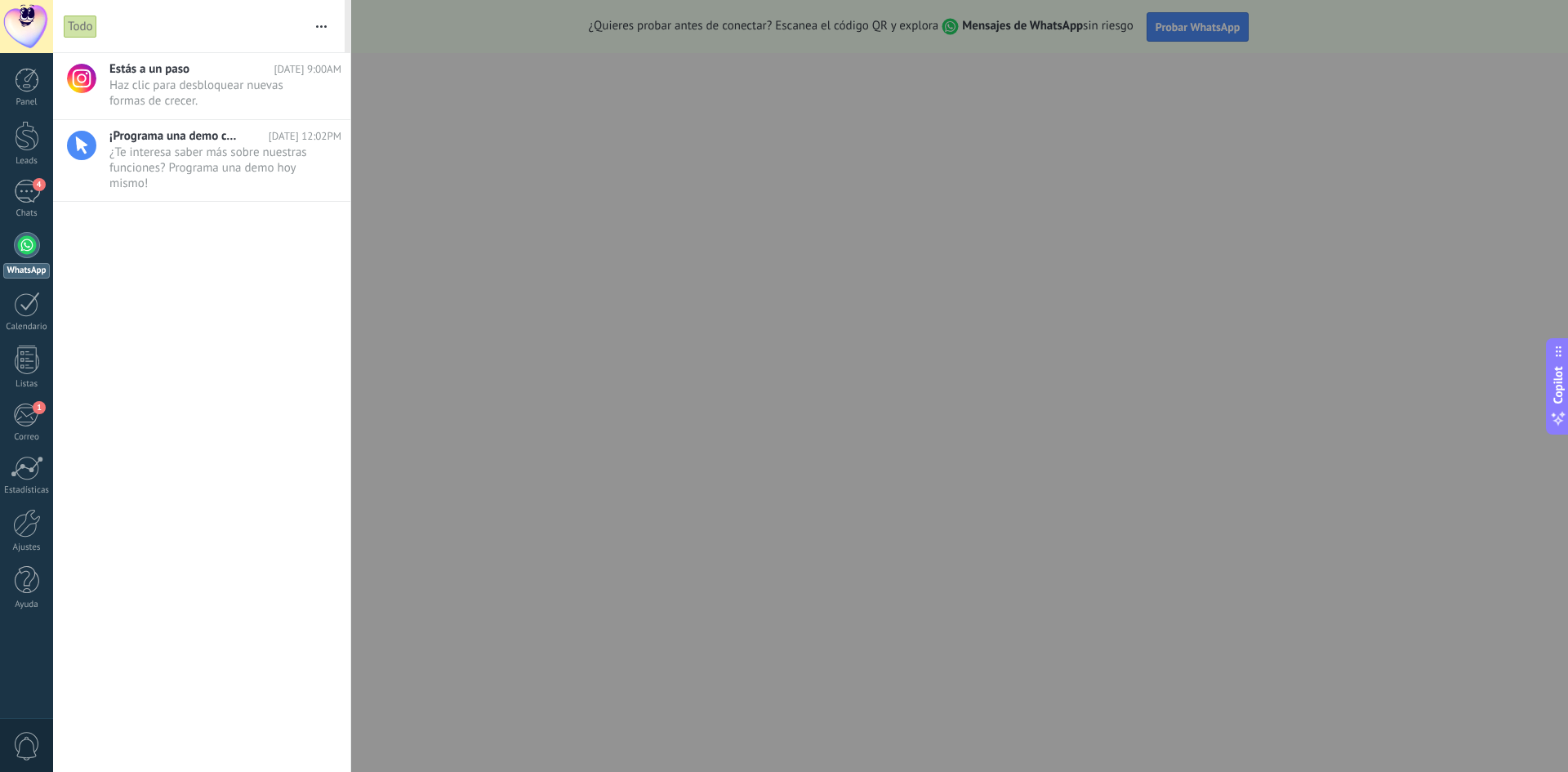
click at [35, 542] on div "Panel Leads 4 Chats WhatsApp Clientes 1" at bounding box center [53, 386] width 106 height 665
click at [40, 542] on div "Panel Leads 4 Chats WhatsApp Clientes 1" at bounding box center [53, 386] width 106 height 665
click at [27, 241] on div at bounding box center [26, 244] width 26 height 26
click at [32, 87] on div at bounding box center [26, 80] width 24 height 24
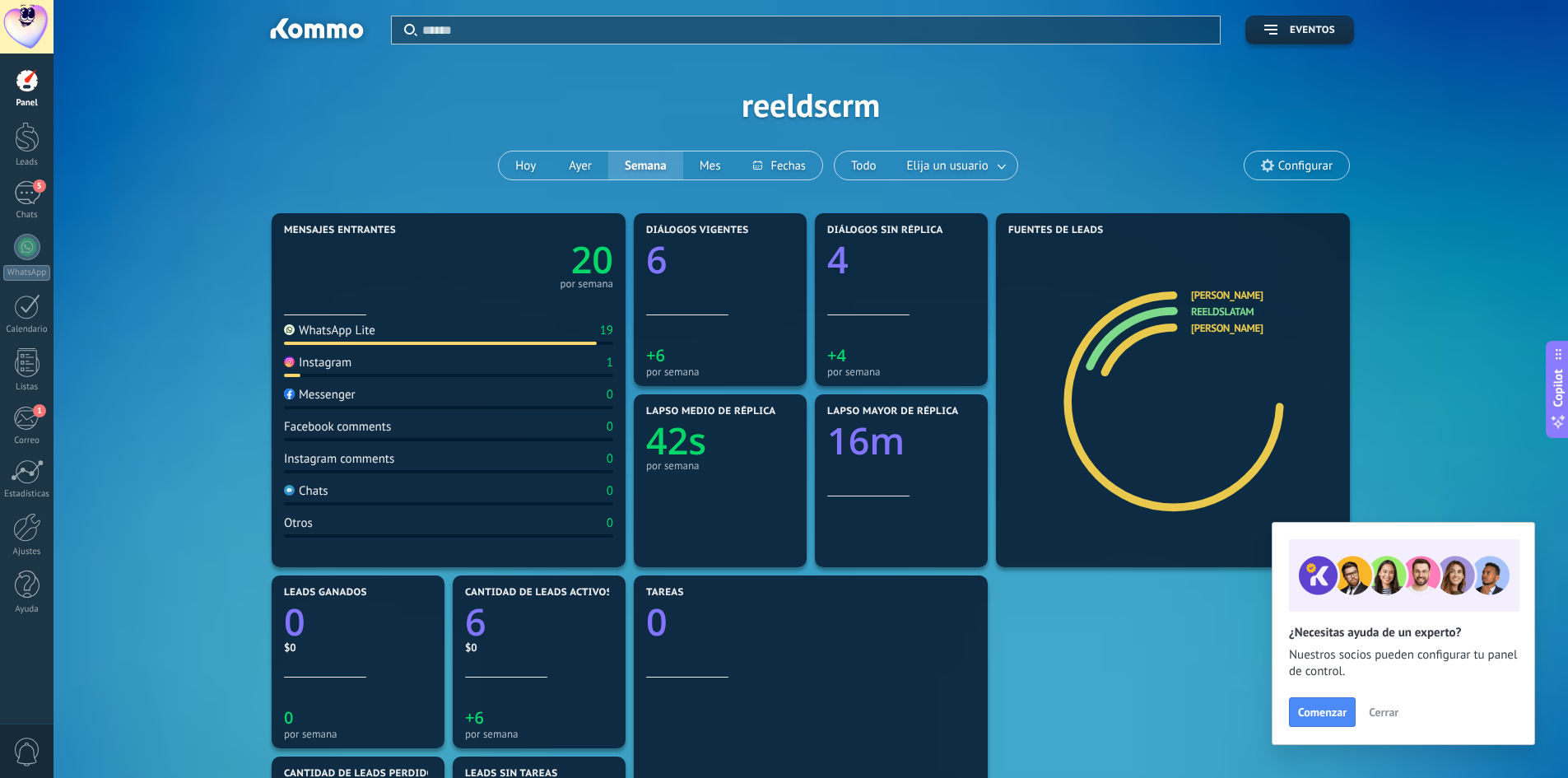
click at [26, 546] on span "0" at bounding box center [27, 752] width 28 height 29
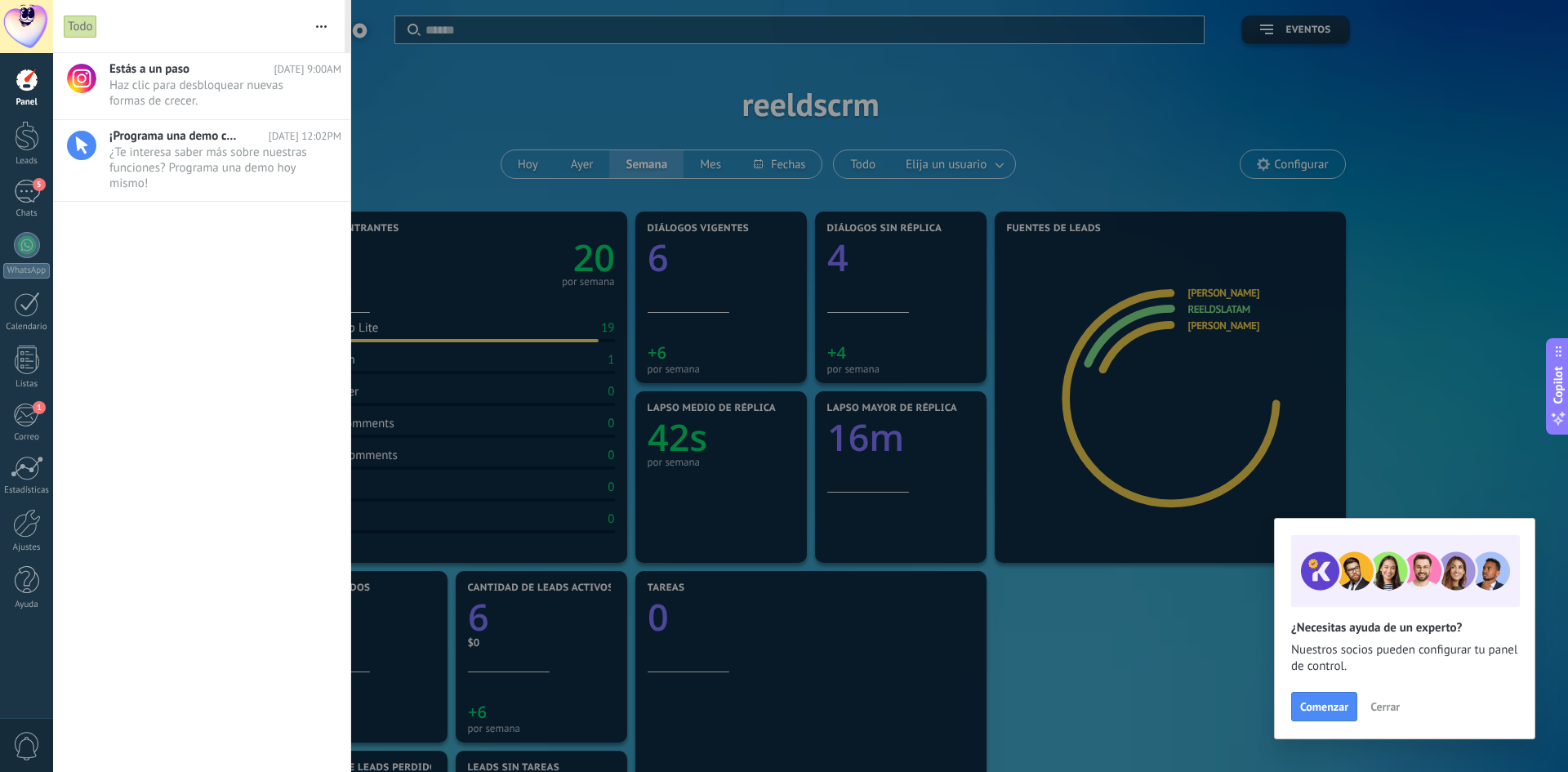
click at [27, 542] on span "0" at bounding box center [27, 746] width 28 height 29
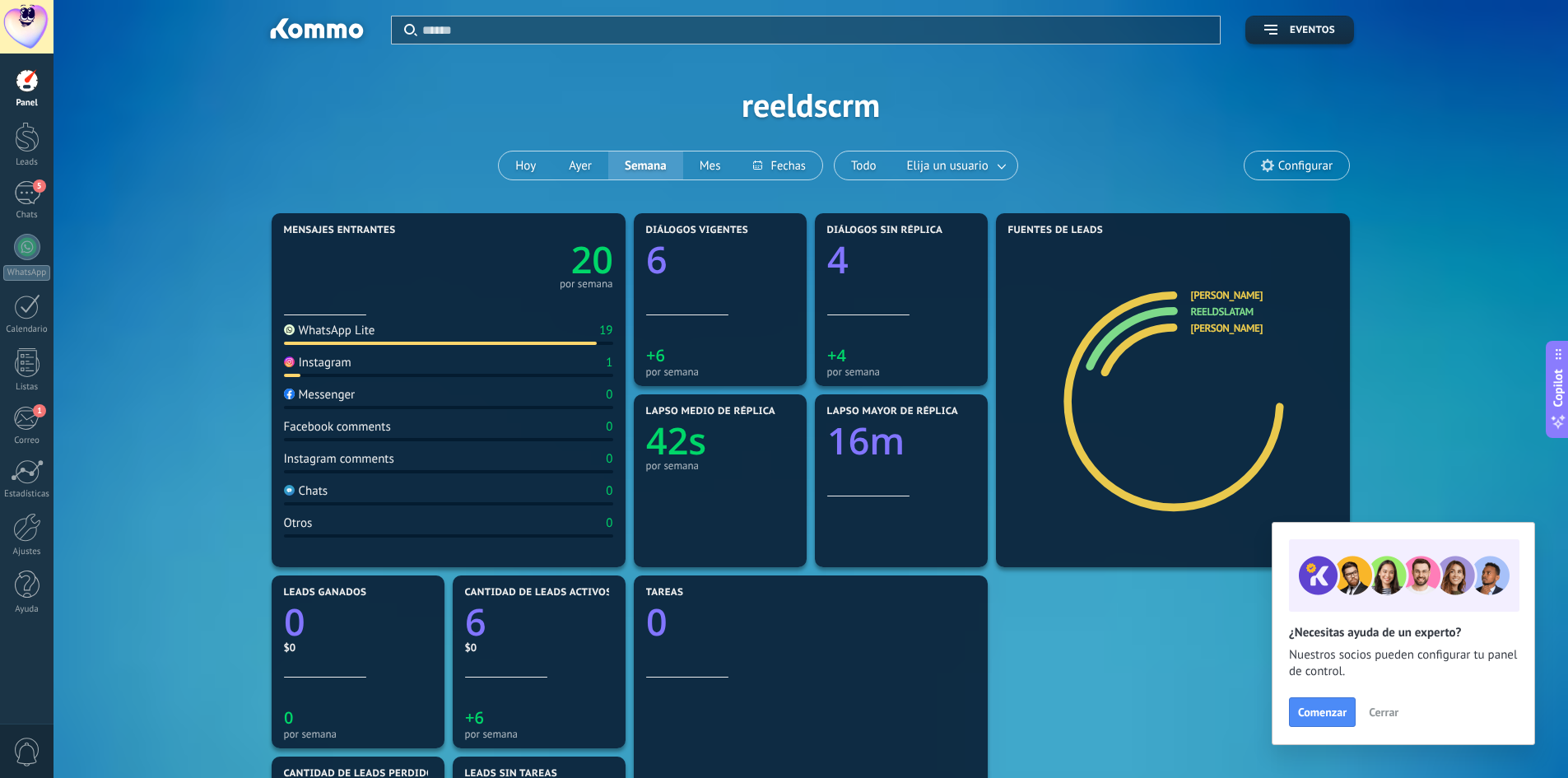
click at [27, 546] on span "0" at bounding box center [27, 752] width 28 height 29
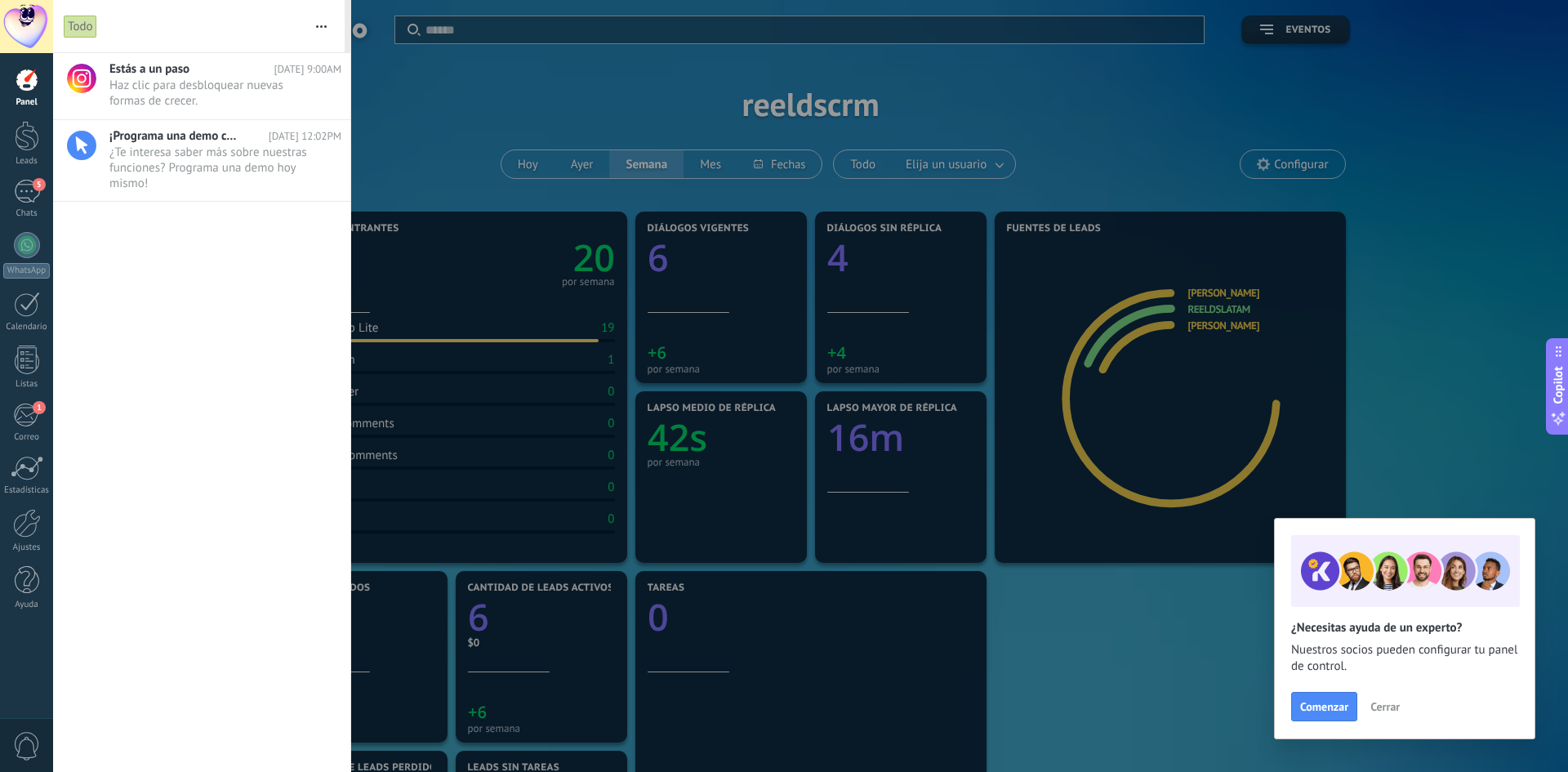
click at [78, 24] on div "Todo" at bounding box center [80, 26] width 34 height 24
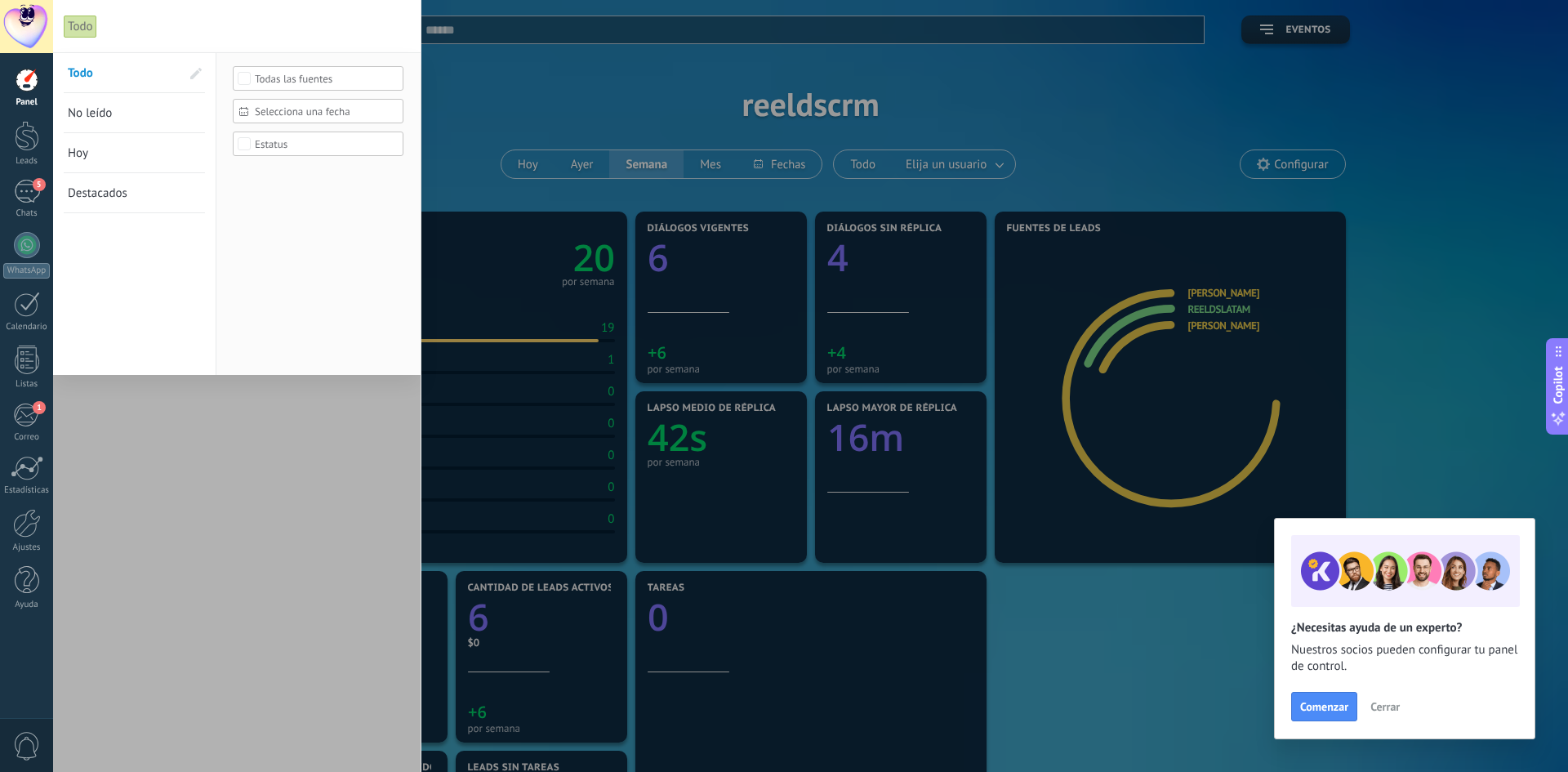
click at [371, 36] on div "Todo" at bounding box center [221, 26] width 316 height 52
click at [258, 480] on div at bounding box center [236, 411] width 367 height 719
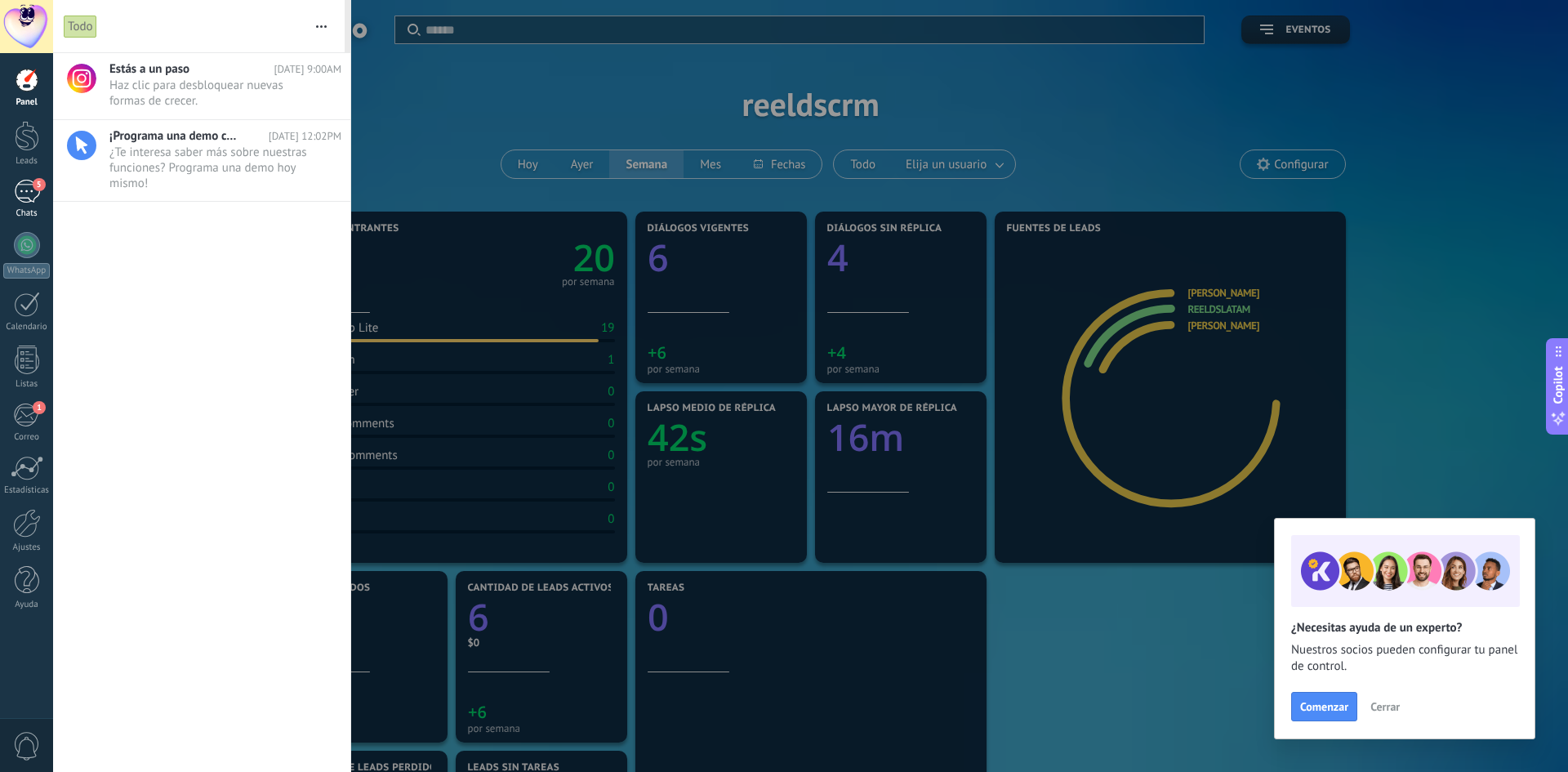
click at [19, 193] on div "5" at bounding box center [26, 191] width 26 height 24
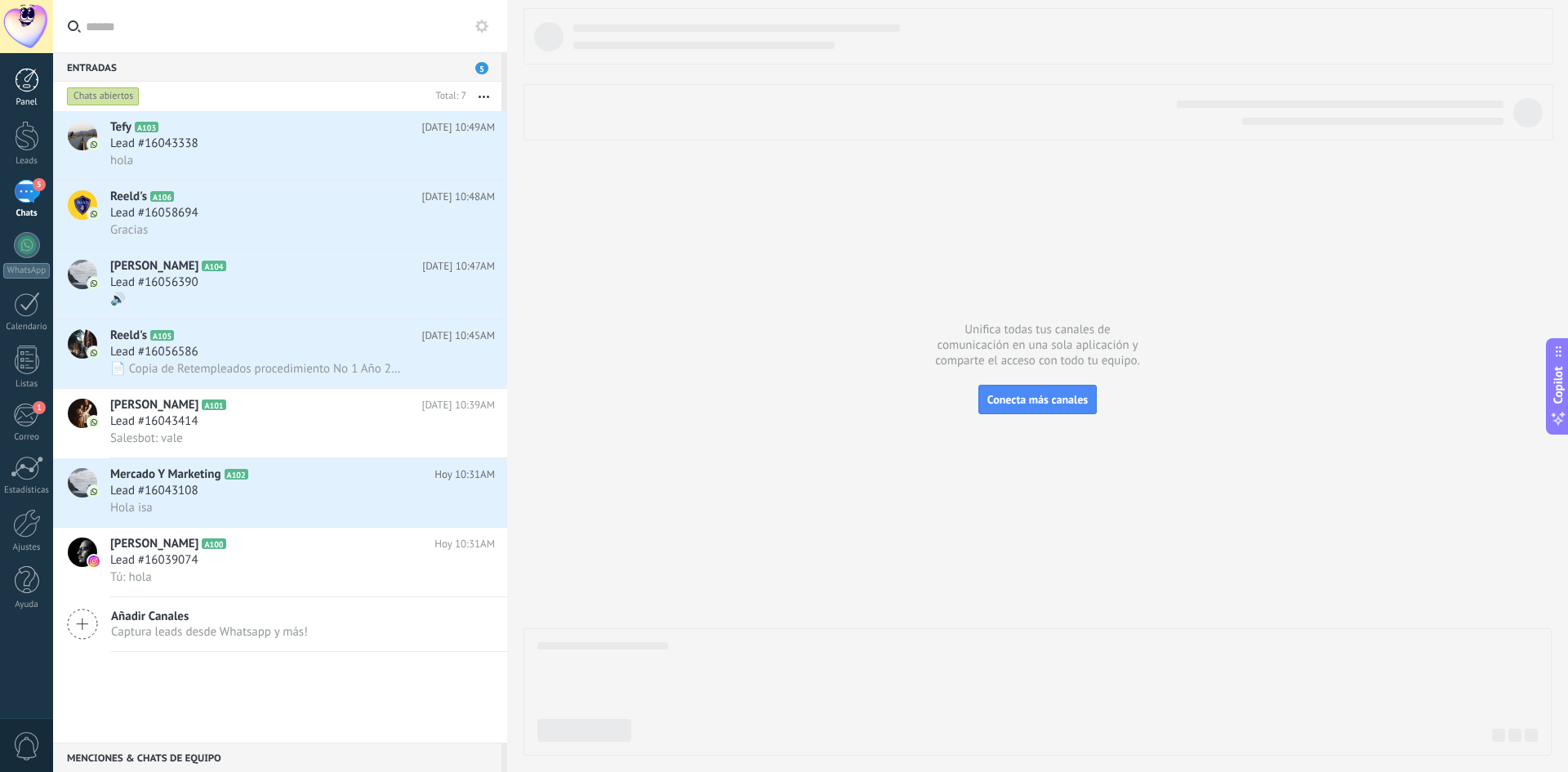
click at [31, 89] on div at bounding box center [26, 80] width 24 height 24
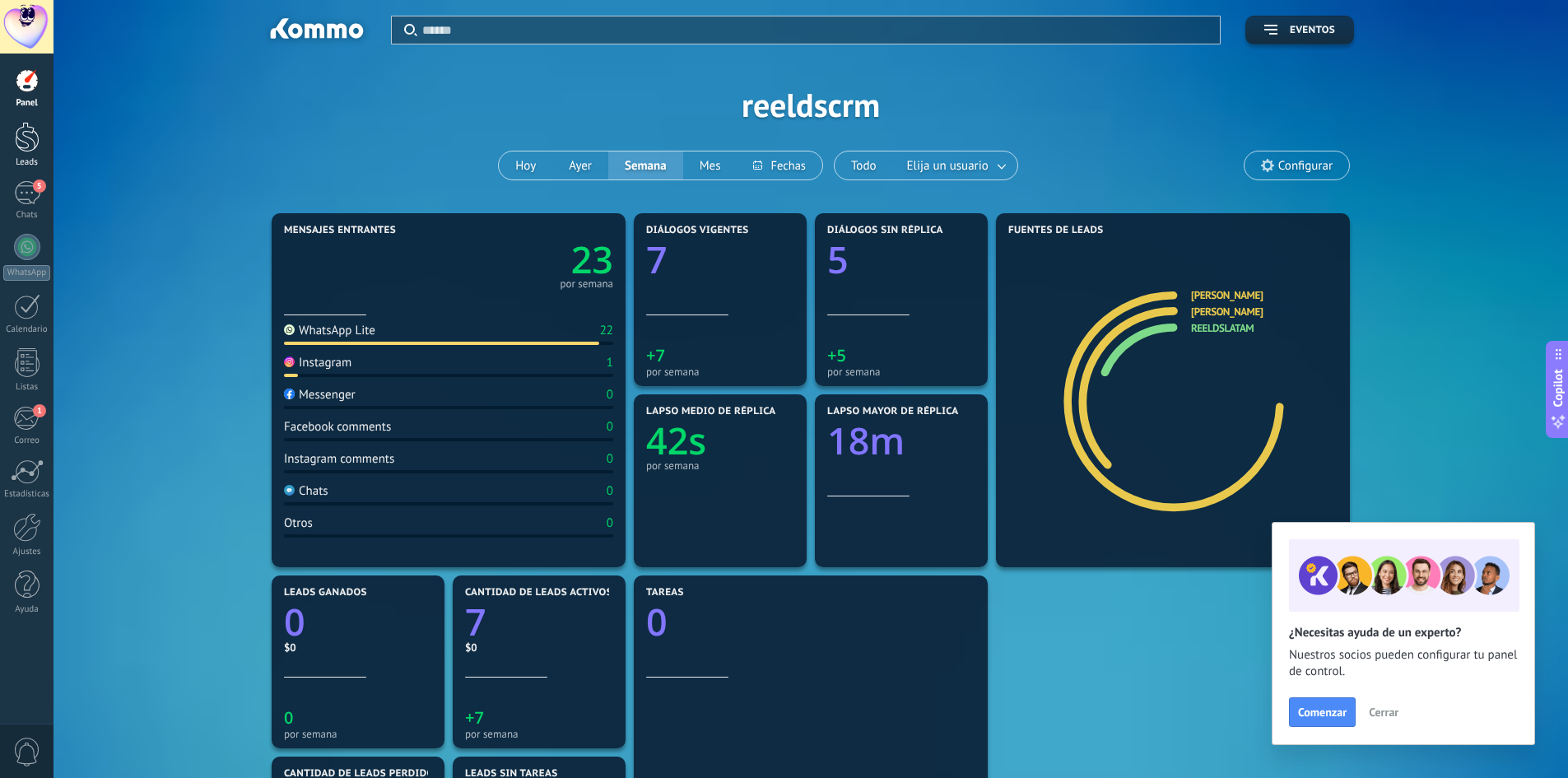
click at [34, 151] on div at bounding box center [26, 137] width 24 height 30
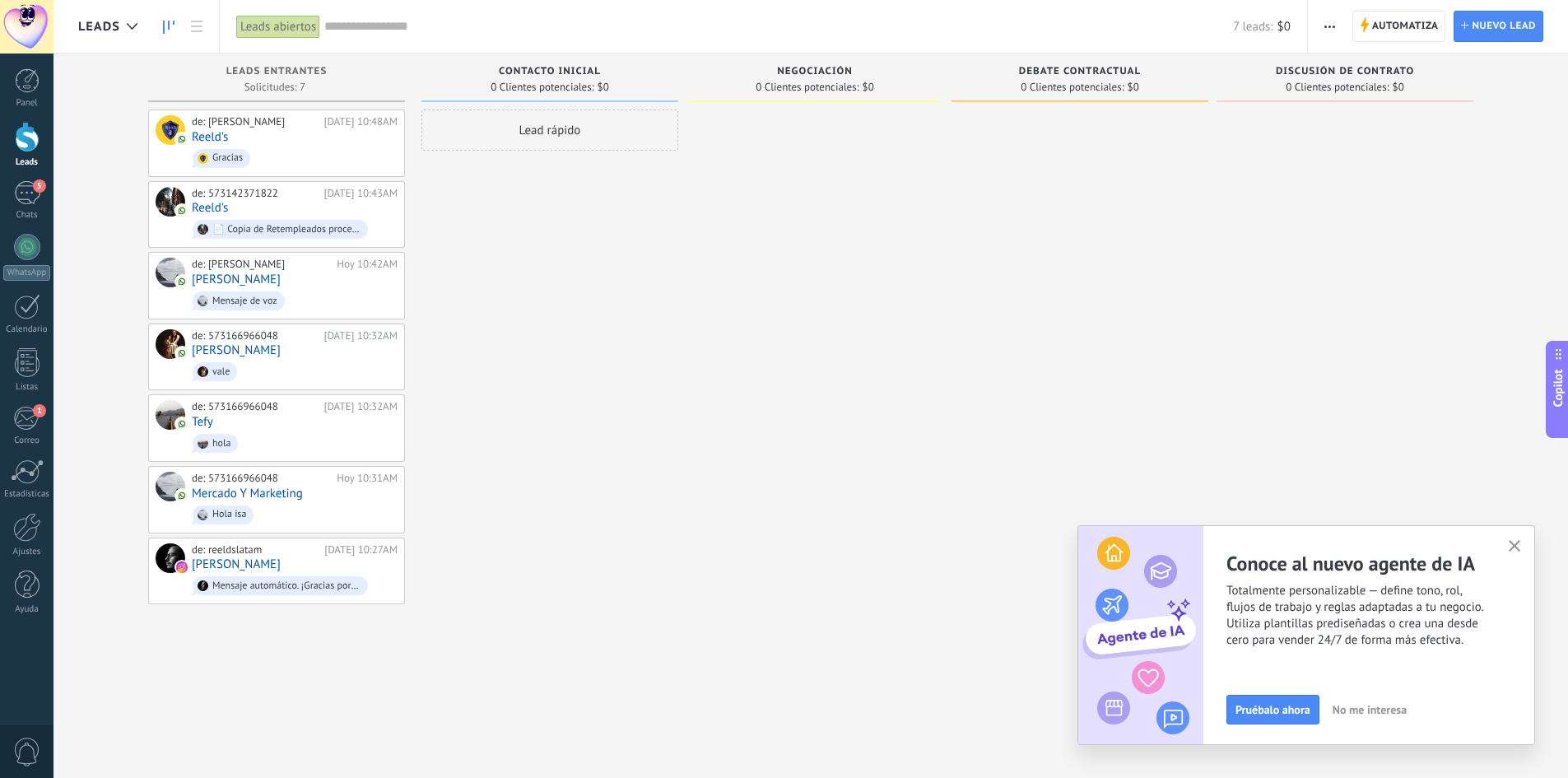
click at [571, 77] on span "Contacto inicial" at bounding box center [549, 72] width 102 height 12
click at [33, 311] on div at bounding box center [26, 306] width 26 height 25
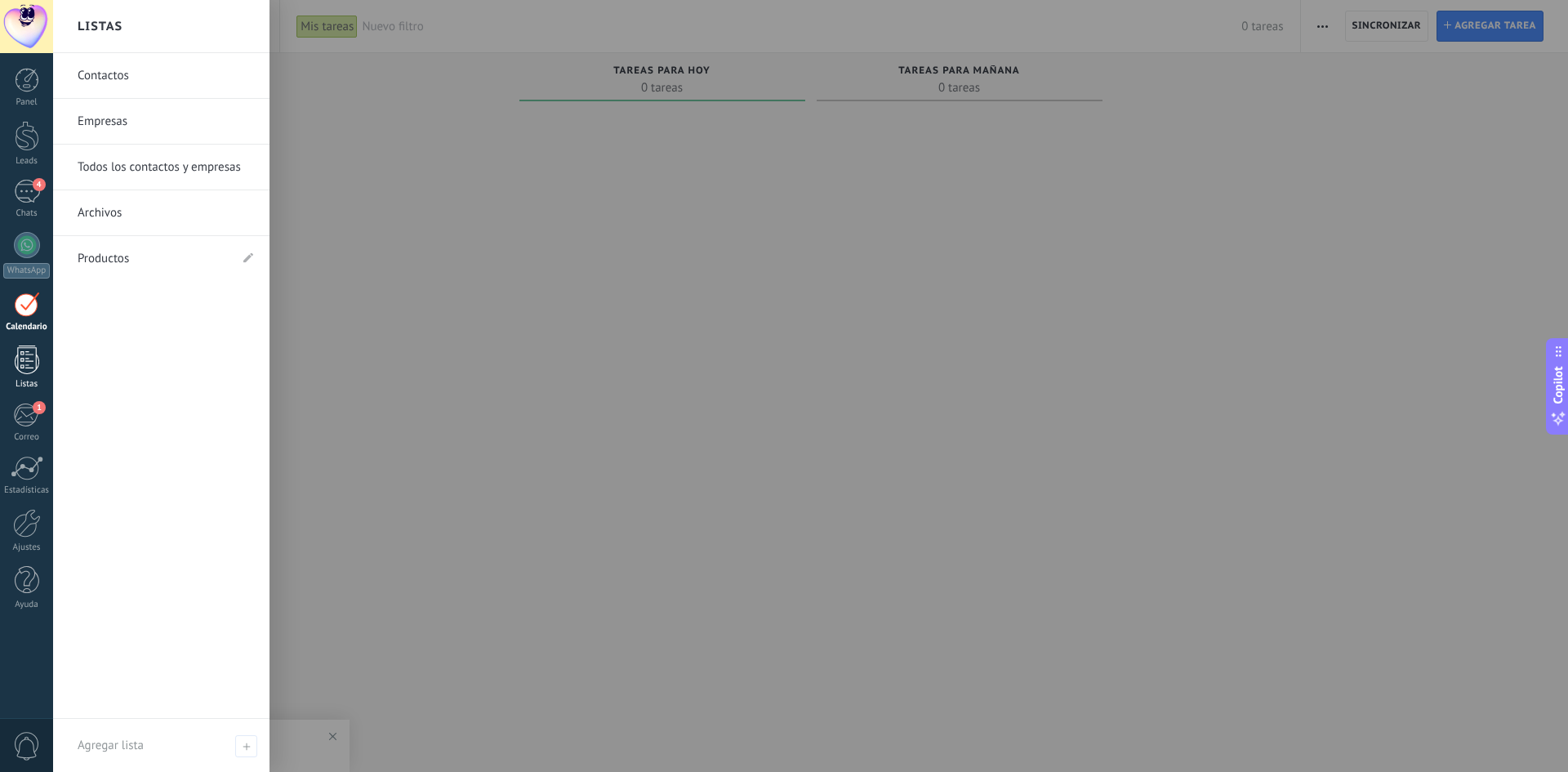
click at [31, 375] on link "Listas" at bounding box center [26, 367] width 53 height 44
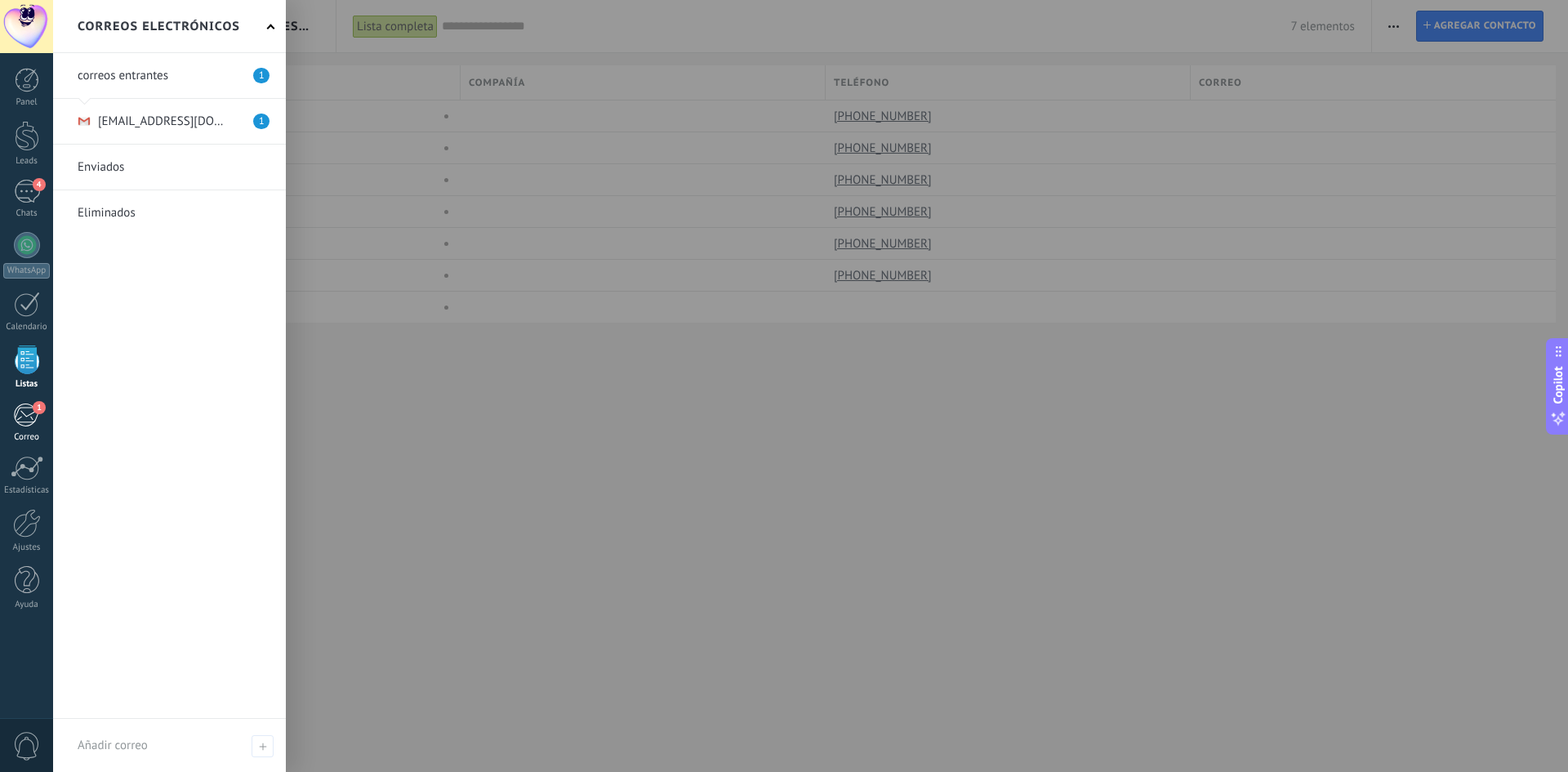
click at [27, 436] on div "Correo" at bounding box center [26, 436] width 47 height 11
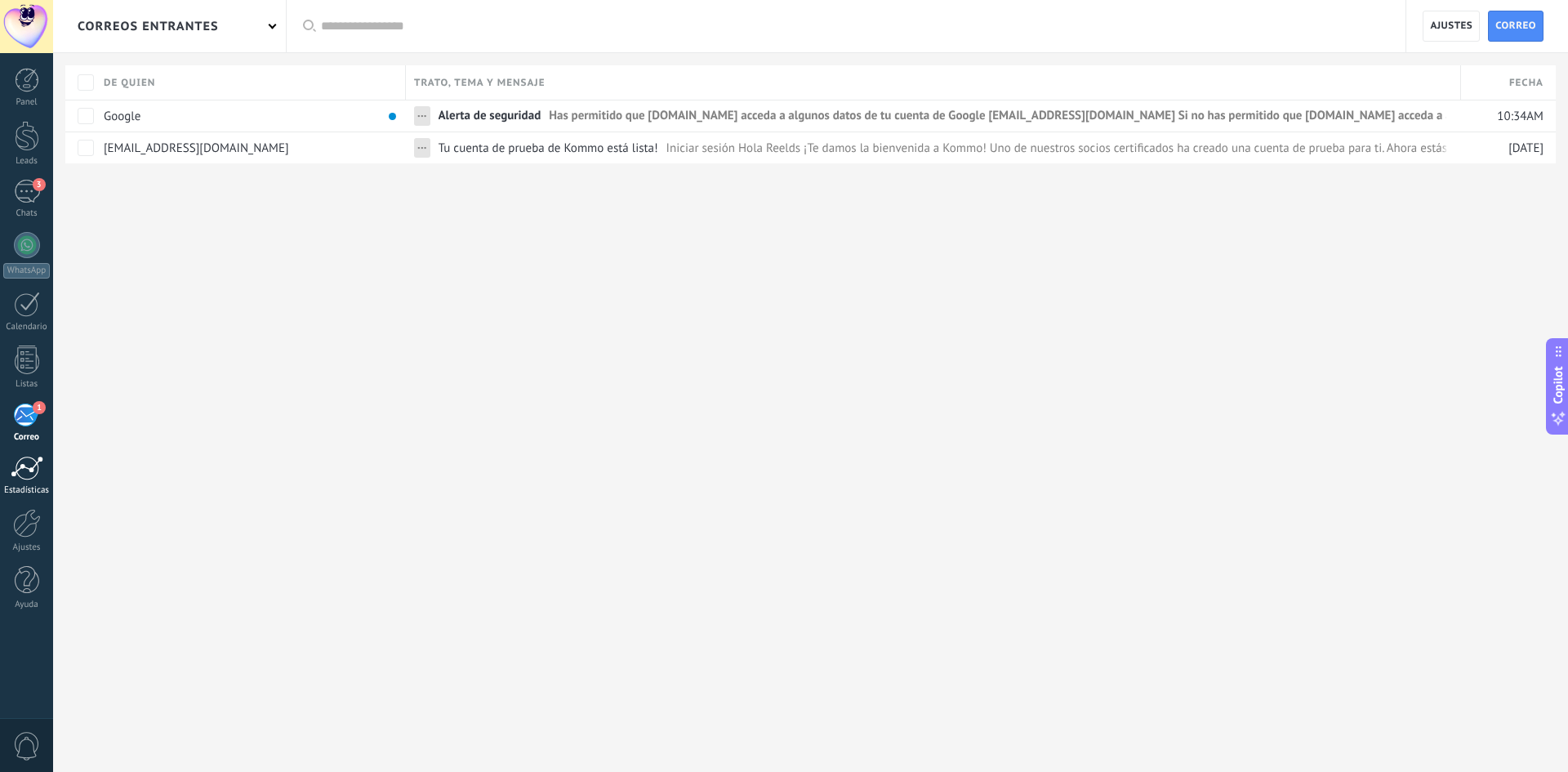
click at [31, 469] on div at bounding box center [27, 467] width 33 height 24
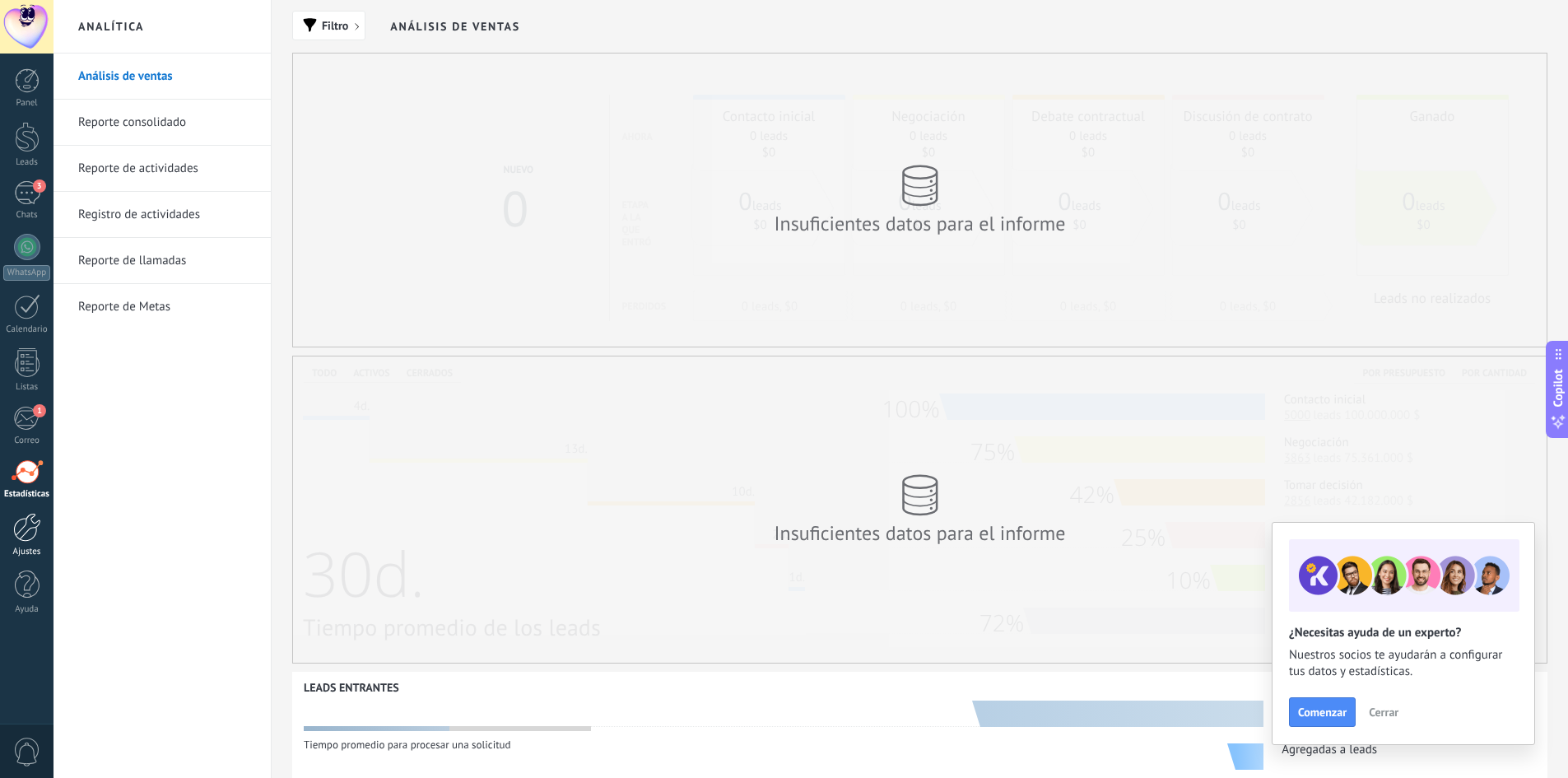
click at [28, 531] on div at bounding box center [27, 527] width 28 height 29
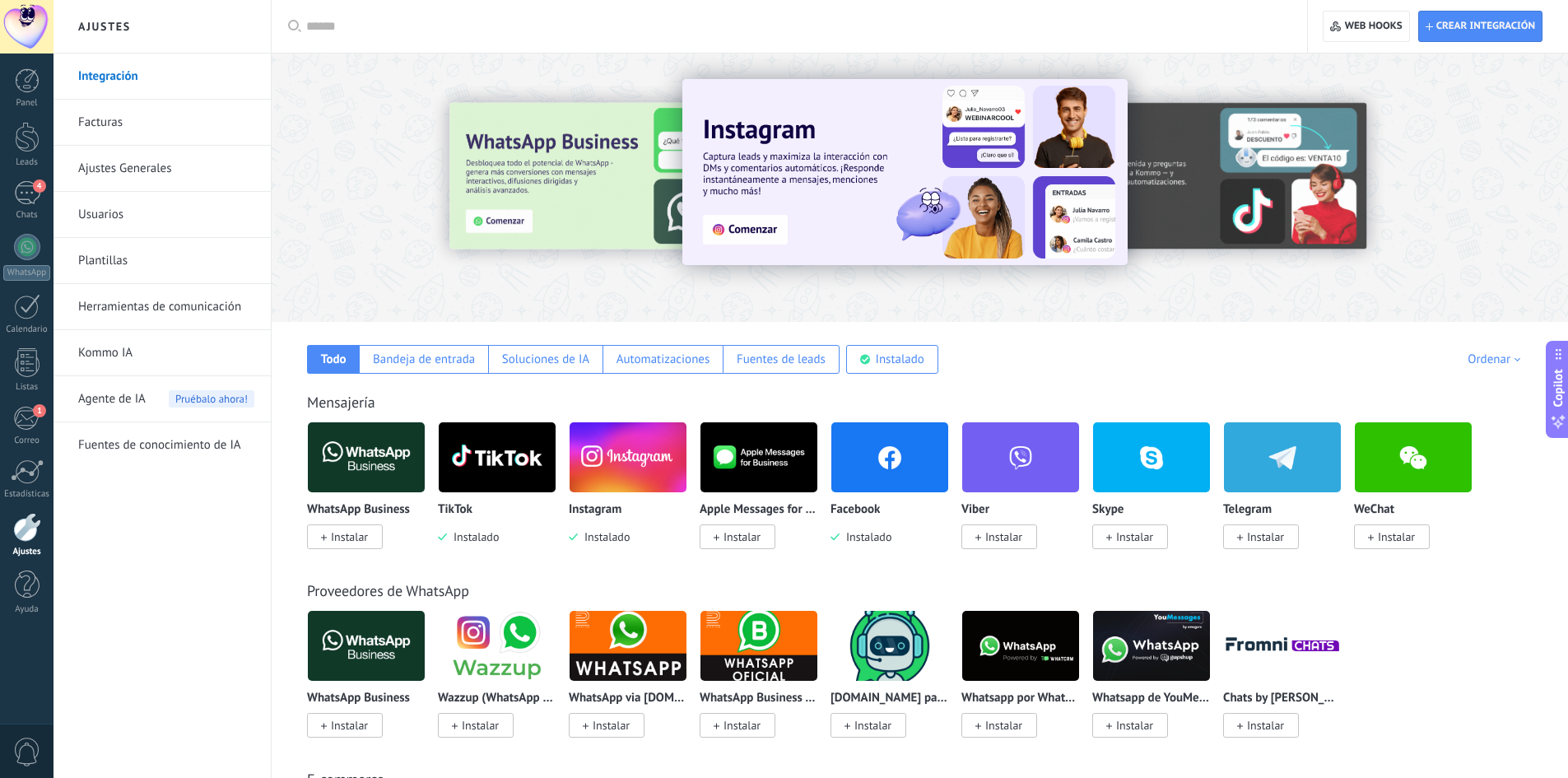
click at [104, 353] on link "Kommo IA" at bounding box center [167, 354] width 176 height 47
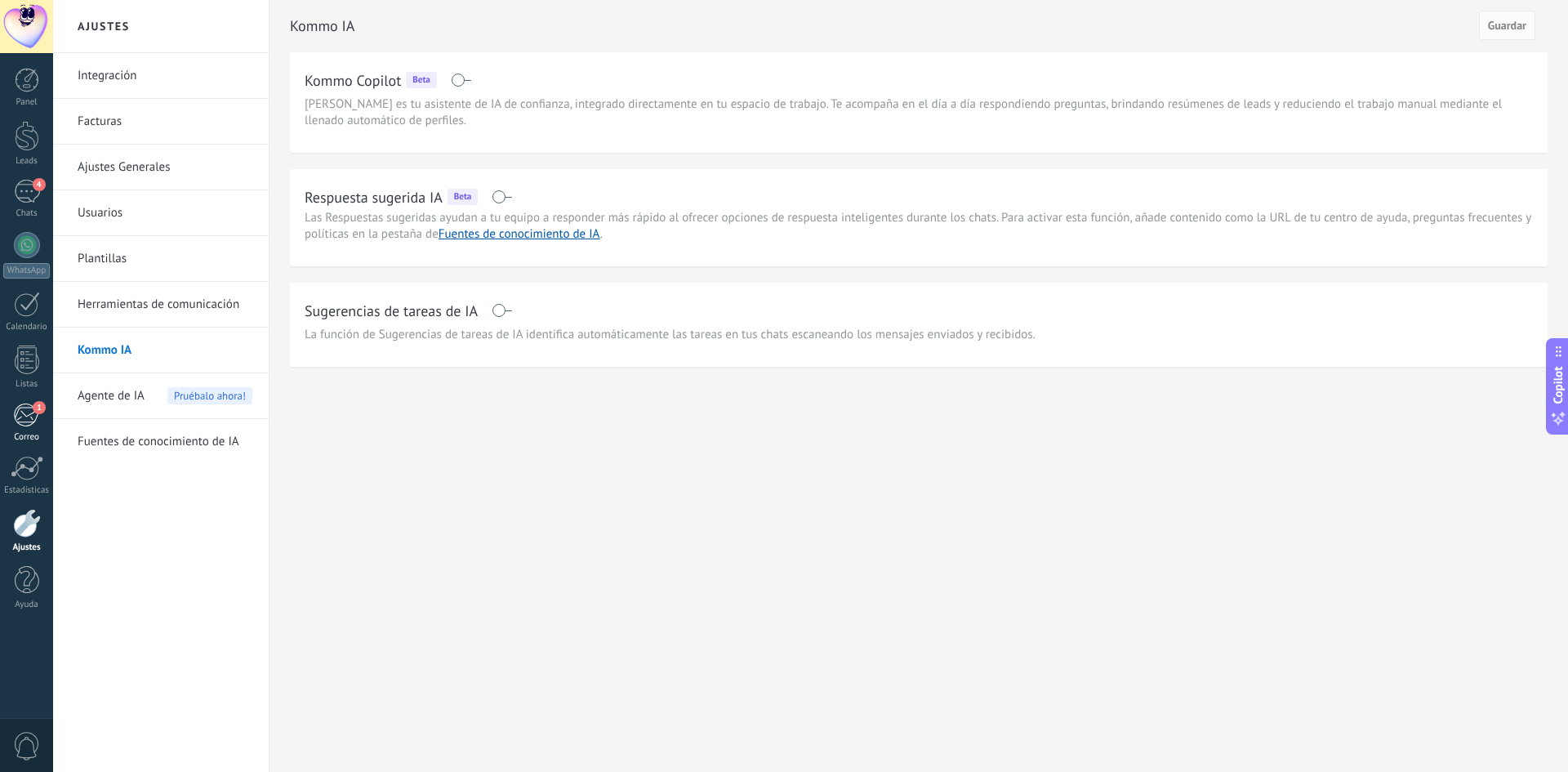
click at [25, 432] on link "1 Correo" at bounding box center [26, 423] width 53 height 40
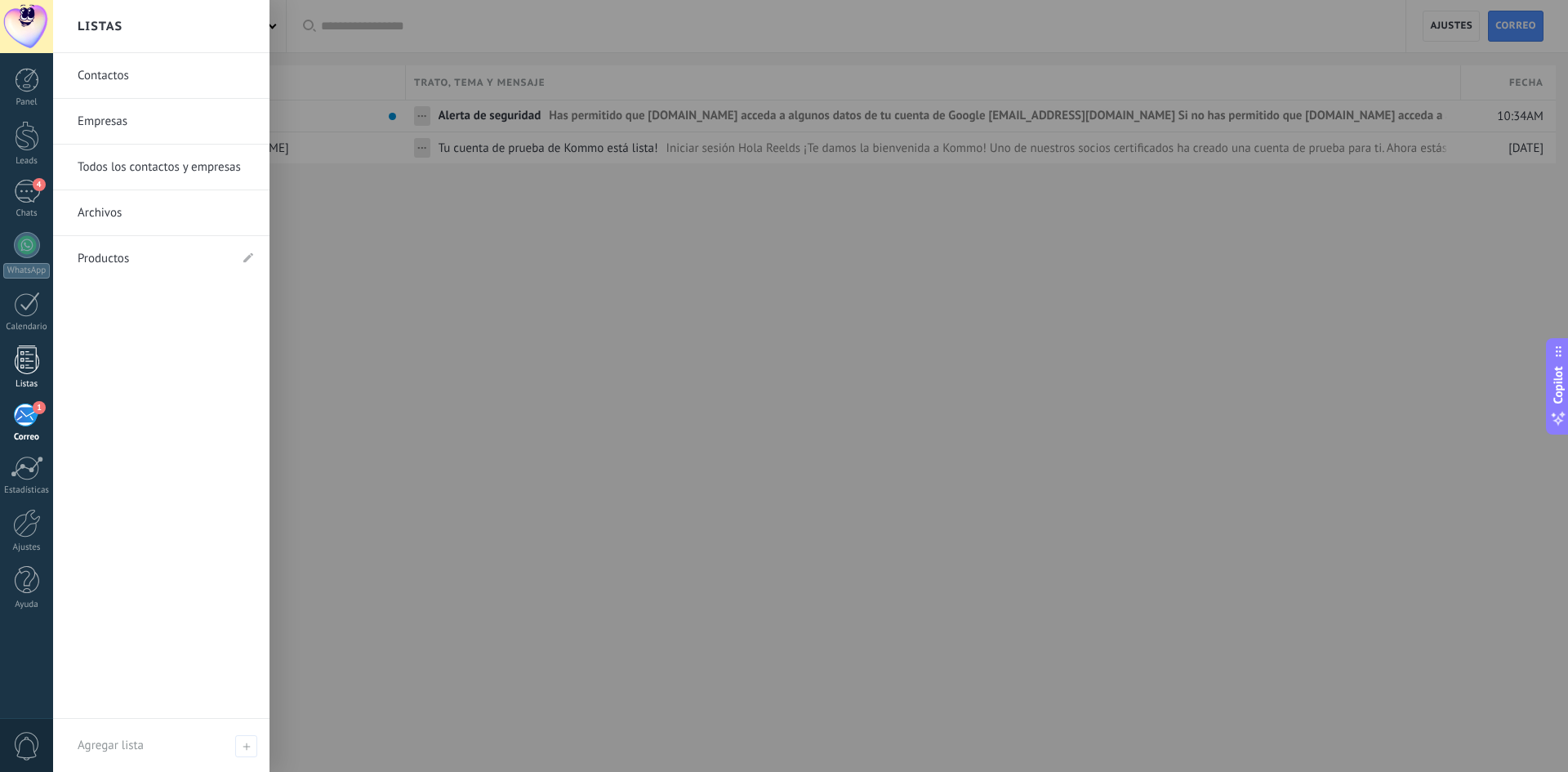
click at [31, 366] on div at bounding box center [26, 360] width 24 height 29
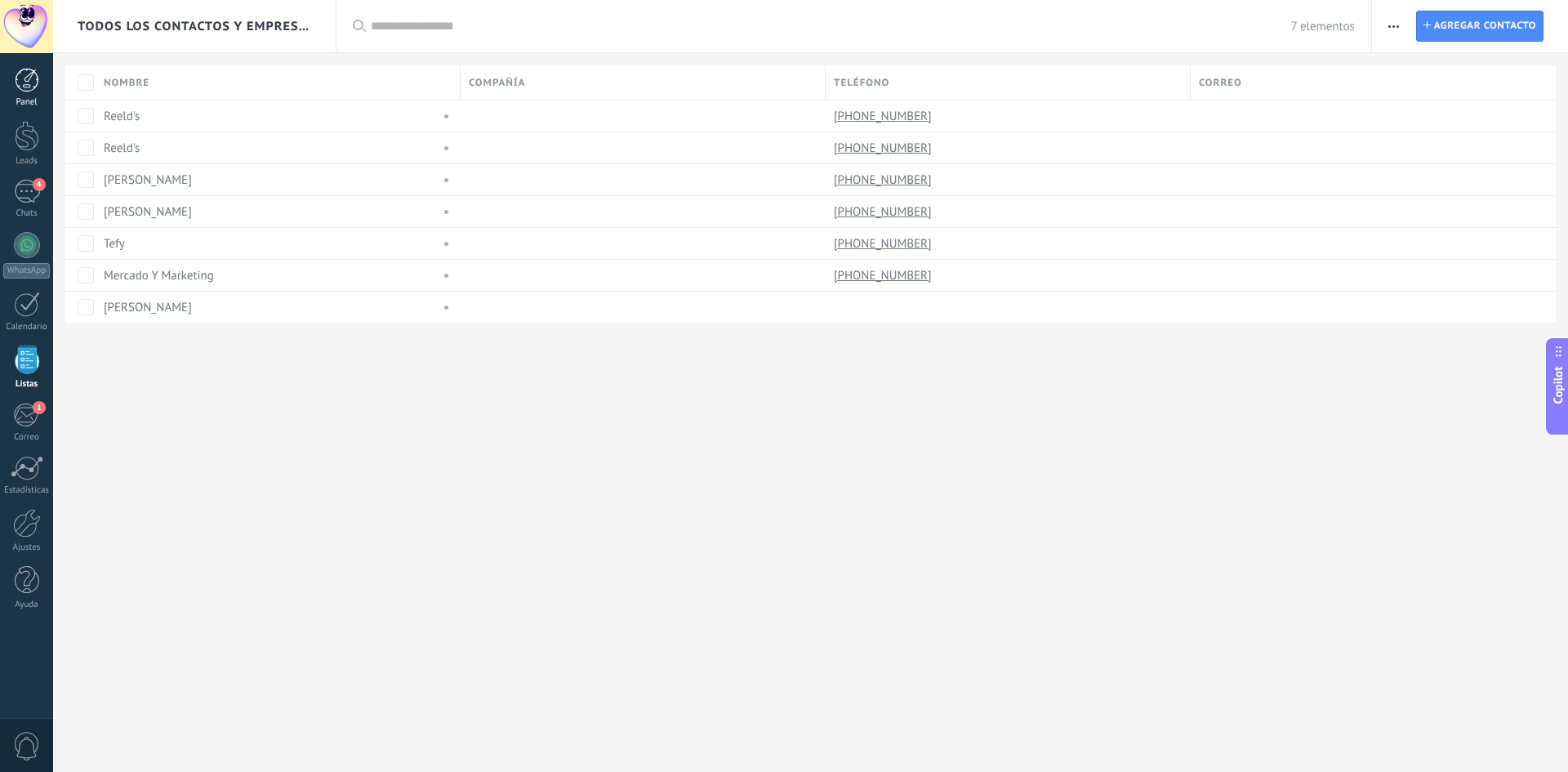
click at [21, 85] on div at bounding box center [26, 80] width 24 height 24
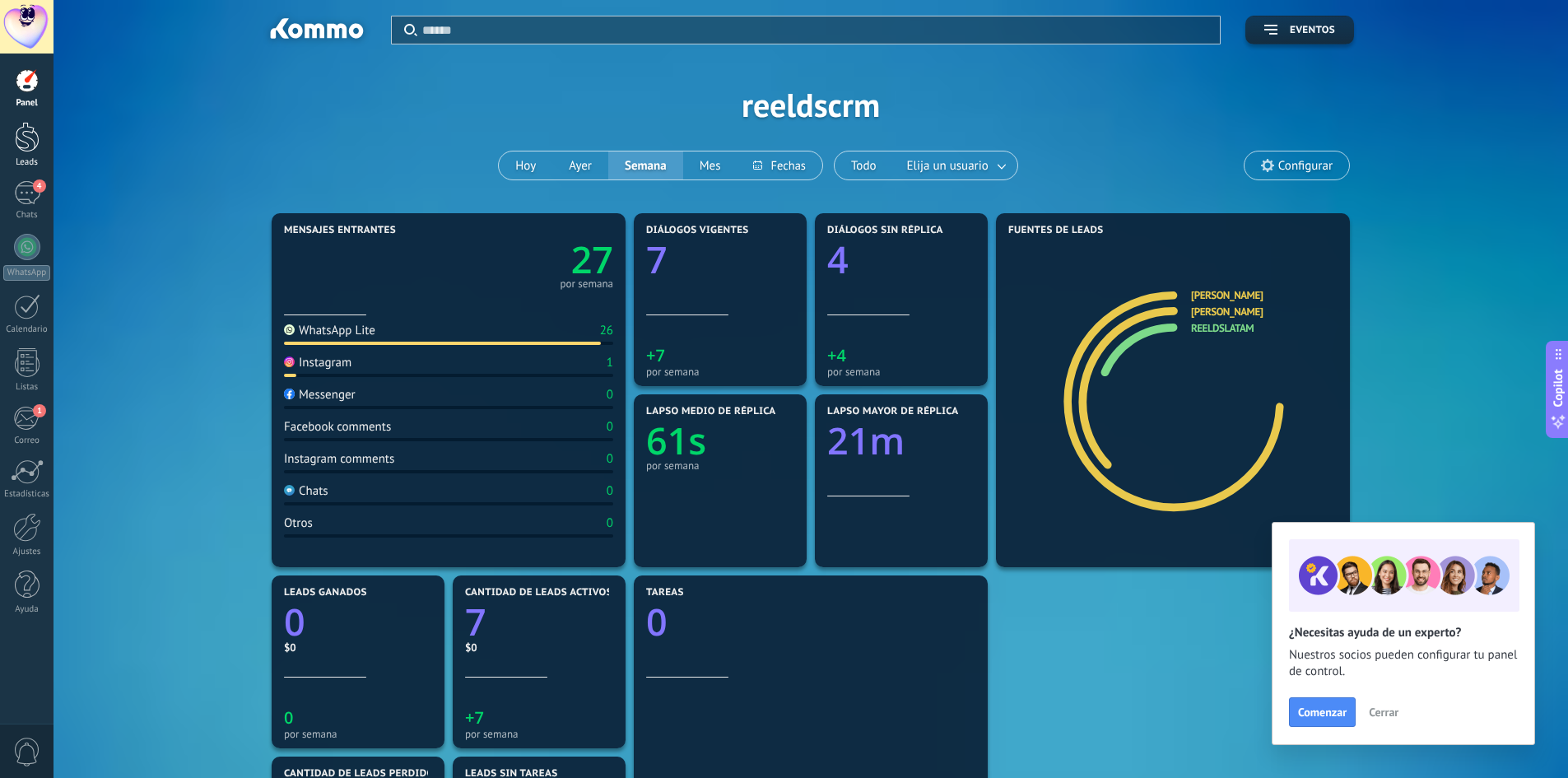
click at [13, 150] on link "Leads" at bounding box center [26, 145] width 53 height 47
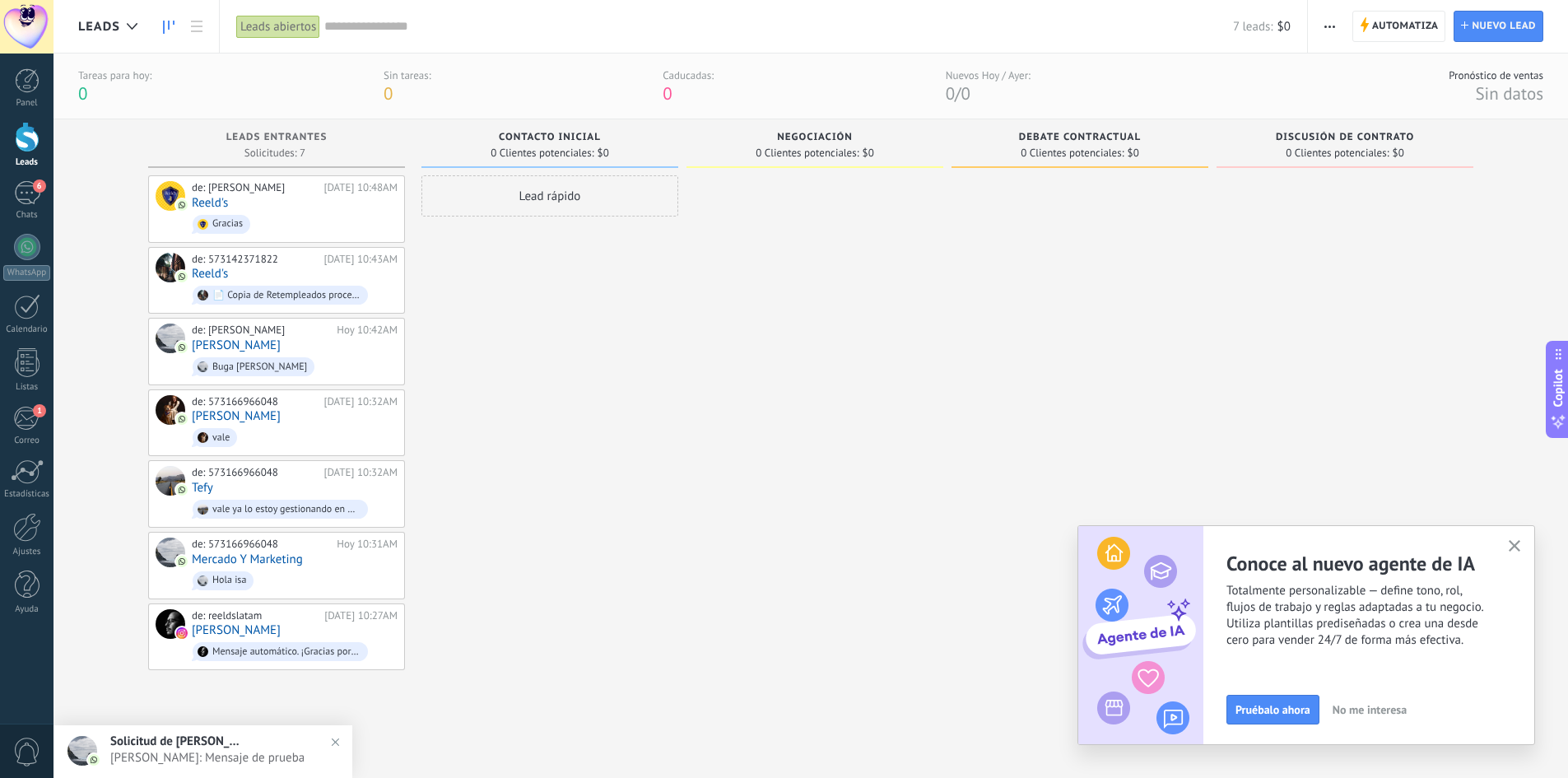
click at [205, 546] on span "Luis Garzón Liberato: Mensaje de prueba" at bounding box center [219, 758] width 218 height 16
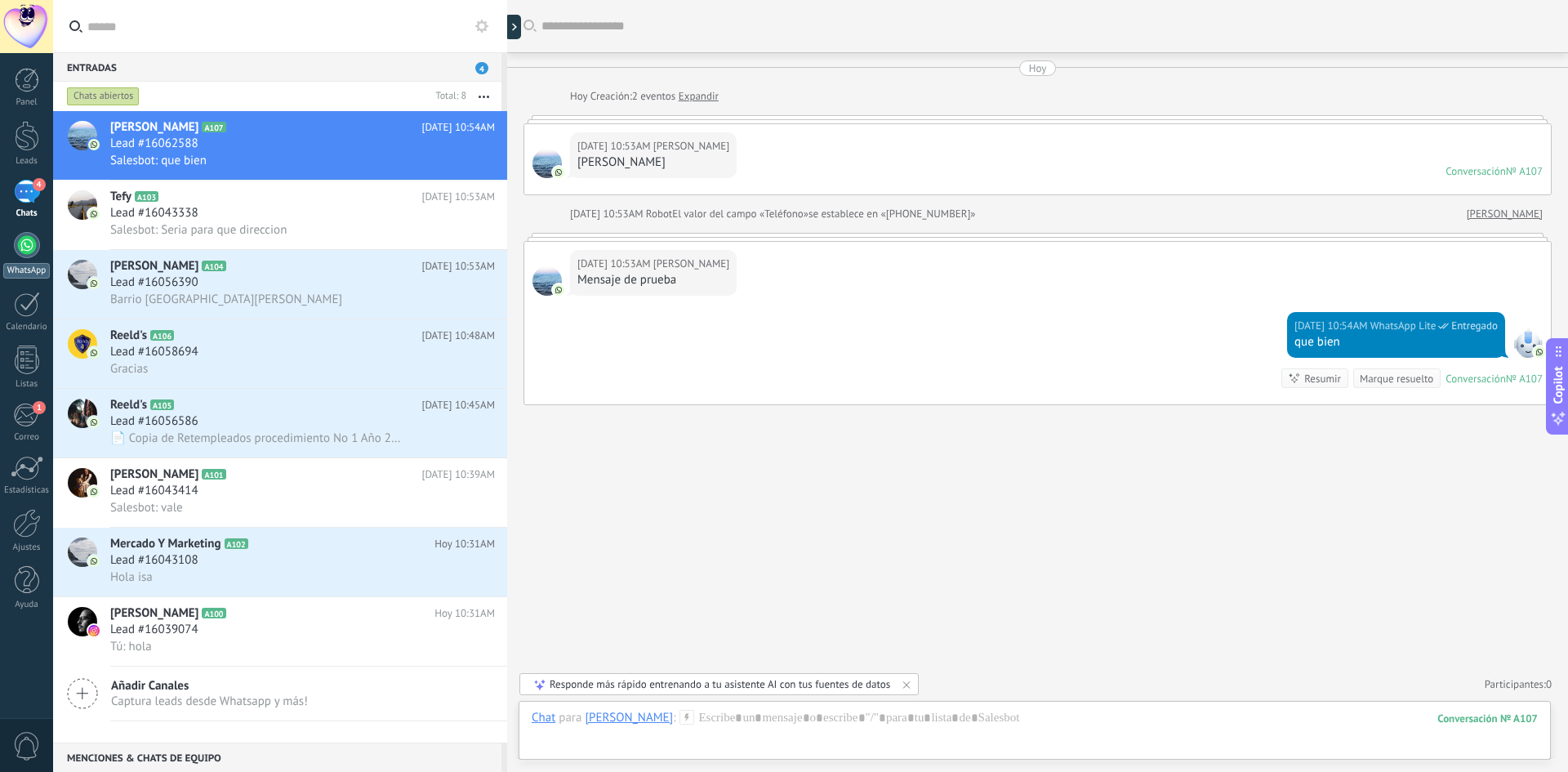
click at [23, 241] on div at bounding box center [26, 244] width 26 height 26
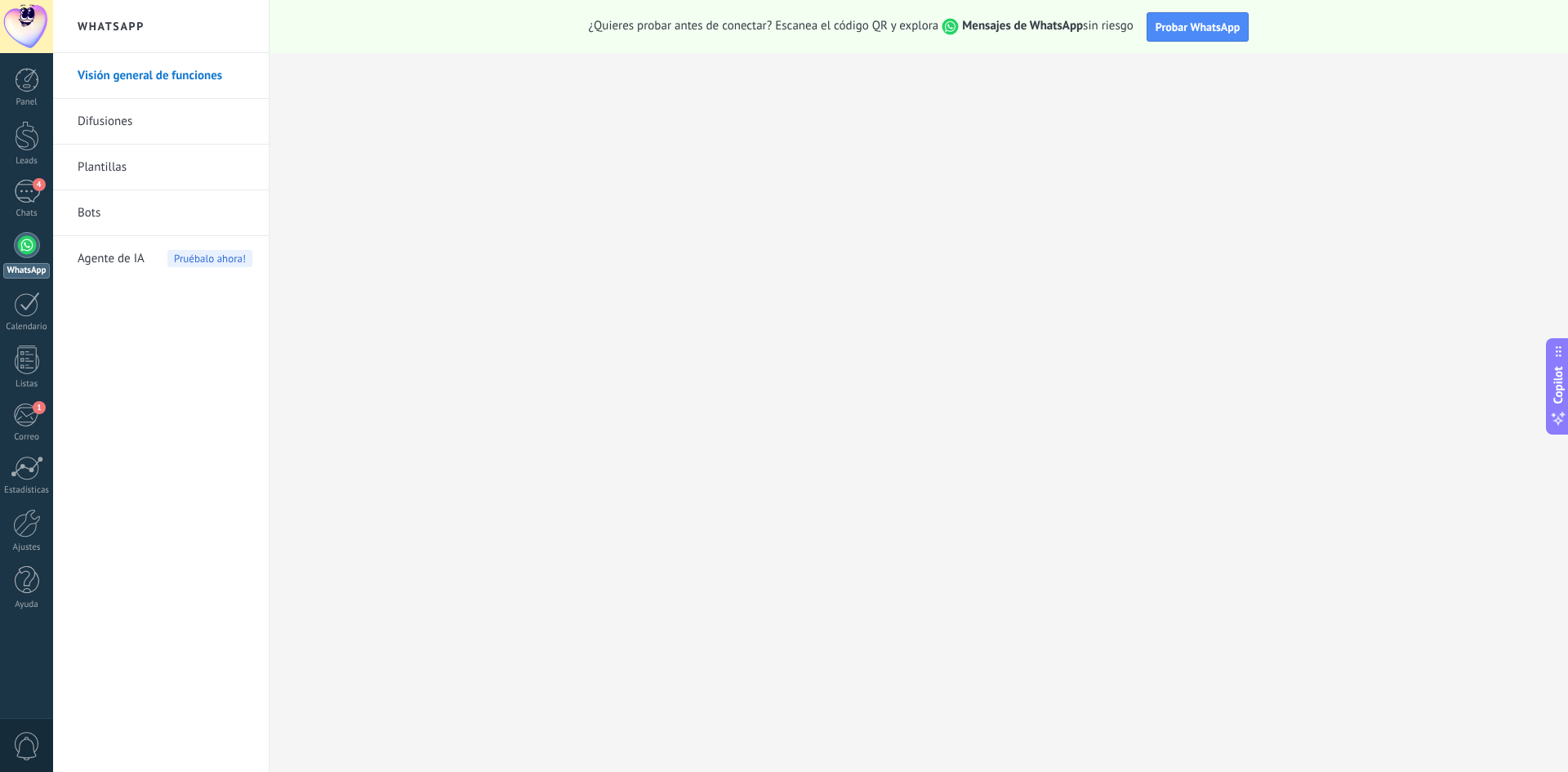
click at [126, 209] on link "Bots" at bounding box center [165, 213] width 175 height 46
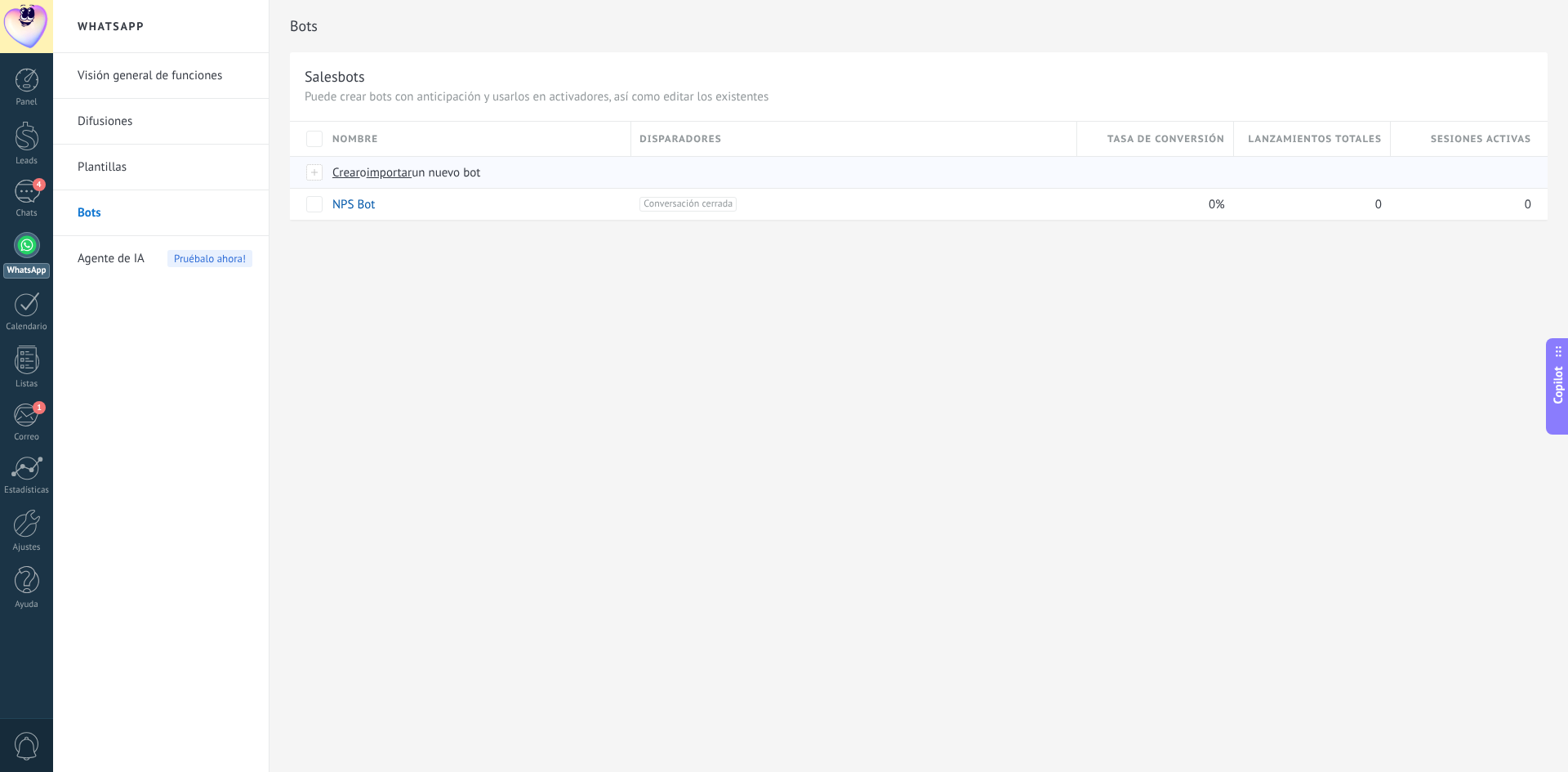
click at [344, 176] on span "Crear" at bounding box center [346, 173] width 28 height 15
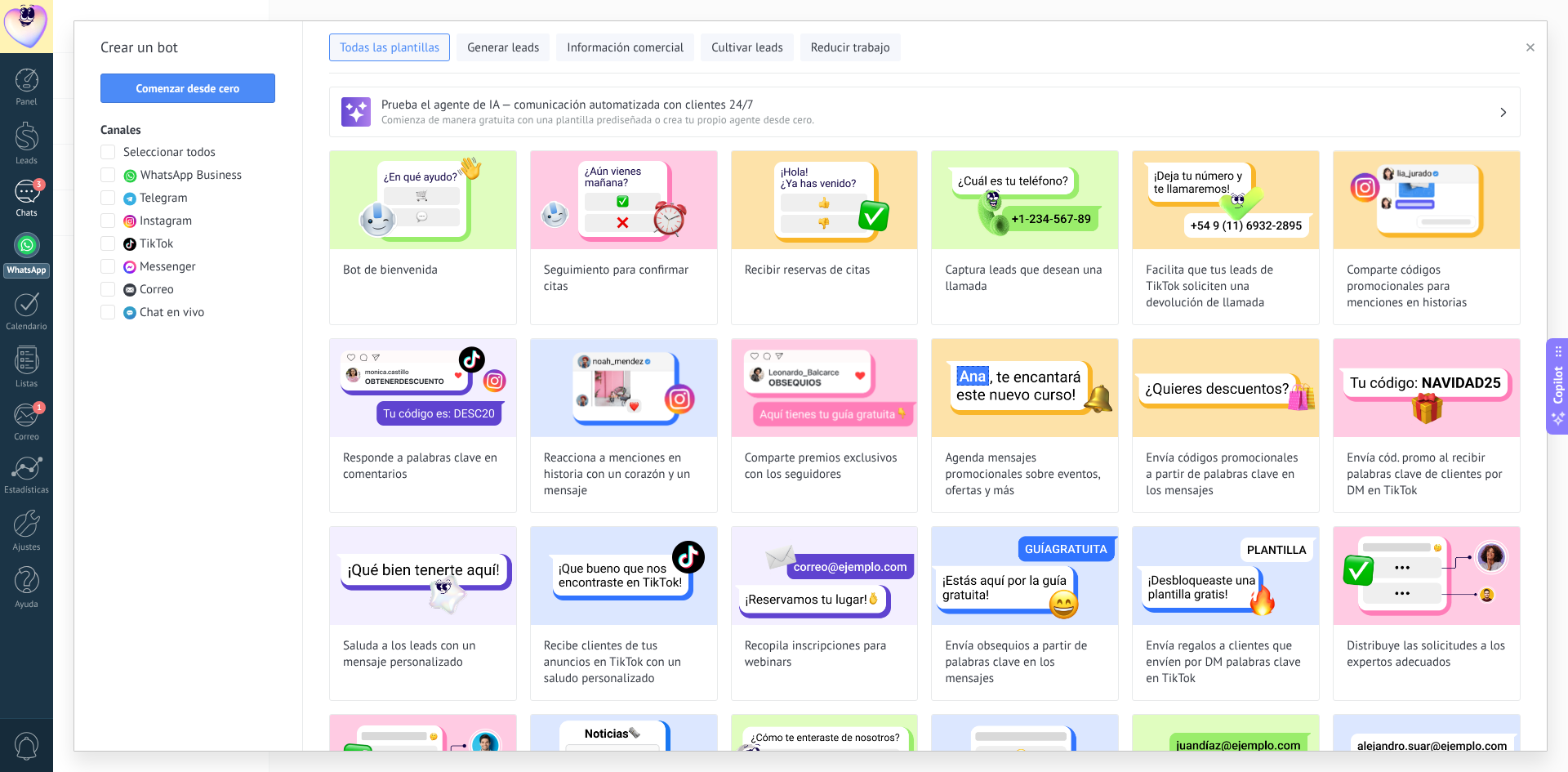
click at [24, 201] on div "3" at bounding box center [26, 191] width 26 height 24
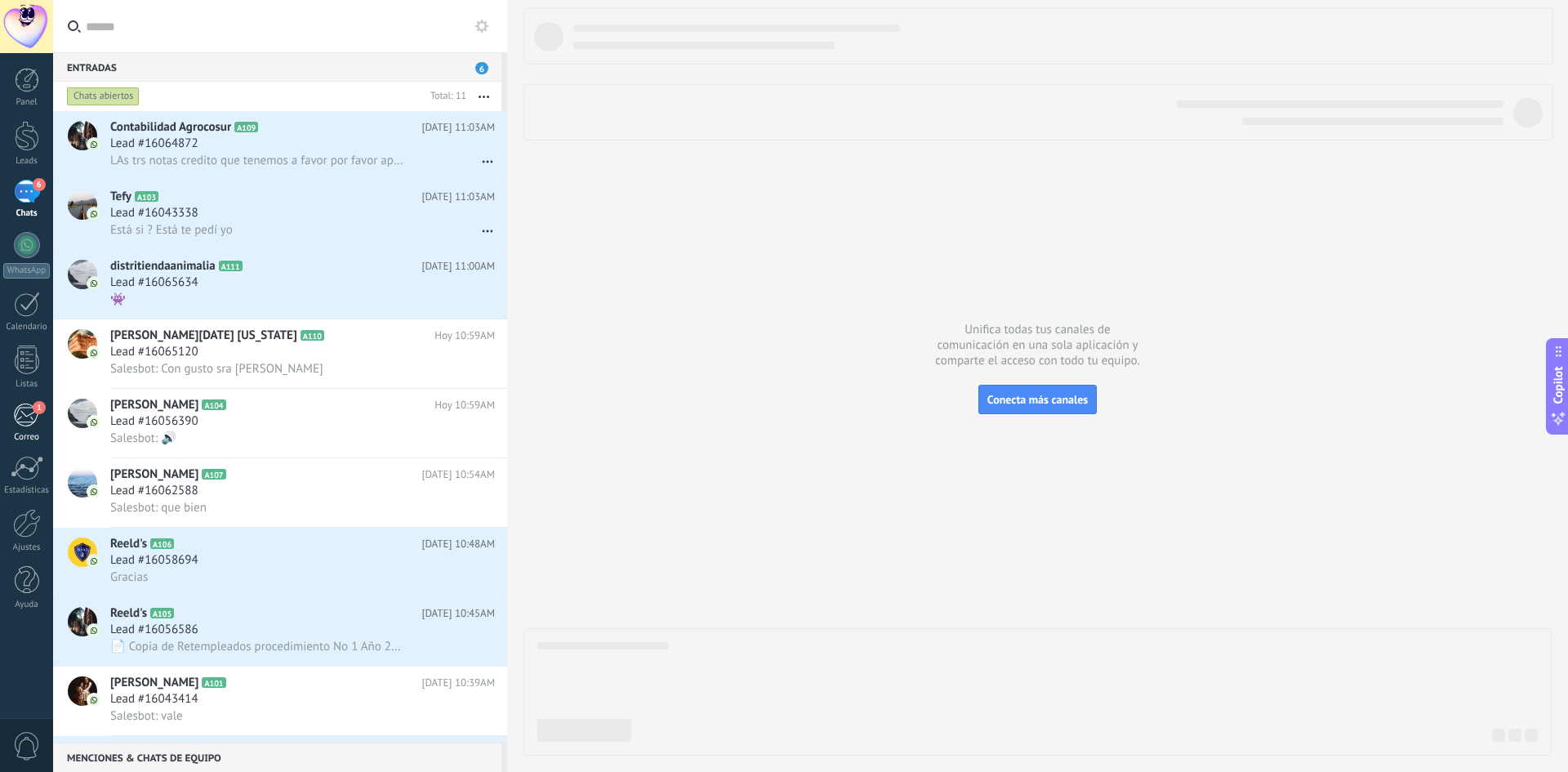
click at [17, 415] on div "1" at bounding box center [27, 414] width 27 height 24
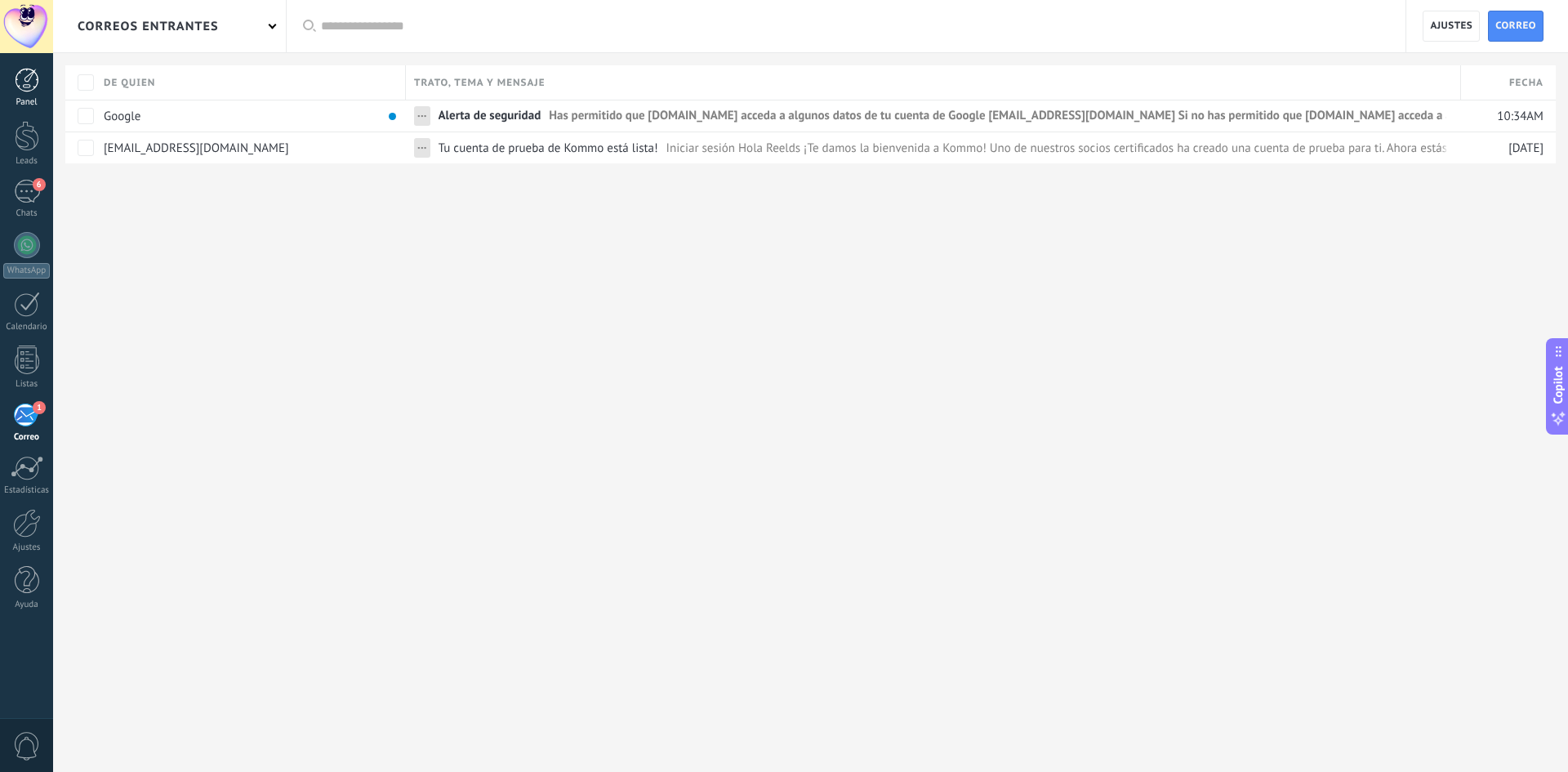
click at [37, 84] on div at bounding box center [26, 80] width 24 height 24
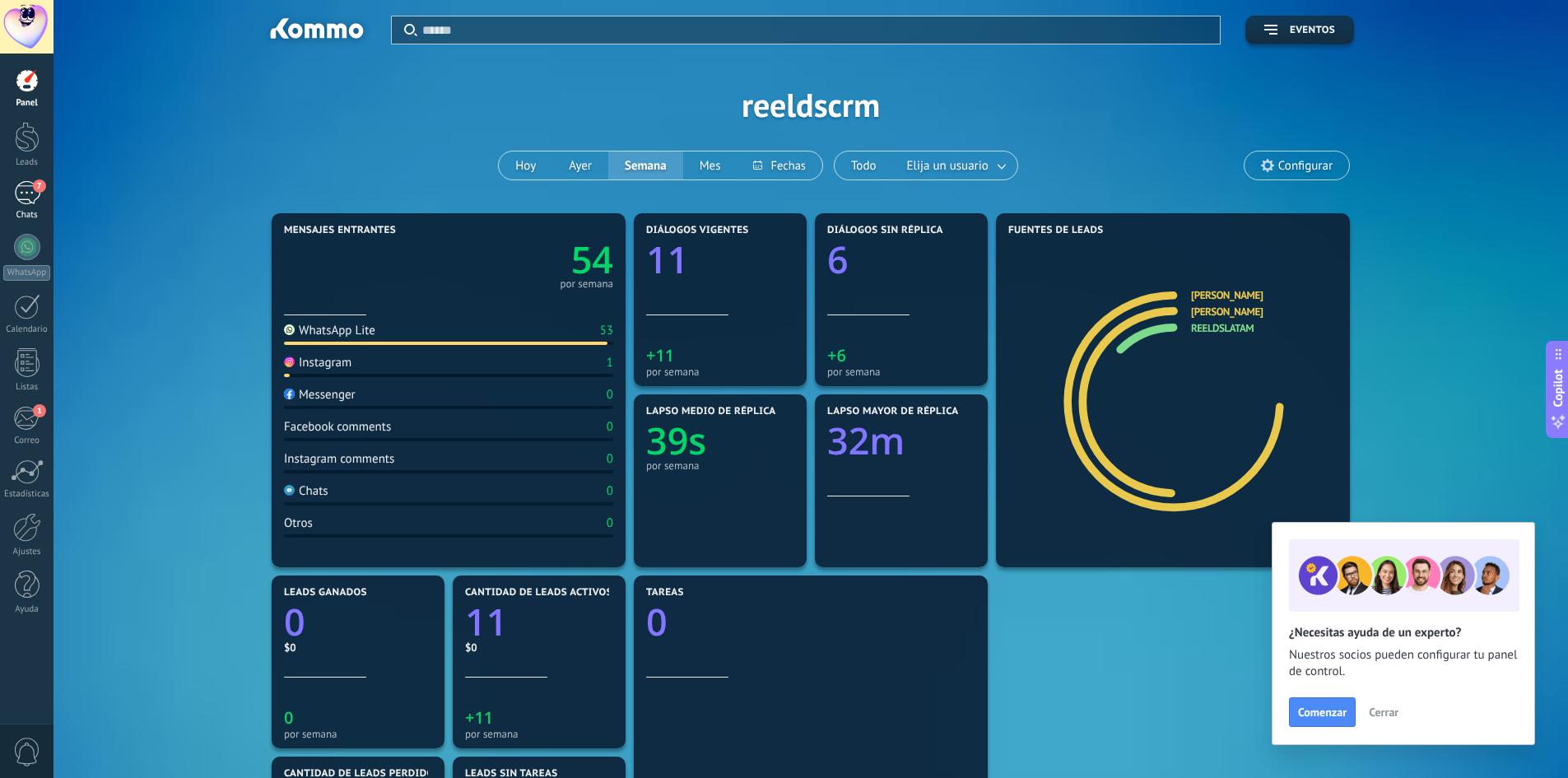
drag, startPoint x: 34, startPoint y: 194, endPoint x: 3, endPoint y: 208, distance: 34.0
click at [33, 194] on div "7" at bounding box center [26, 193] width 26 height 24
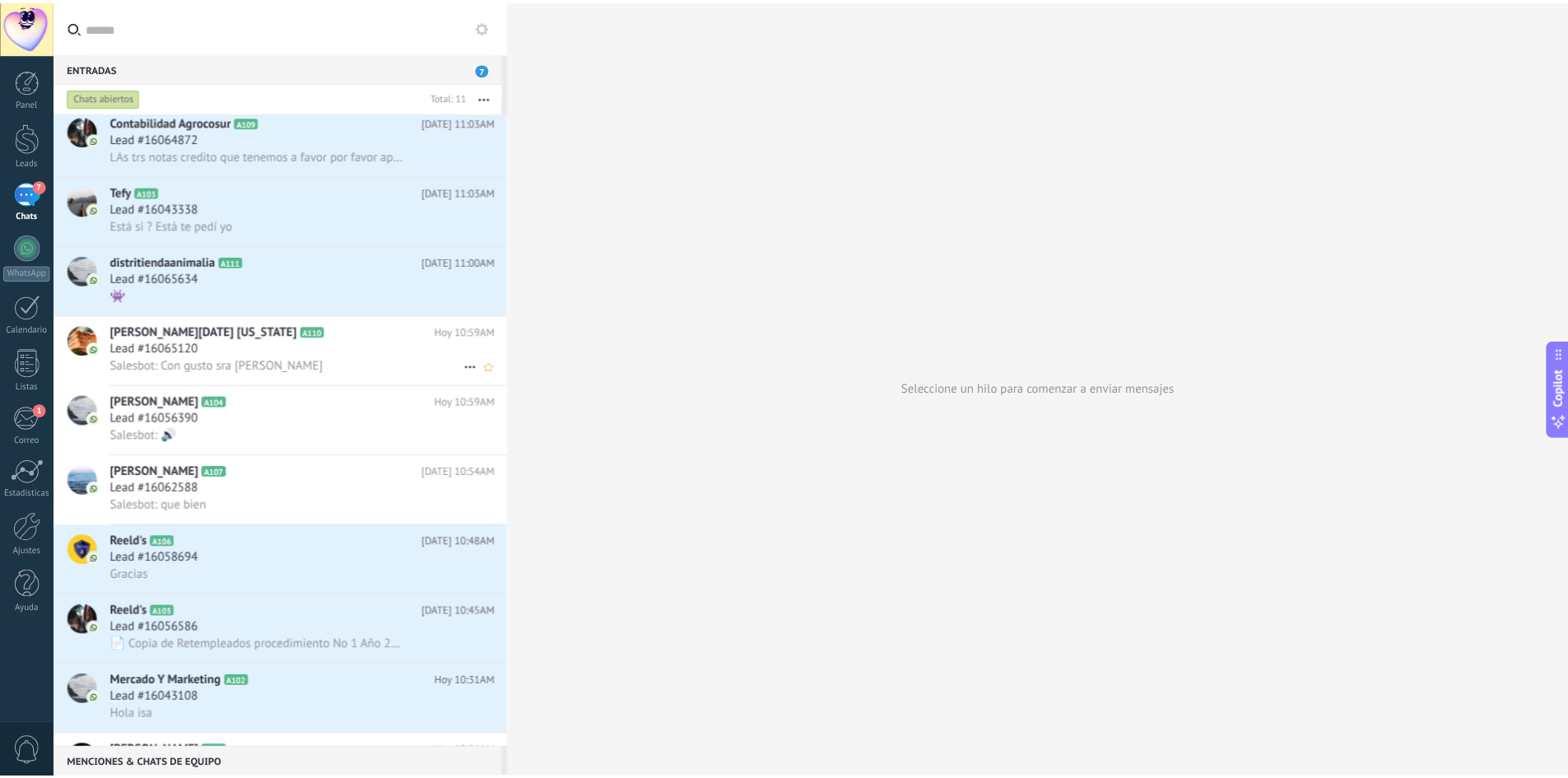
scroll to position [134, 0]
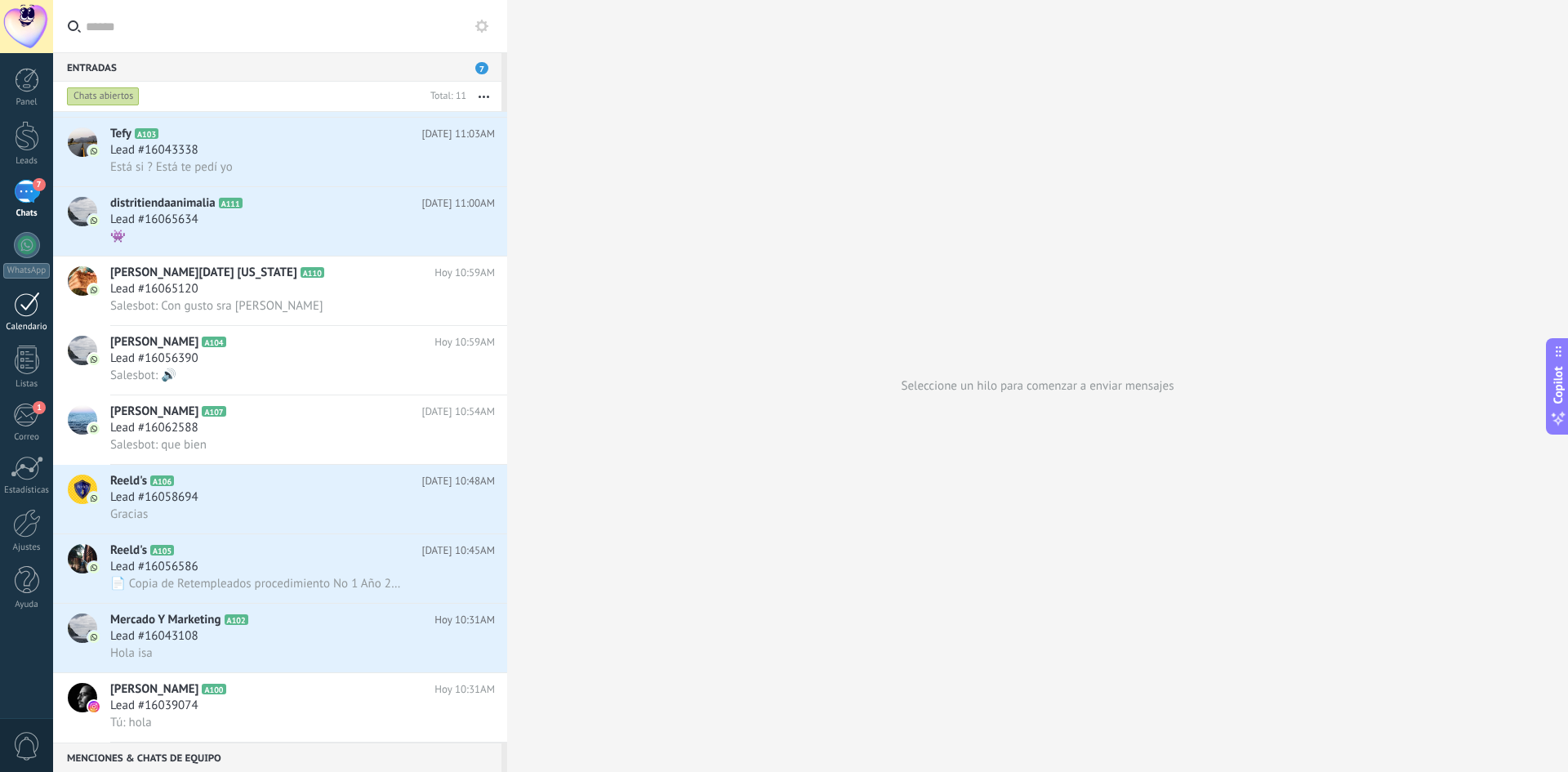
click at [24, 317] on link "Calendario" at bounding box center [26, 311] width 53 height 40
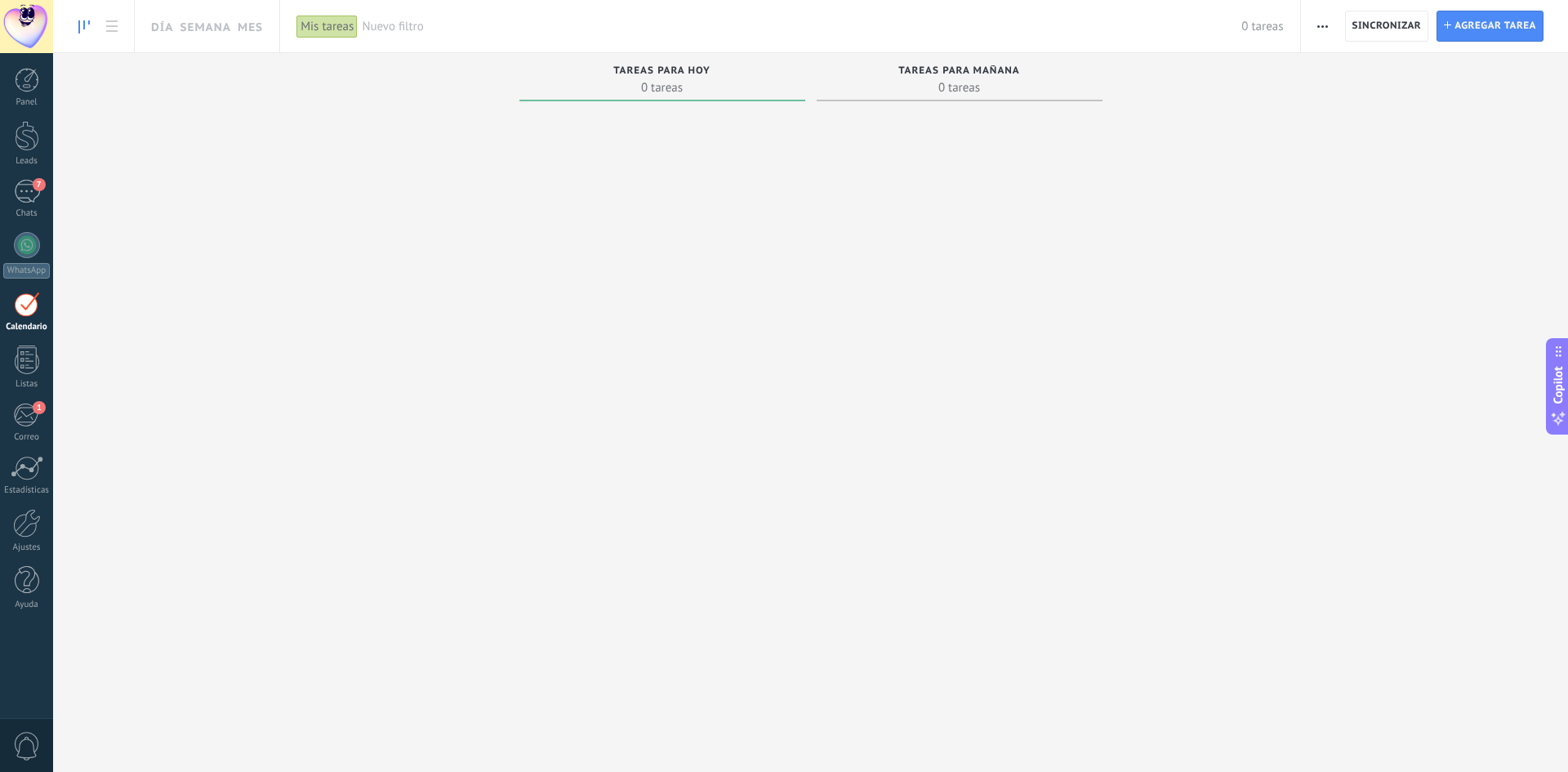
click at [37, 309] on div at bounding box center [26, 304] width 26 height 25
click at [12, 416] on link "1 Correo" at bounding box center [26, 423] width 53 height 40
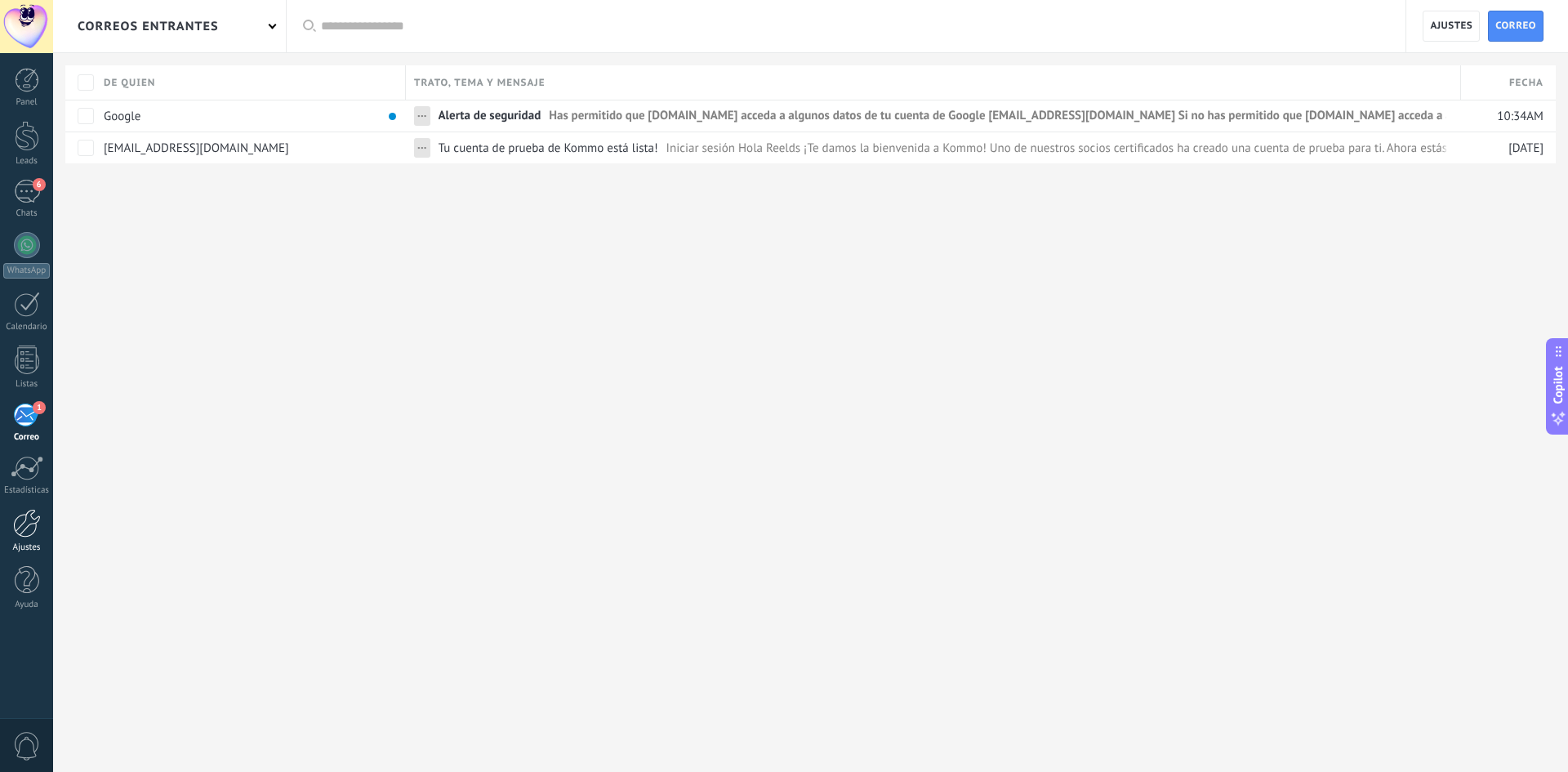
click at [36, 535] on div at bounding box center [27, 523] width 28 height 29
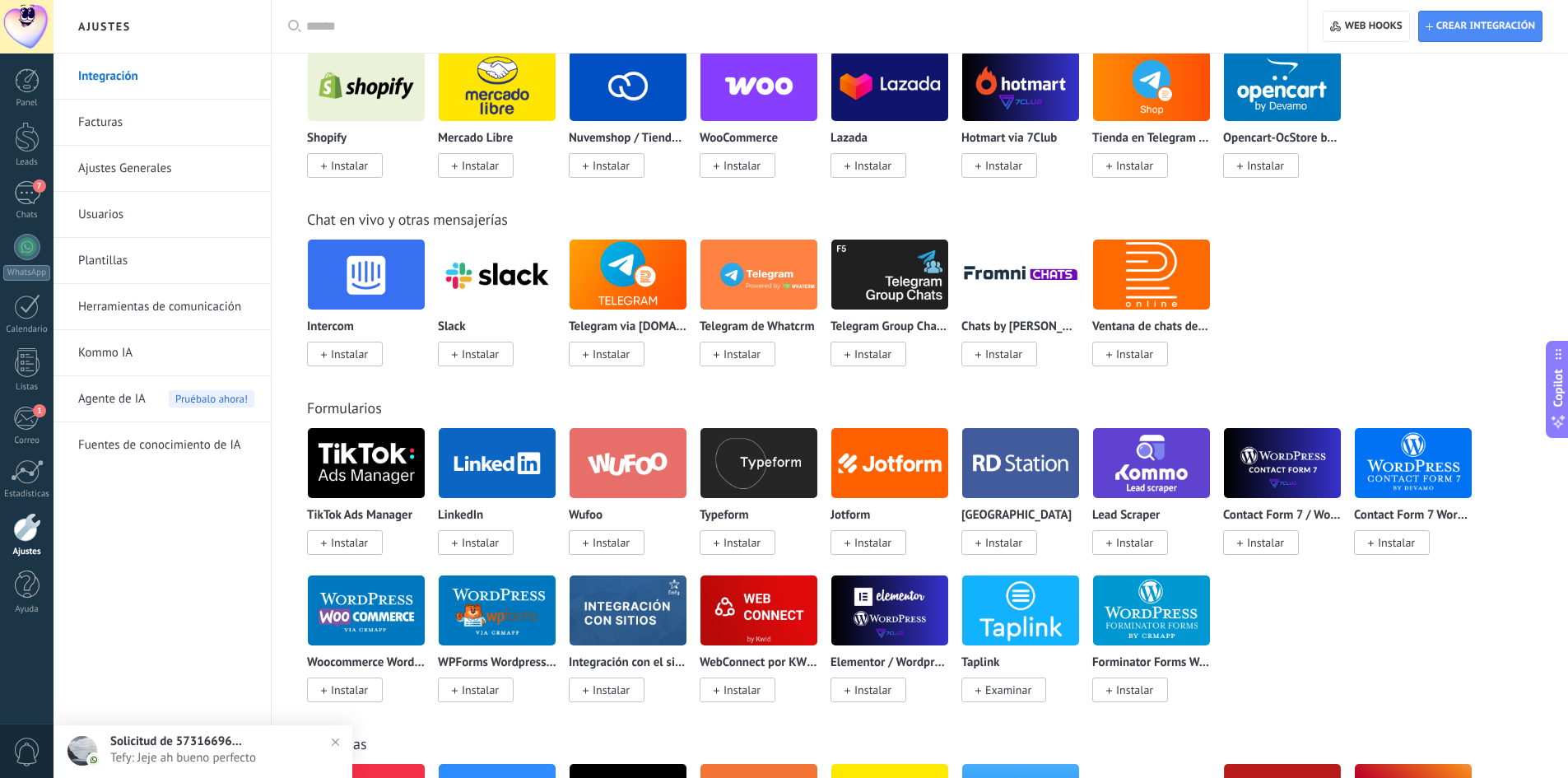
scroll to position [824, 0]
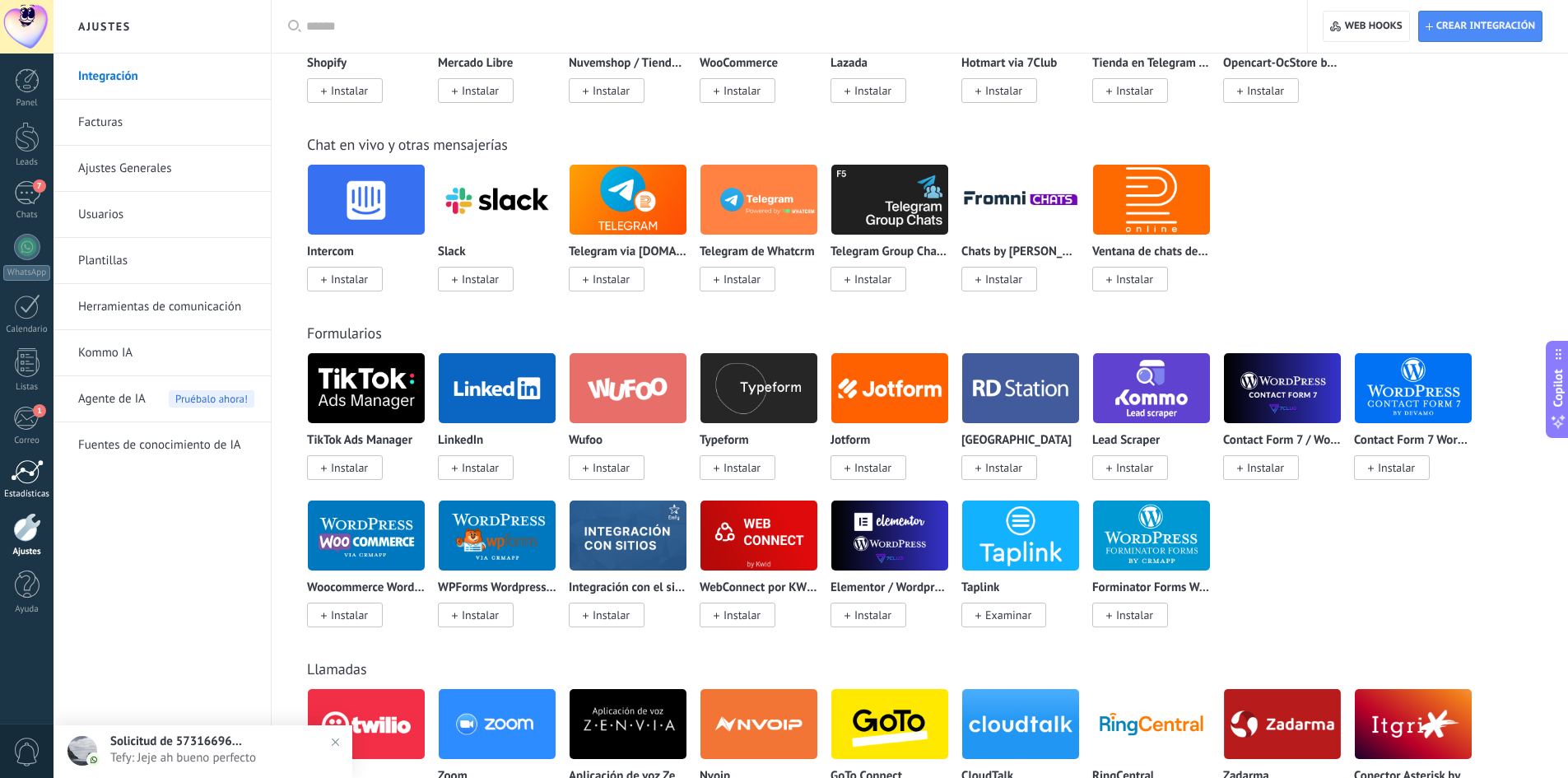
click at [29, 468] on div at bounding box center [27, 471] width 33 height 24
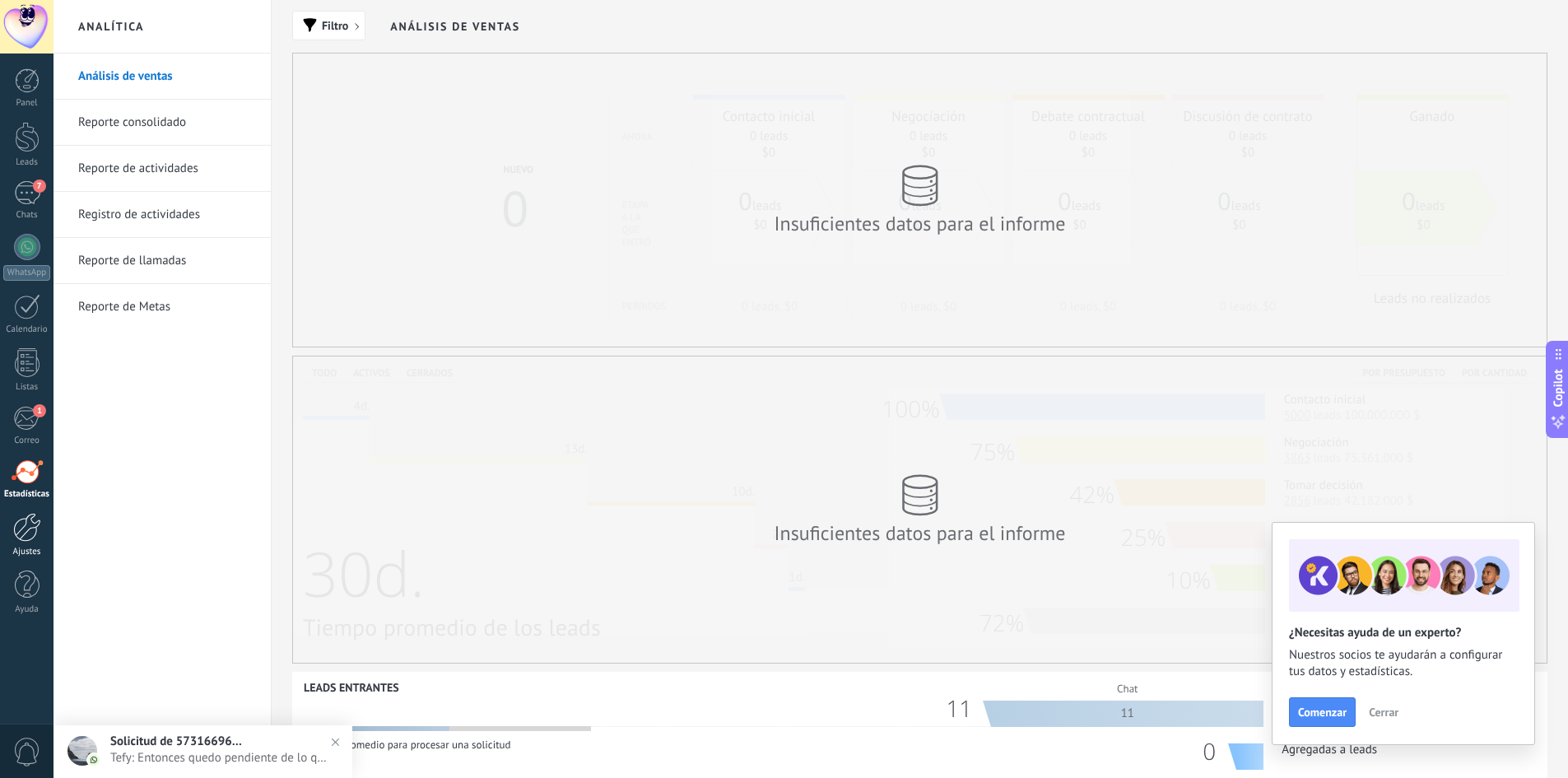
click at [18, 529] on div at bounding box center [27, 527] width 28 height 29
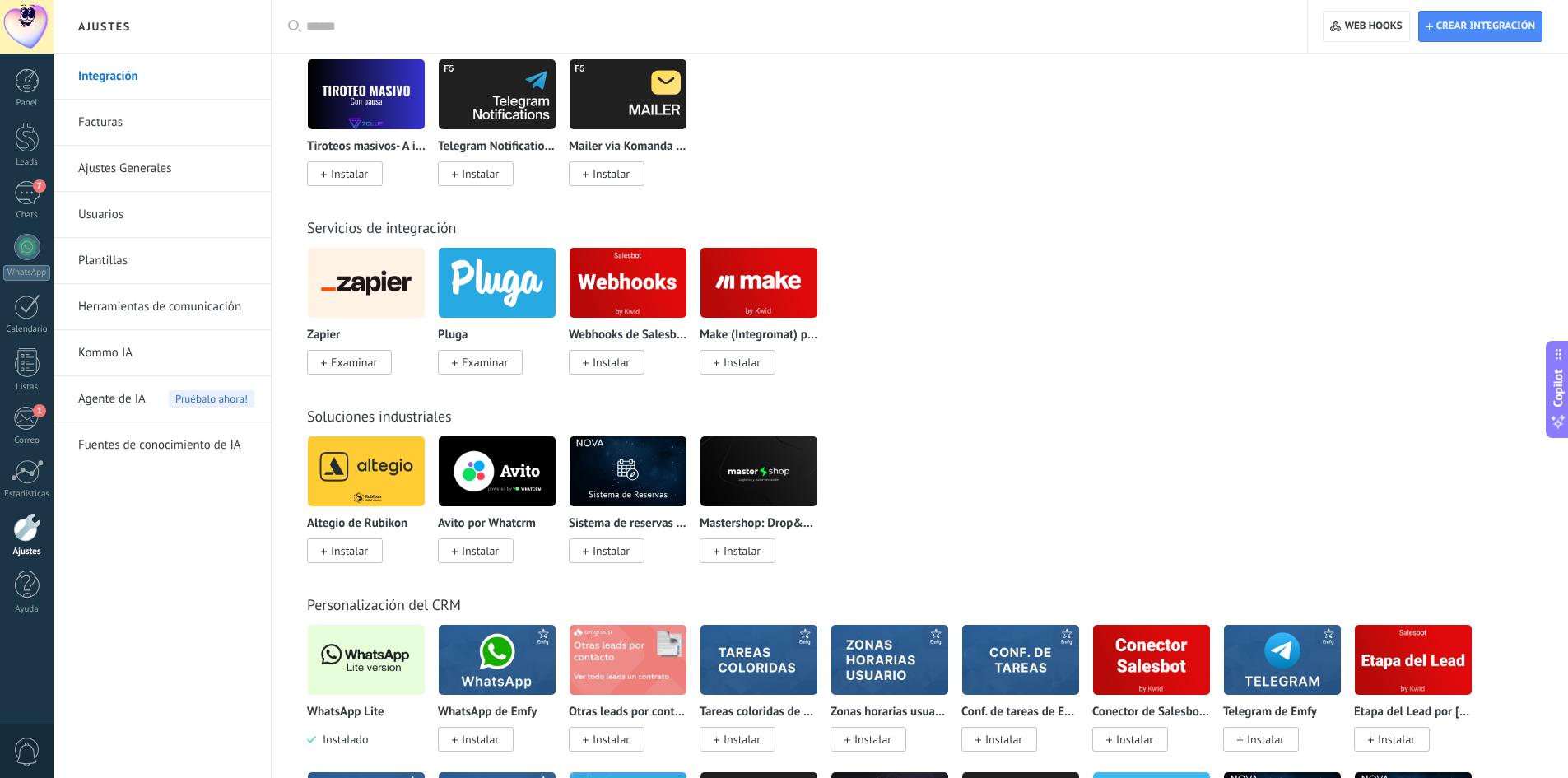
scroll to position [2470, 0]
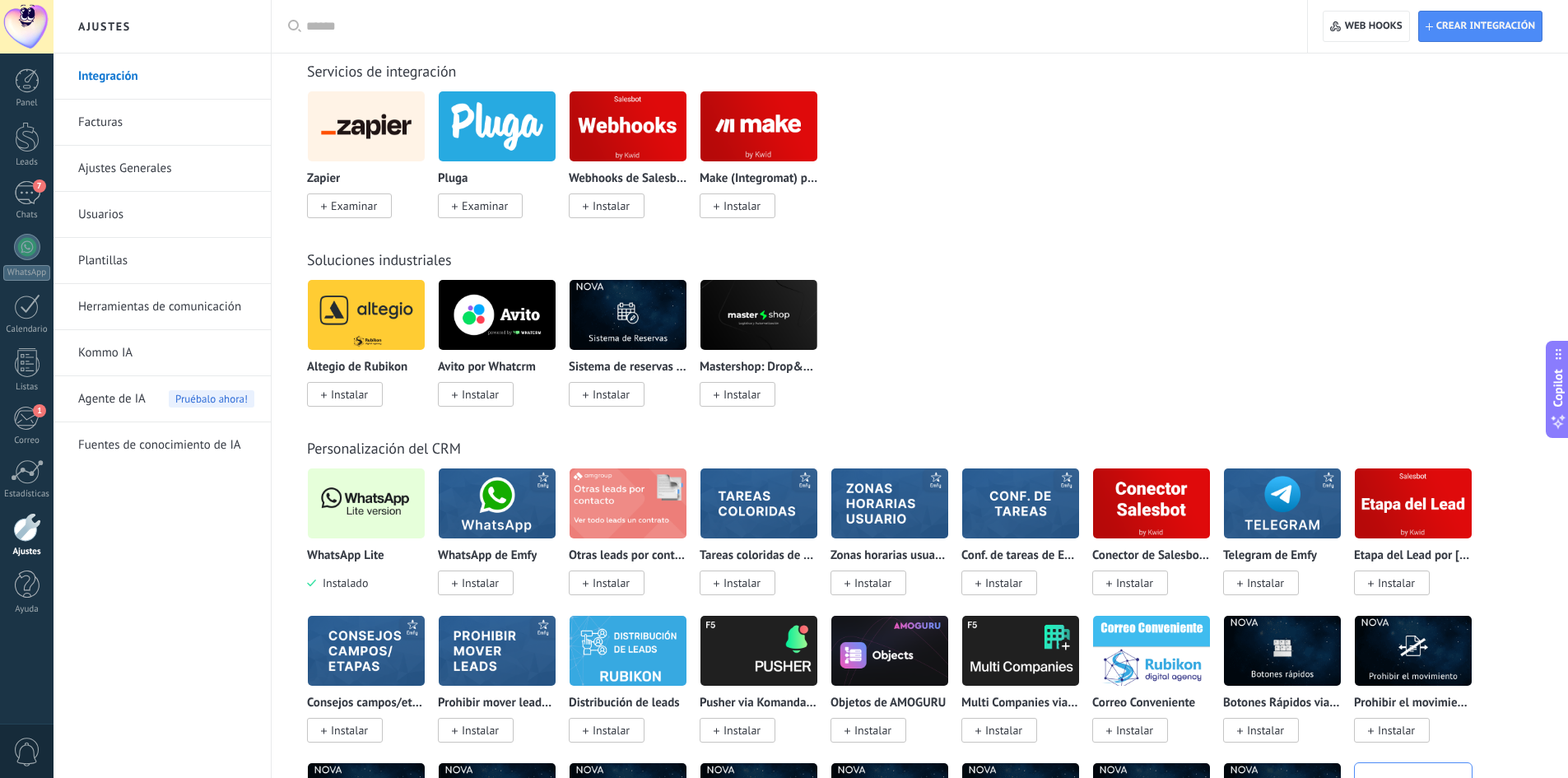
click at [360, 507] on img at bounding box center [366, 503] width 117 height 79
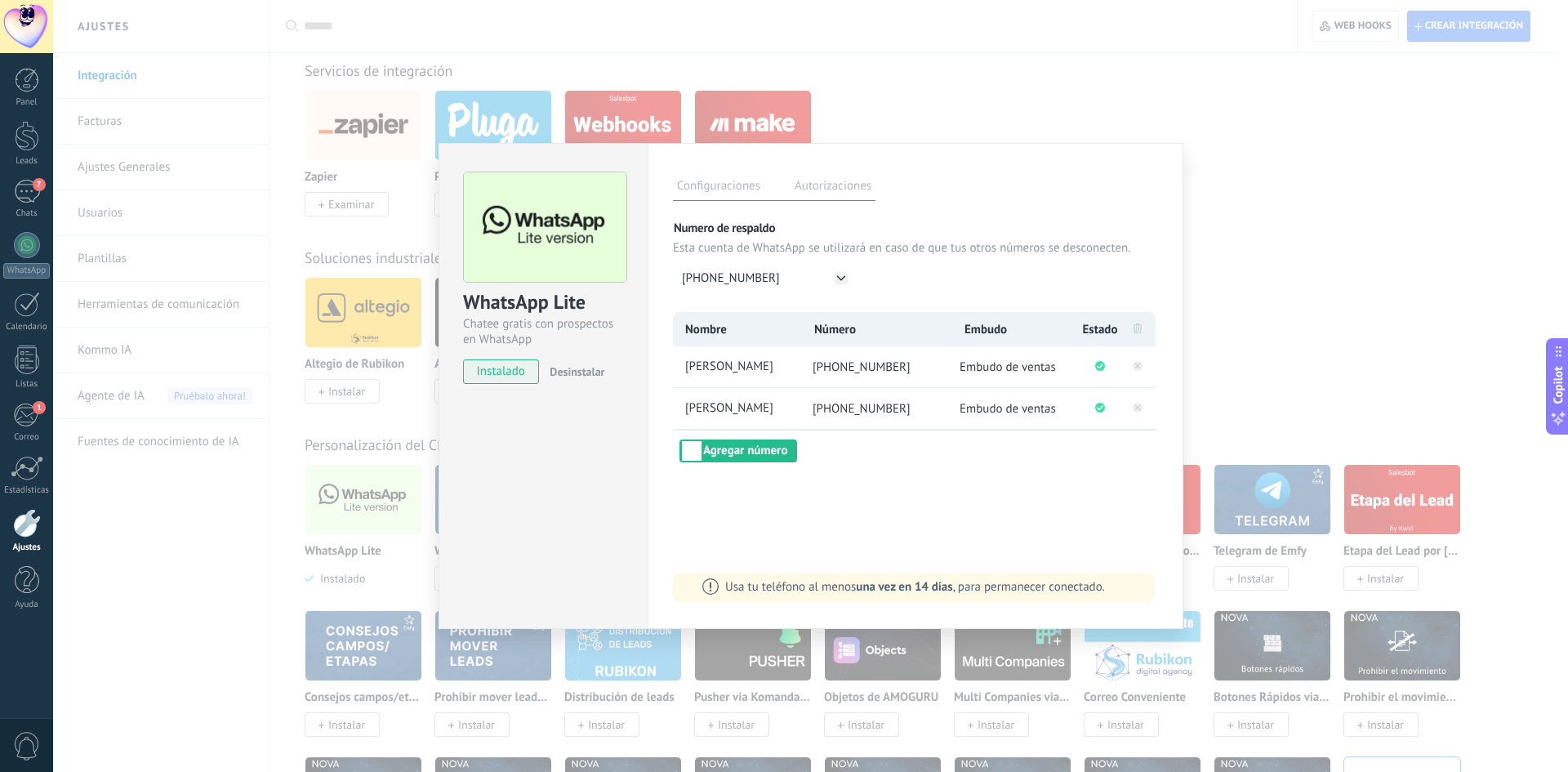
click at [1247, 290] on div "WhatsApp Lite Chatee gratis con prospectos en WhatsApp instalado Desinstalar Co…" at bounding box center [810, 386] width 1515 height 772
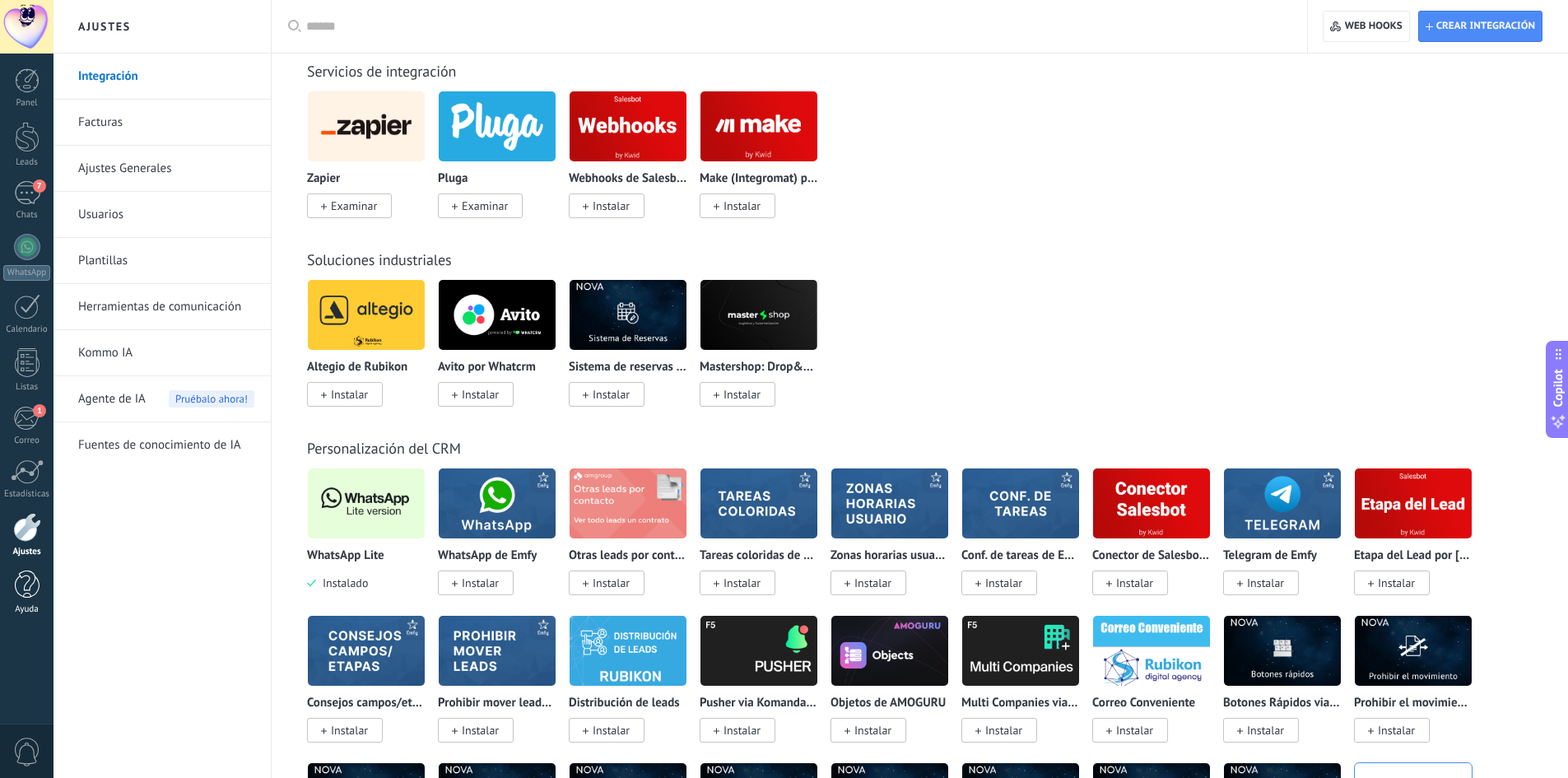
click at [29, 593] on div at bounding box center [26, 585] width 24 height 29
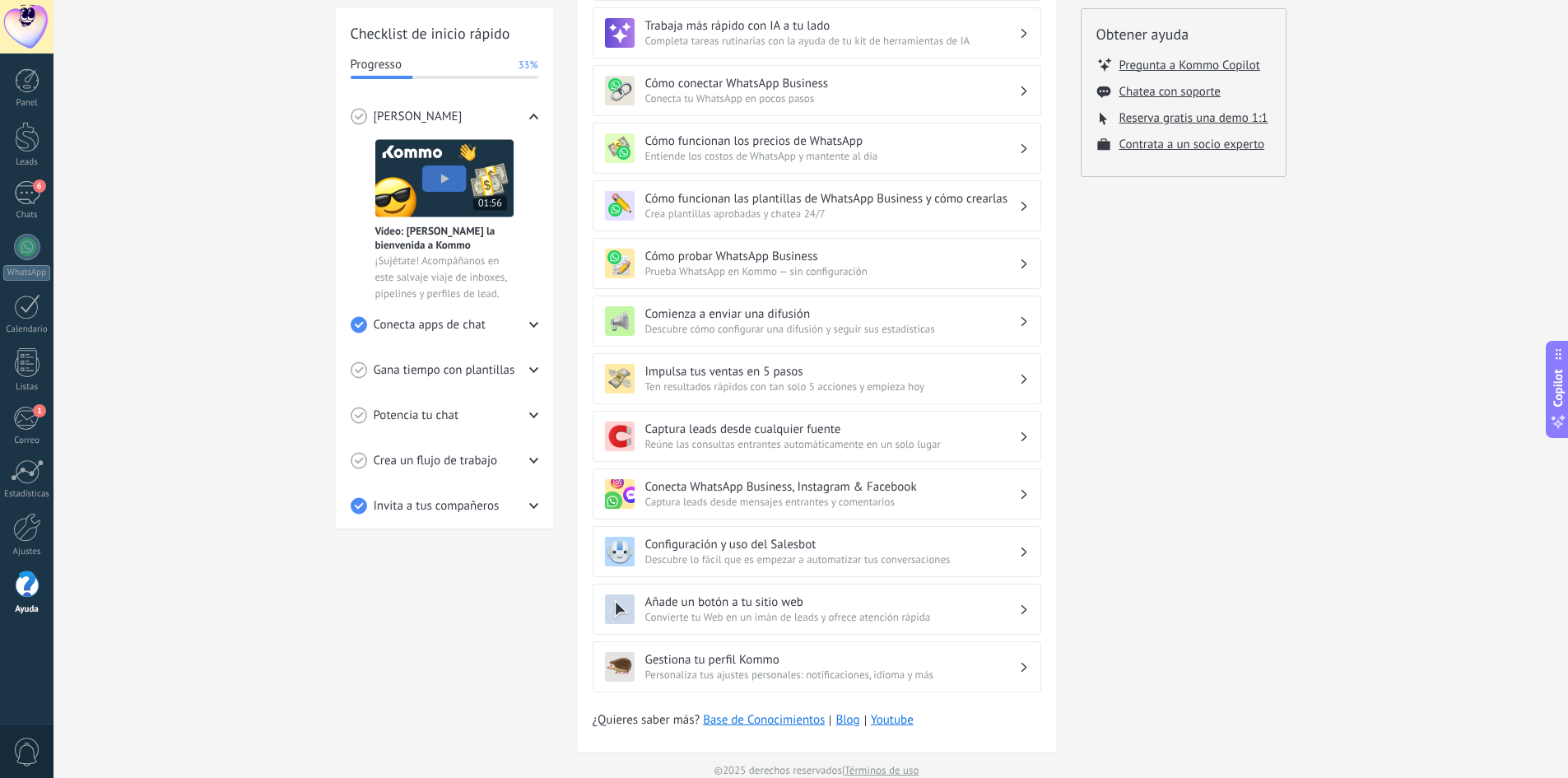
scroll to position [246, 0]
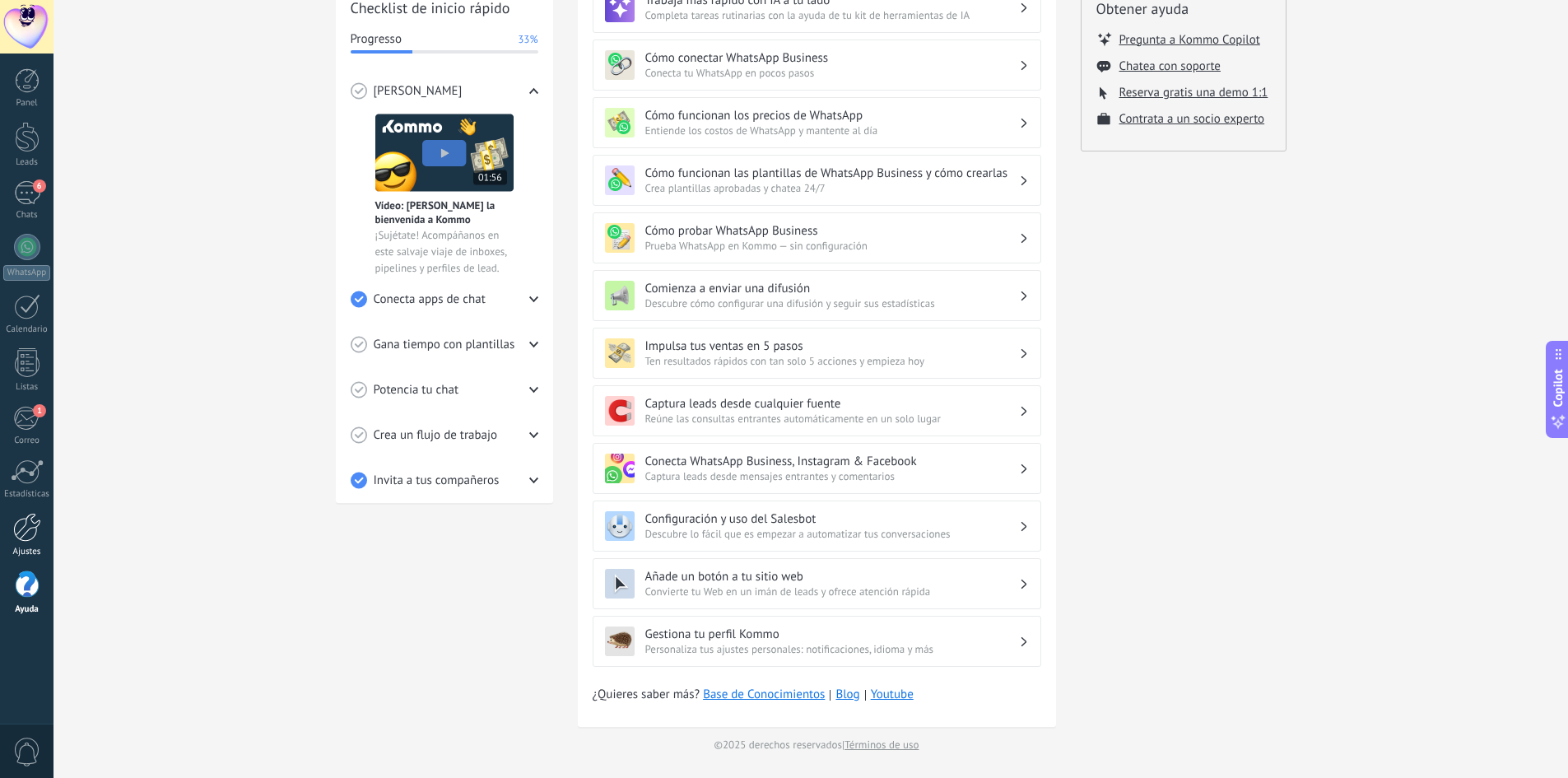
click at [28, 522] on div at bounding box center [27, 527] width 28 height 29
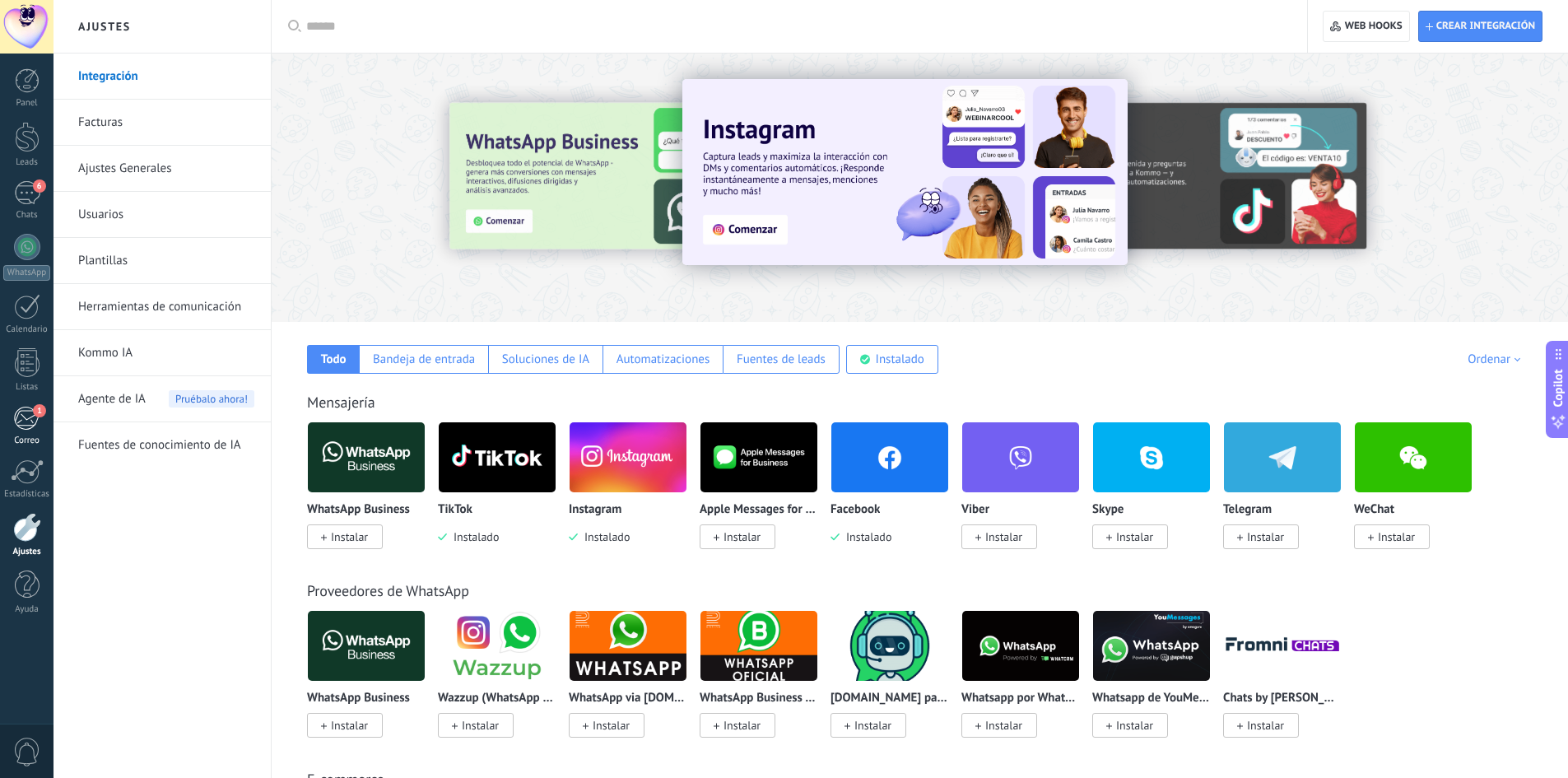
click at [28, 434] on link "1 Correo" at bounding box center [26, 426] width 53 height 41
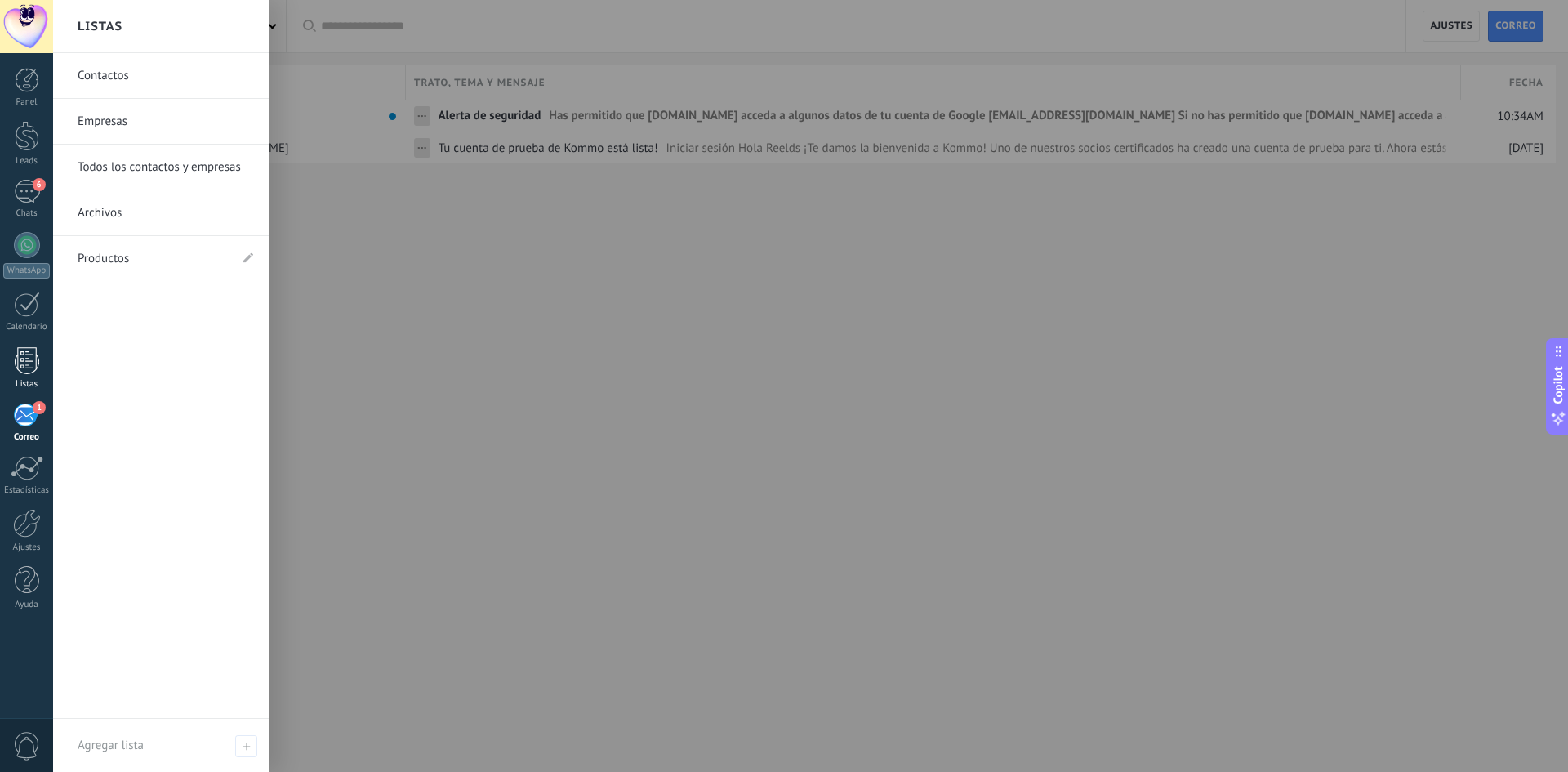
click at [26, 386] on div "Listas" at bounding box center [26, 384] width 47 height 11
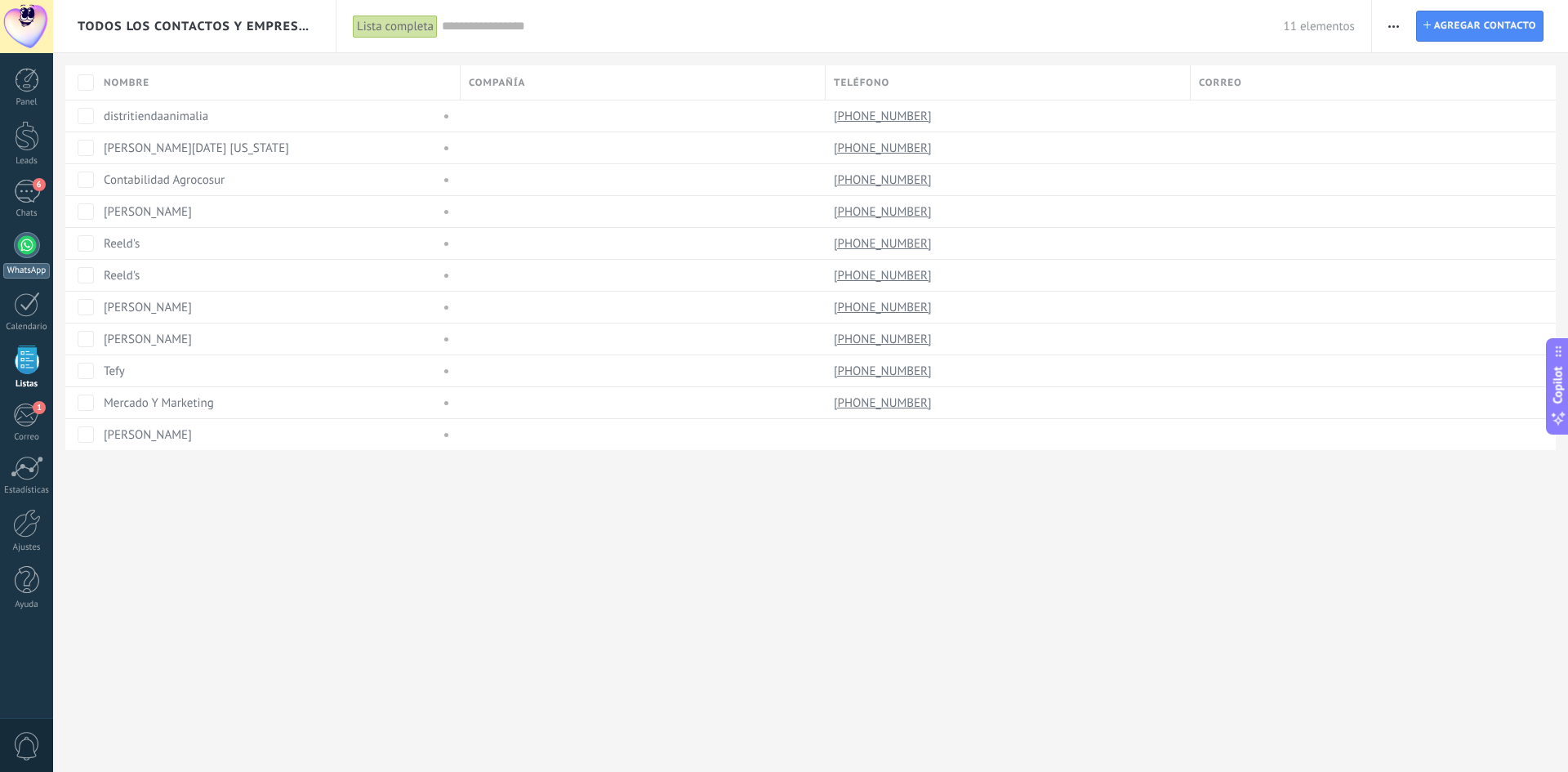
click at [33, 256] on div at bounding box center [26, 244] width 26 height 26
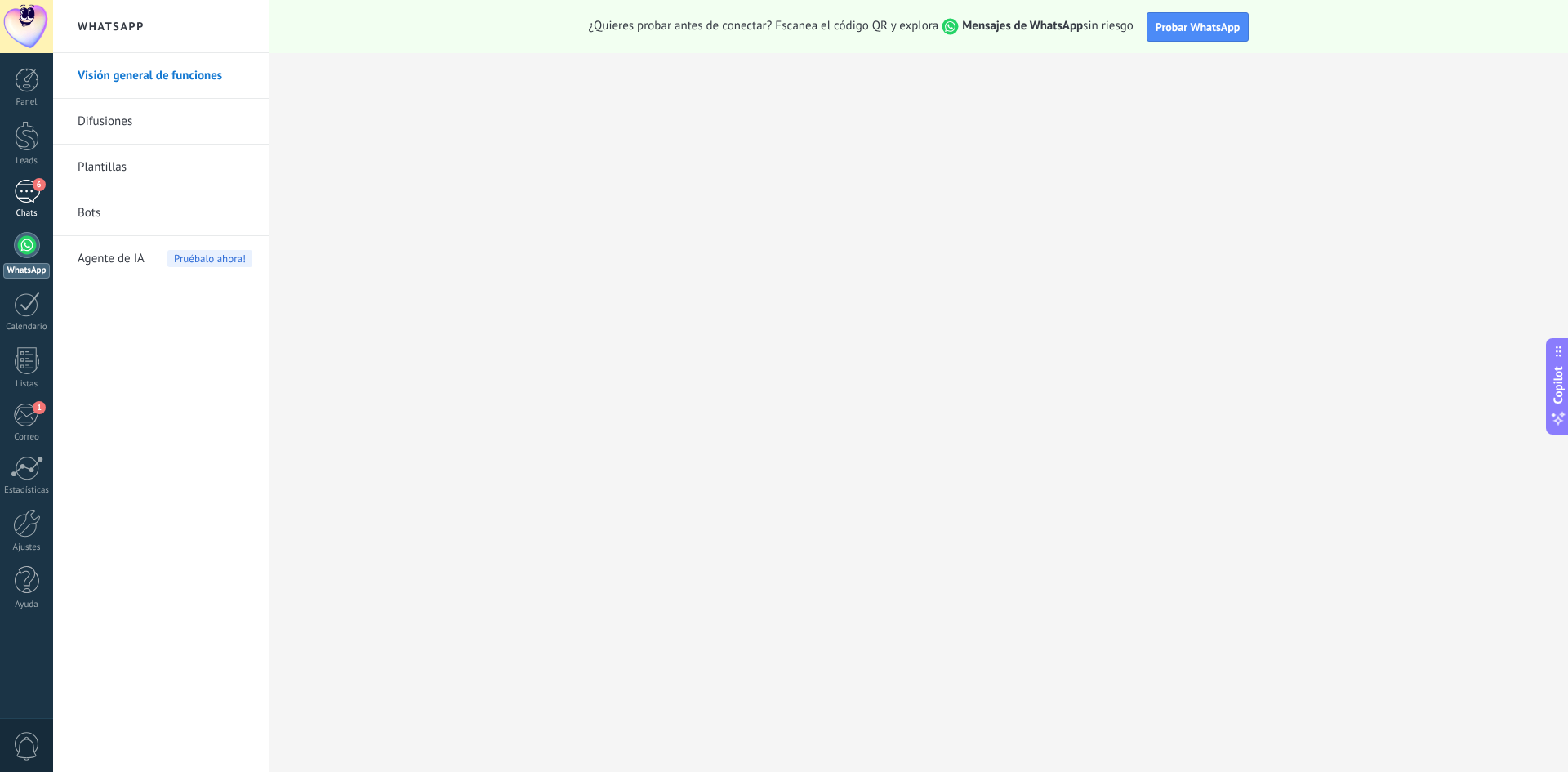
click at [19, 194] on div "6" at bounding box center [26, 191] width 26 height 24
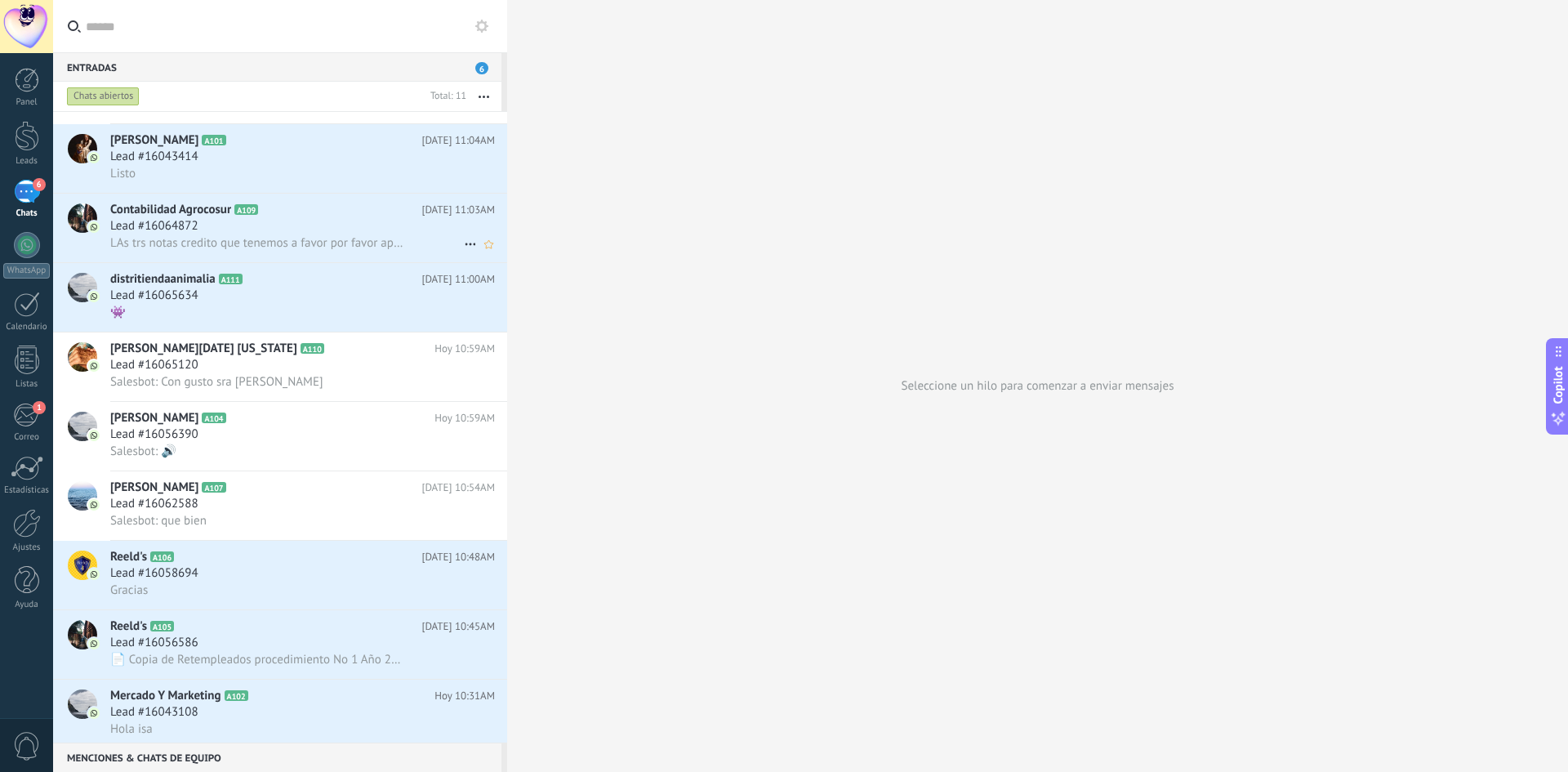
scroll to position [133, 0]
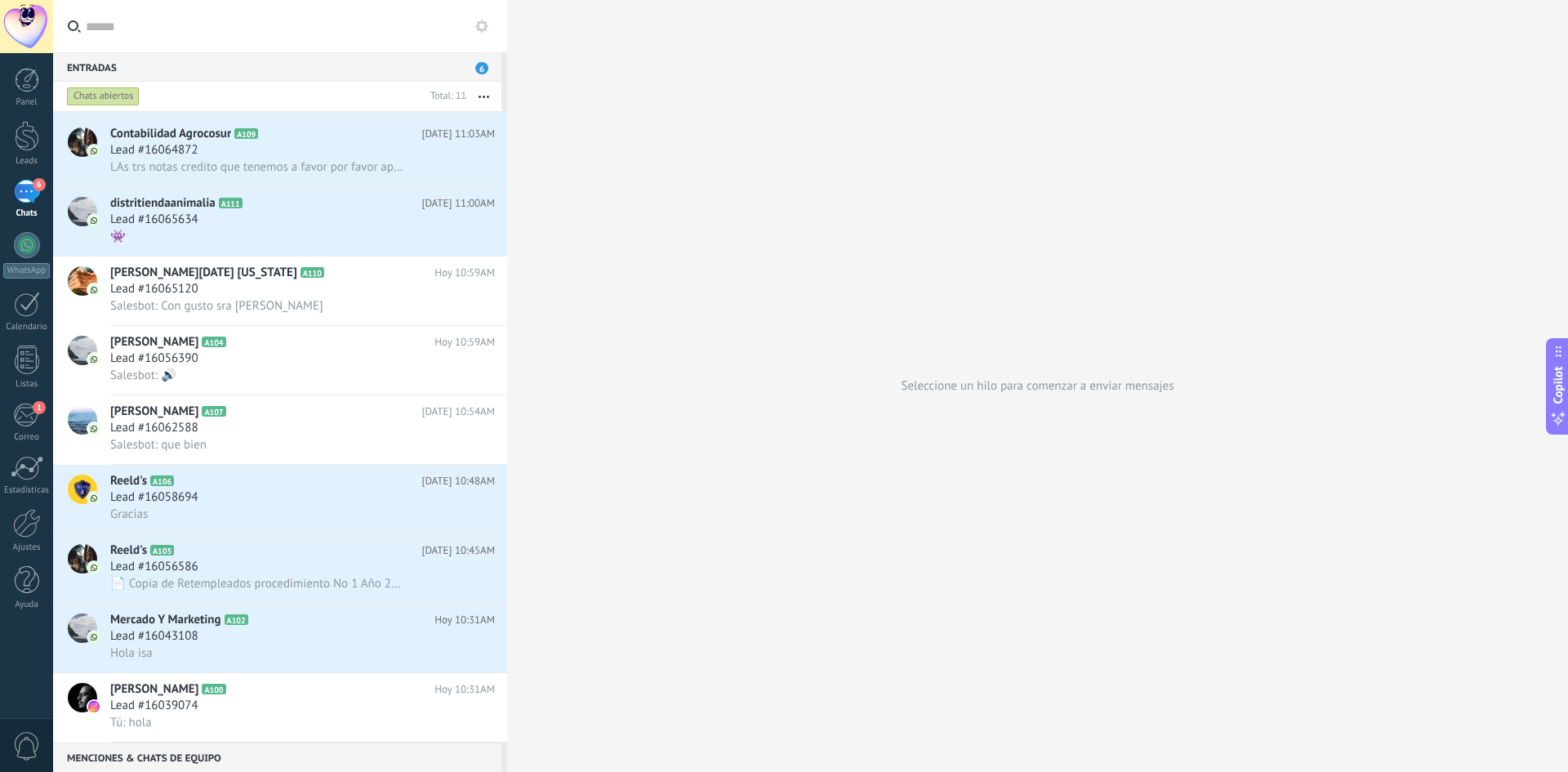
click at [482, 68] on span "6" at bounding box center [482, 68] width 13 height 12
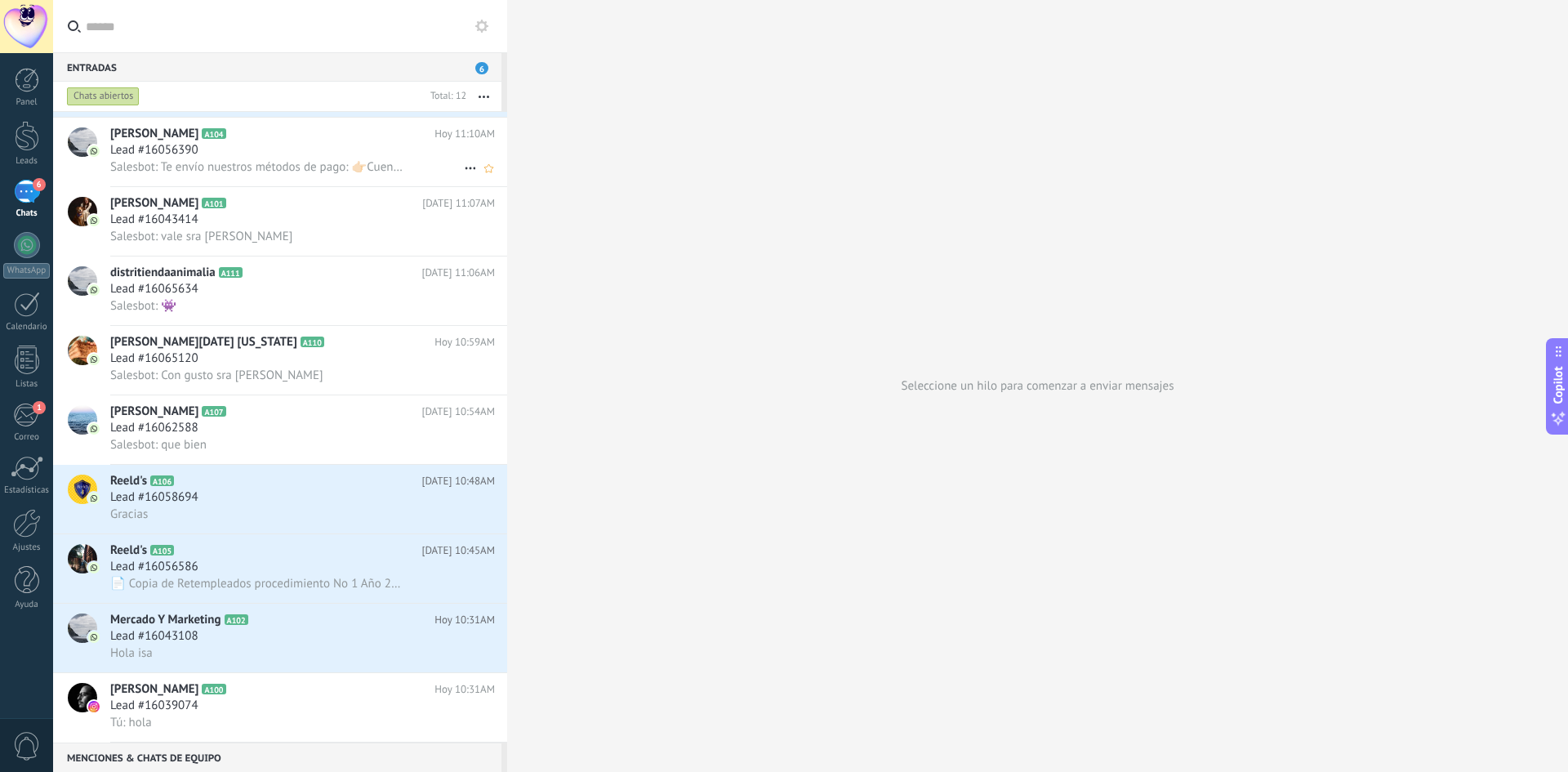
scroll to position [0, 0]
